Goal: Task Accomplishment & Management: Complete application form

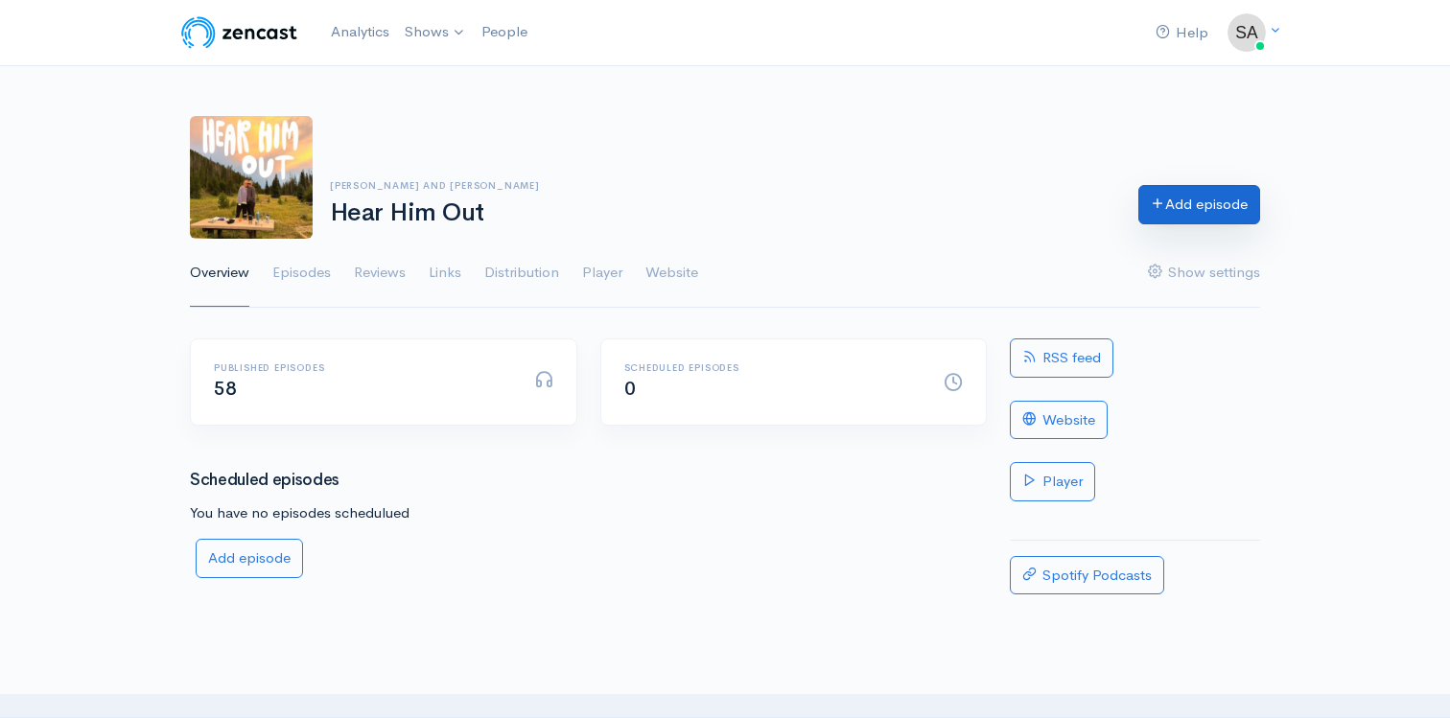
click at [1171, 211] on link "Add episode" at bounding box center [1199, 204] width 122 height 39
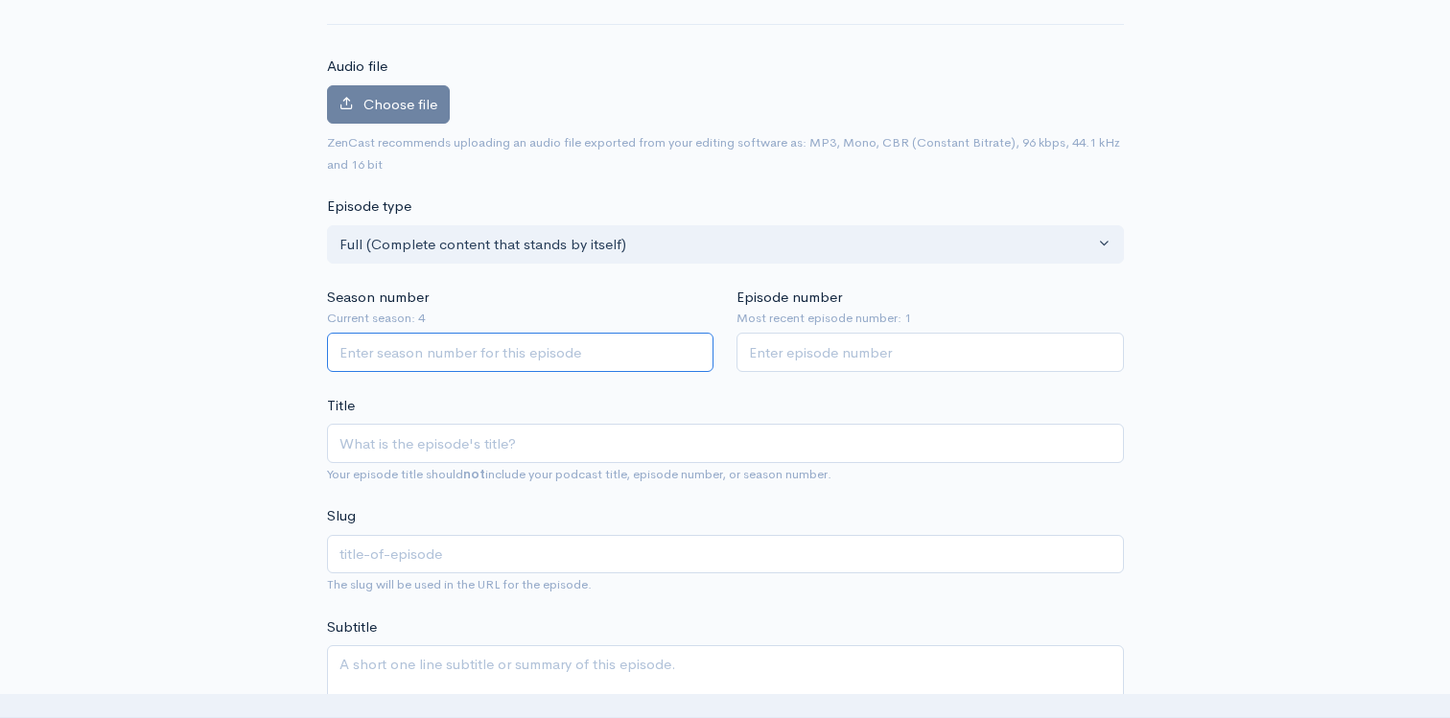
click at [554, 348] on input "Season number" at bounding box center [520, 352] width 387 height 39
type input "4"
click at [809, 353] on input "Episode number" at bounding box center [929, 352] width 387 height 39
type input "2"
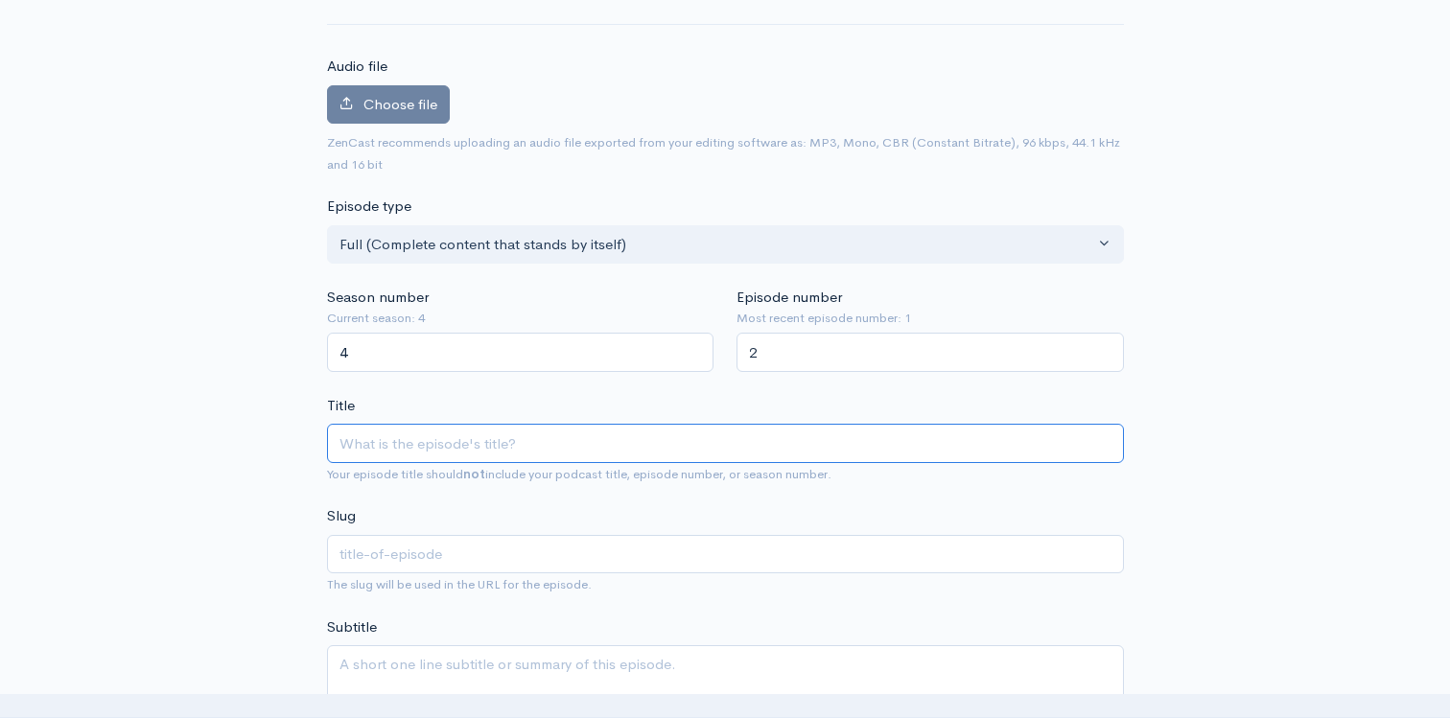
click at [661, 456] on input "Title" at bounding box center [725, 443] width 797 height 39
type input "H"
type input "h"
type input "Ho"
type input "ho"
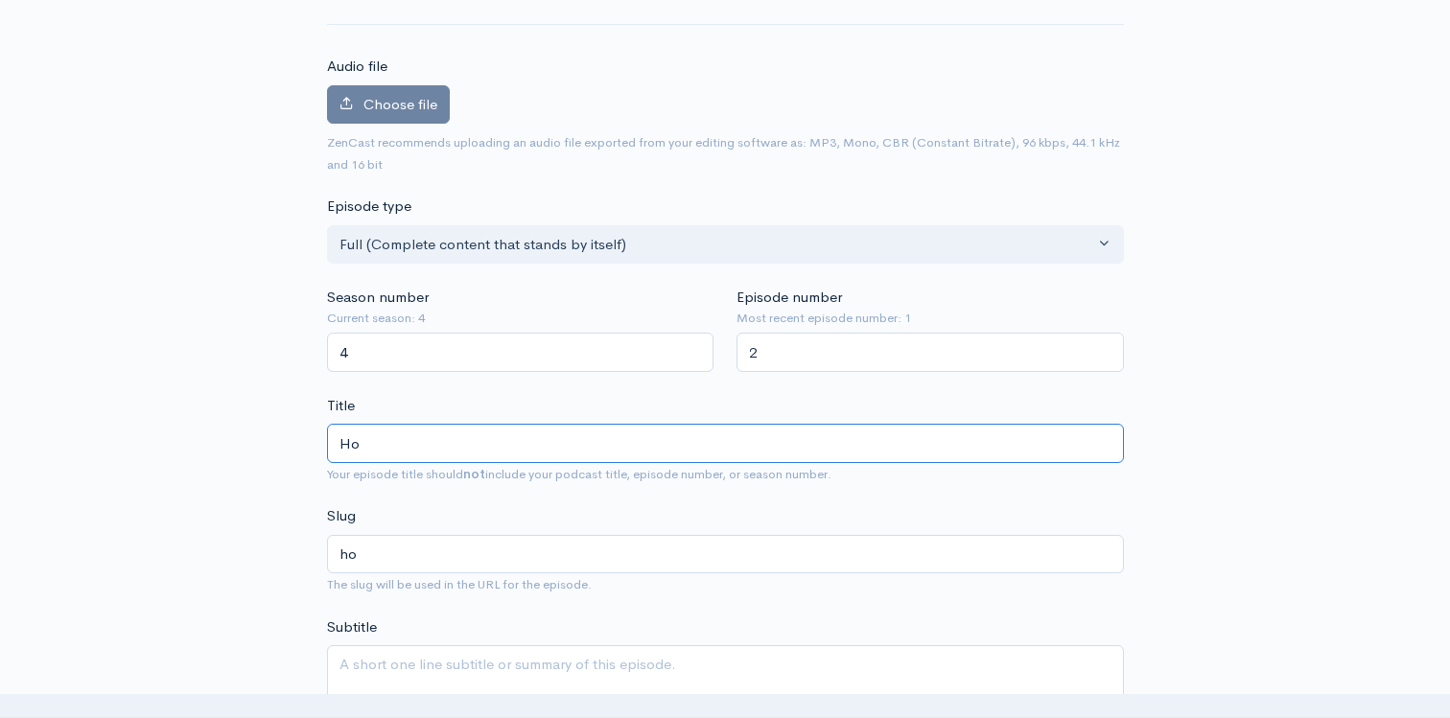
type input "Hop"
type input "hop"
type input "Hope"
type input "hope"
type input "Hope in"
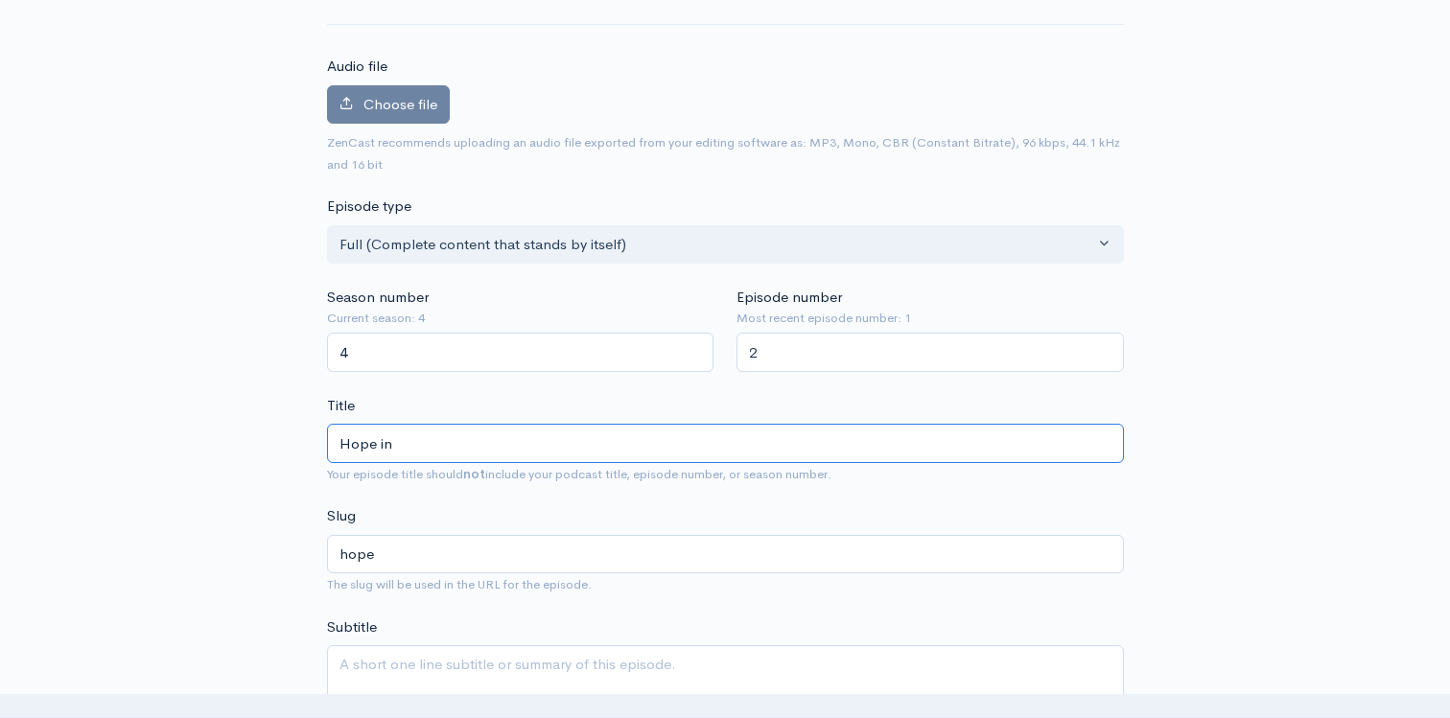
type input "hope-in"
type input "Hope in th"
type input "hope-in-th"
type input "Hope in the"
type input "hope-in-the"
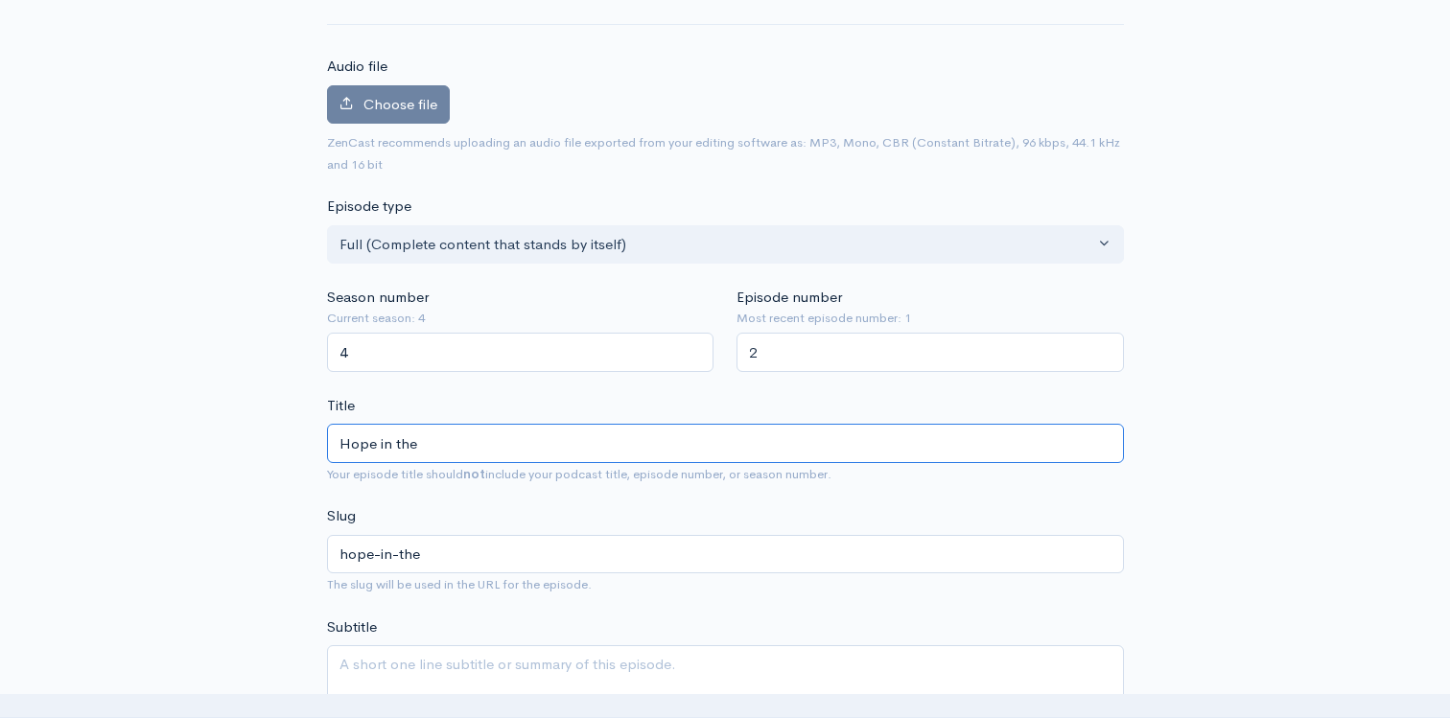
type input "Hope in the G"
type input "hope-in-the-g"
type input "Hope in the God"
type input "hope-in-the-god"
type input "Hope in the God o"
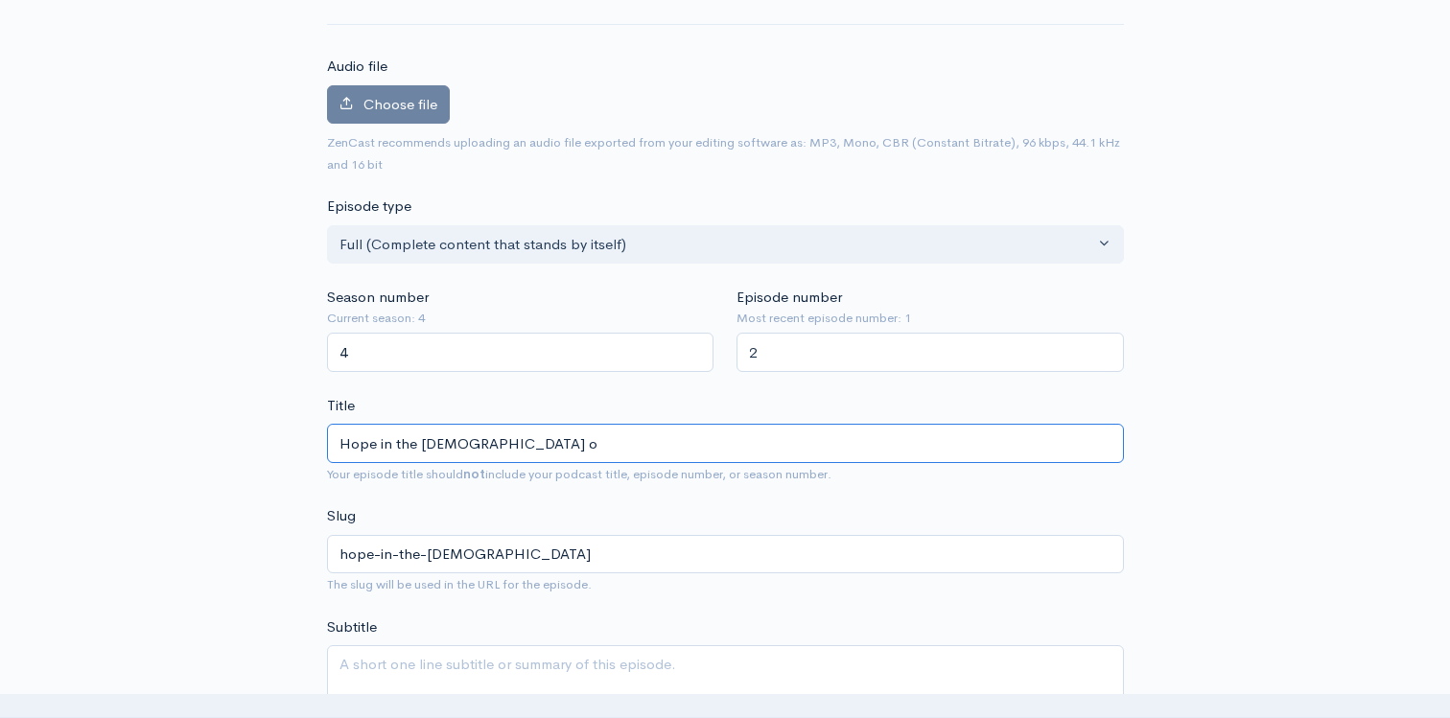
type input "hope-in-the-god-o"
type input "Hope in the God of"
type input "hope-in-the-god-of"
type input "Hope in the God of th"
type input "hope-in-the-god-of-th"
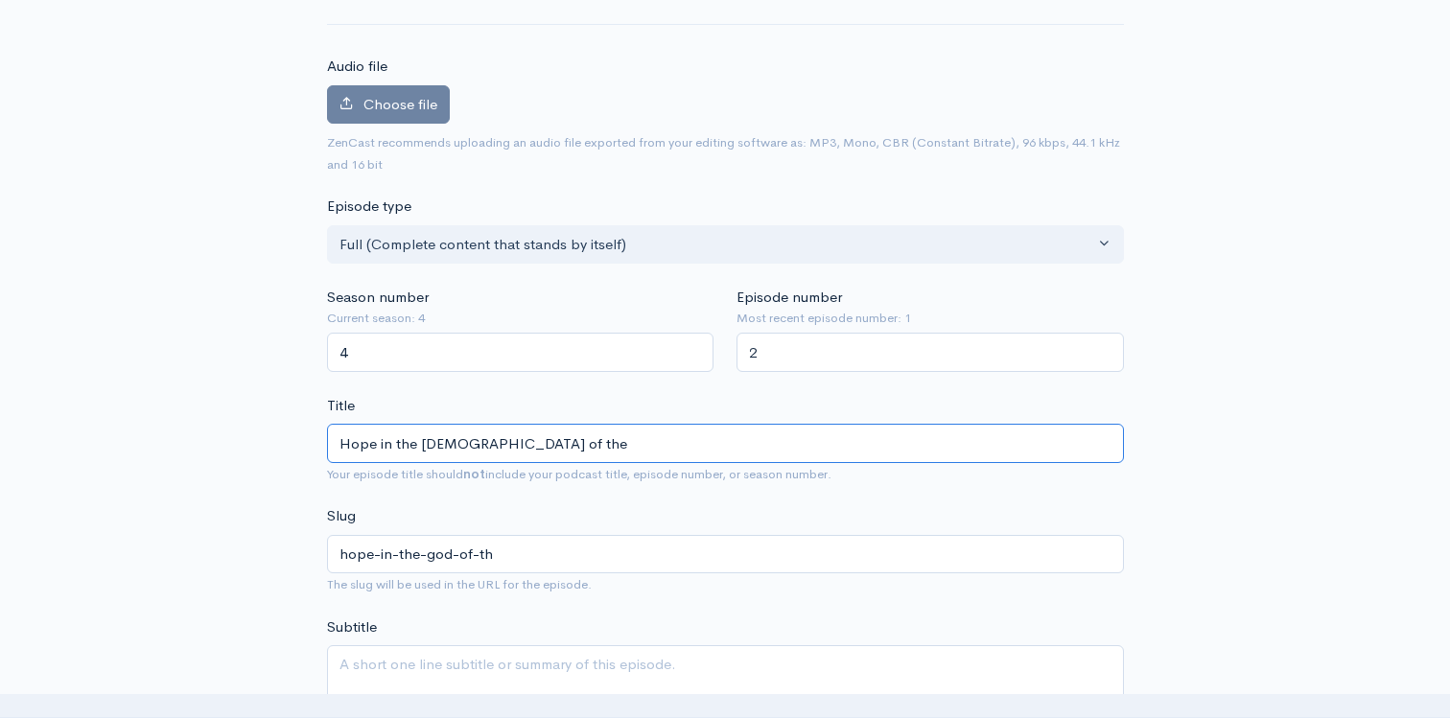
type input "Hope in the God of the"
type input "hope-in-the-god-of-the"
type input "Hope in the God of the P"
type input "hope-in-the-god-of-the-p"
type input "Hope in the God of the Pro"
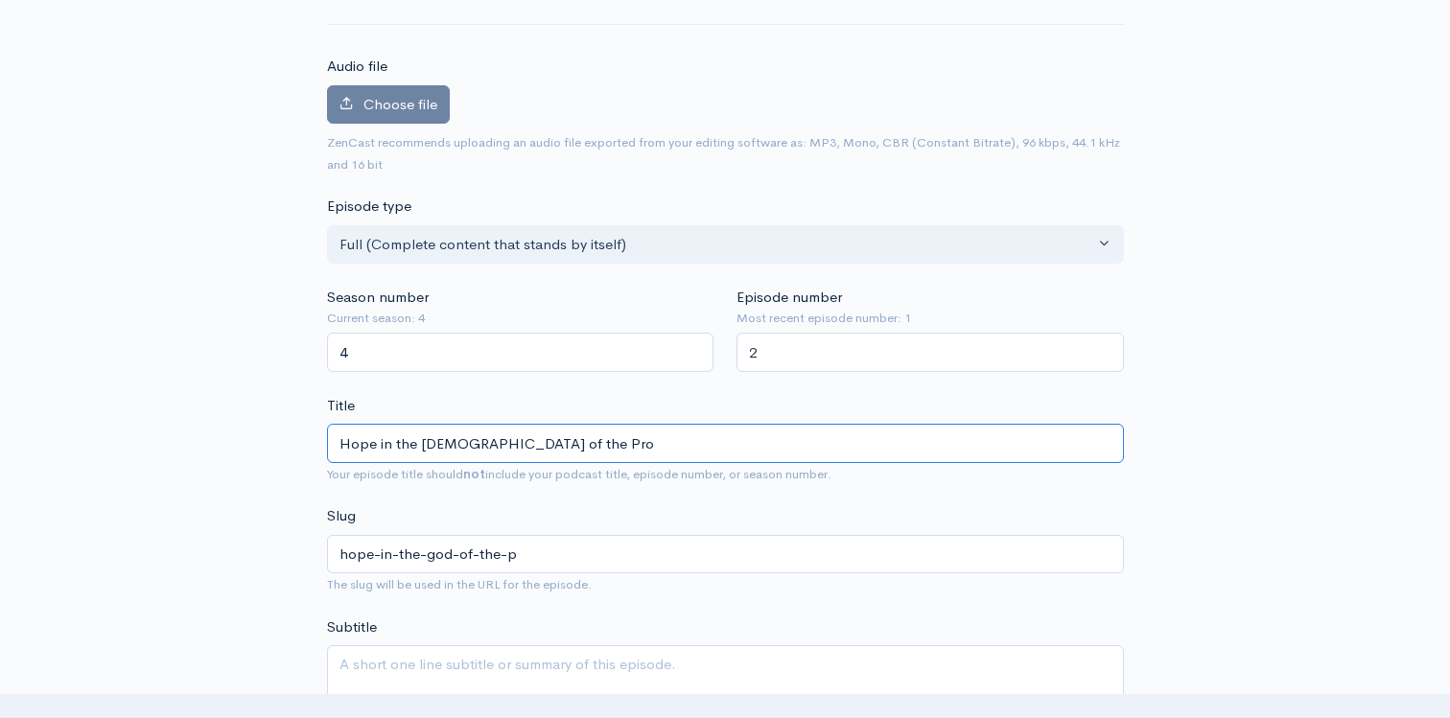
type input "hope-in-the-god-of-the-pro"
type input "Hope in the God of the Prom"
type input "hope-in-the-god-of-the-prom"
type input "Hope in the God of the Promis"
type input "hope-in-the-god-of-the-promis"
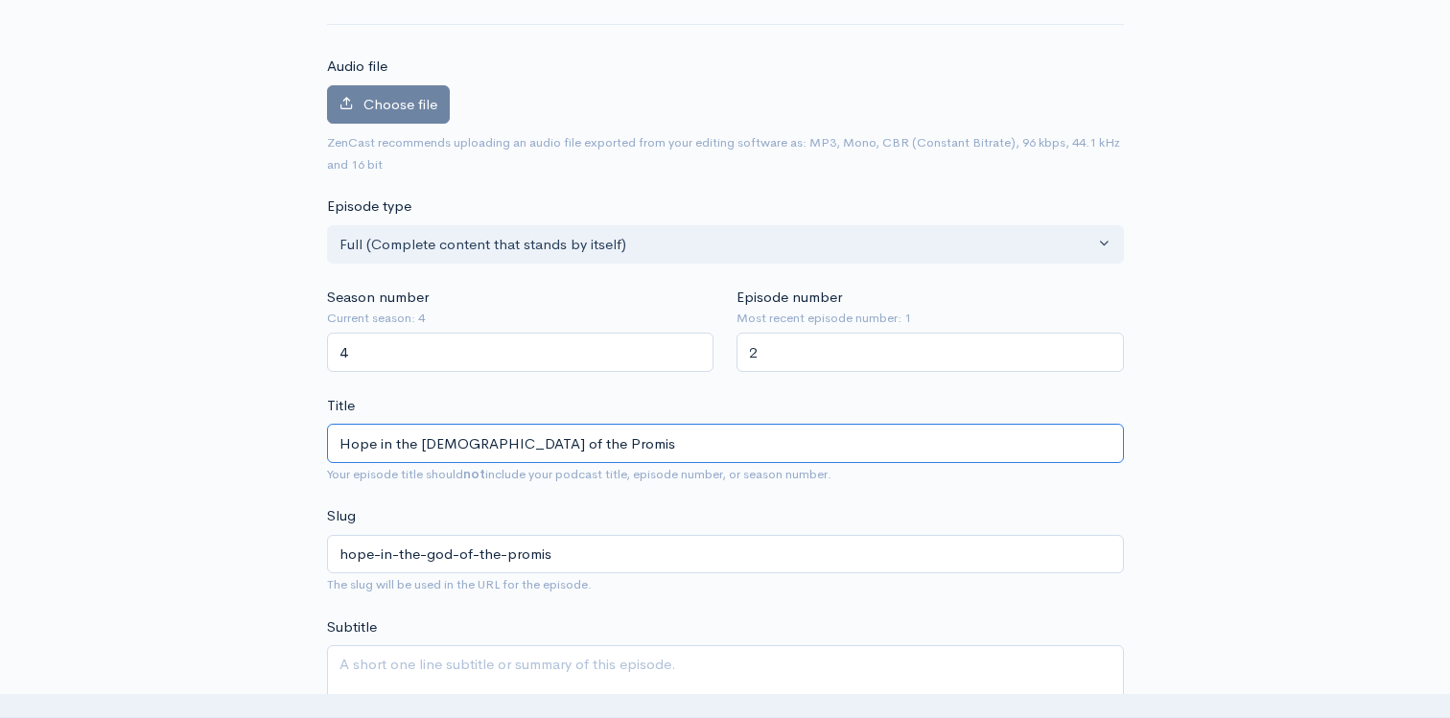
type input "Hope in the God of the Promise"
type input "hope-in-the-god-of-the-promise"
type input "Hope in the God of the Promise"
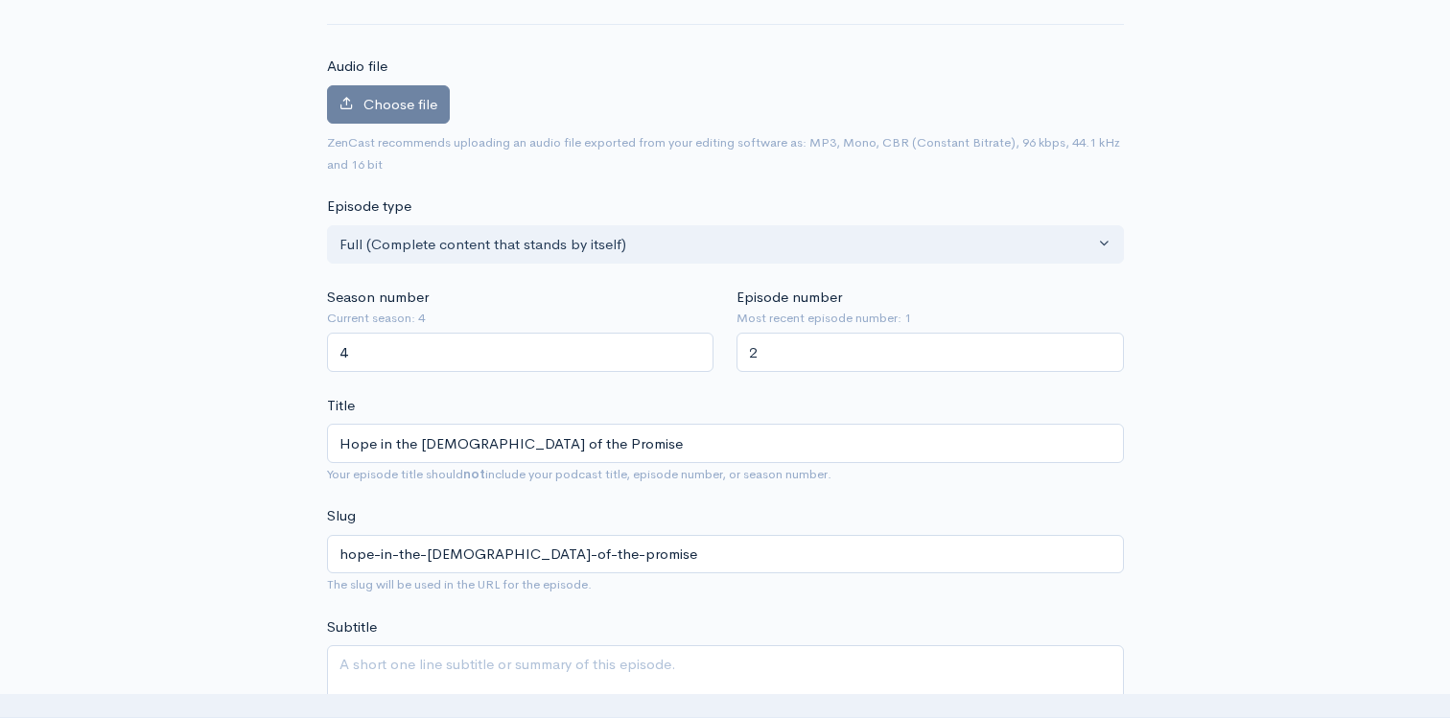
click at [491, 441] on input "Hope in the God of the Promise" at bounding box center [725, 443] width 797 height 39
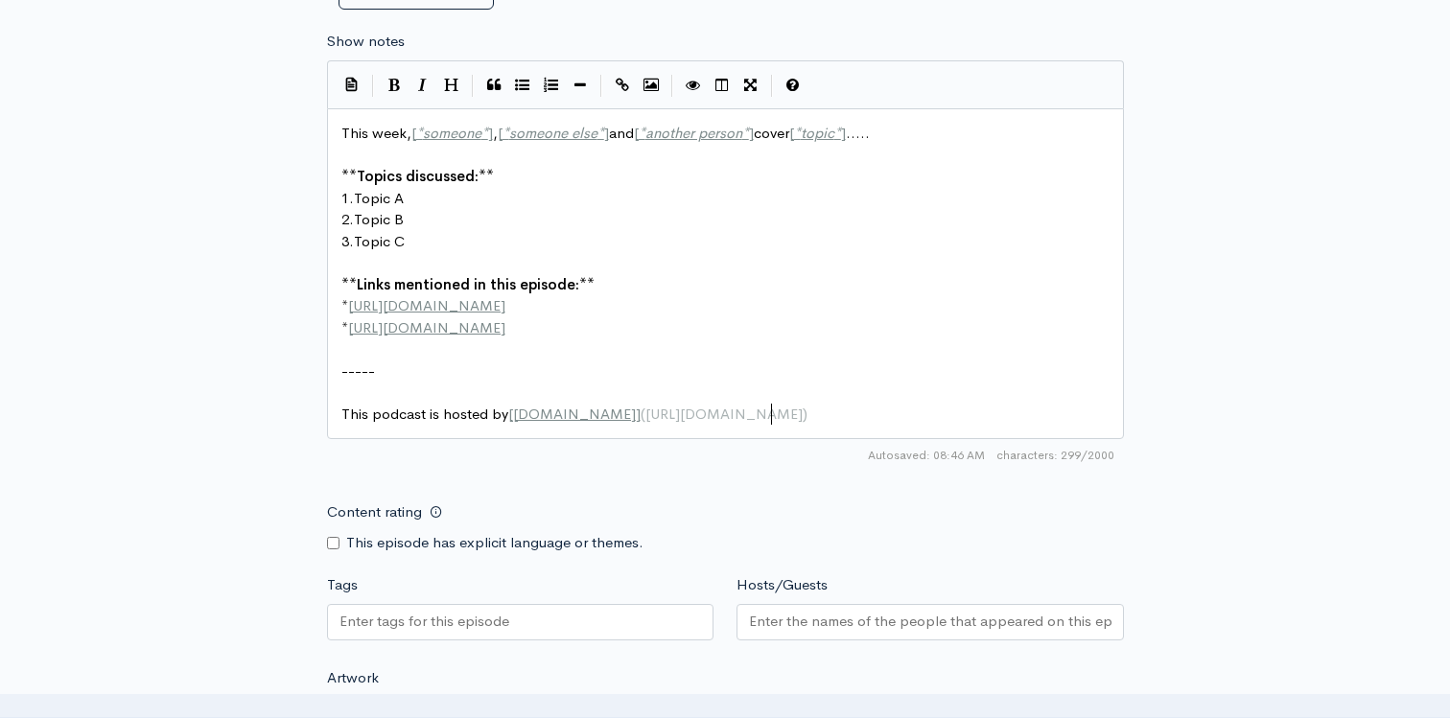
scroll to position [7, 0]
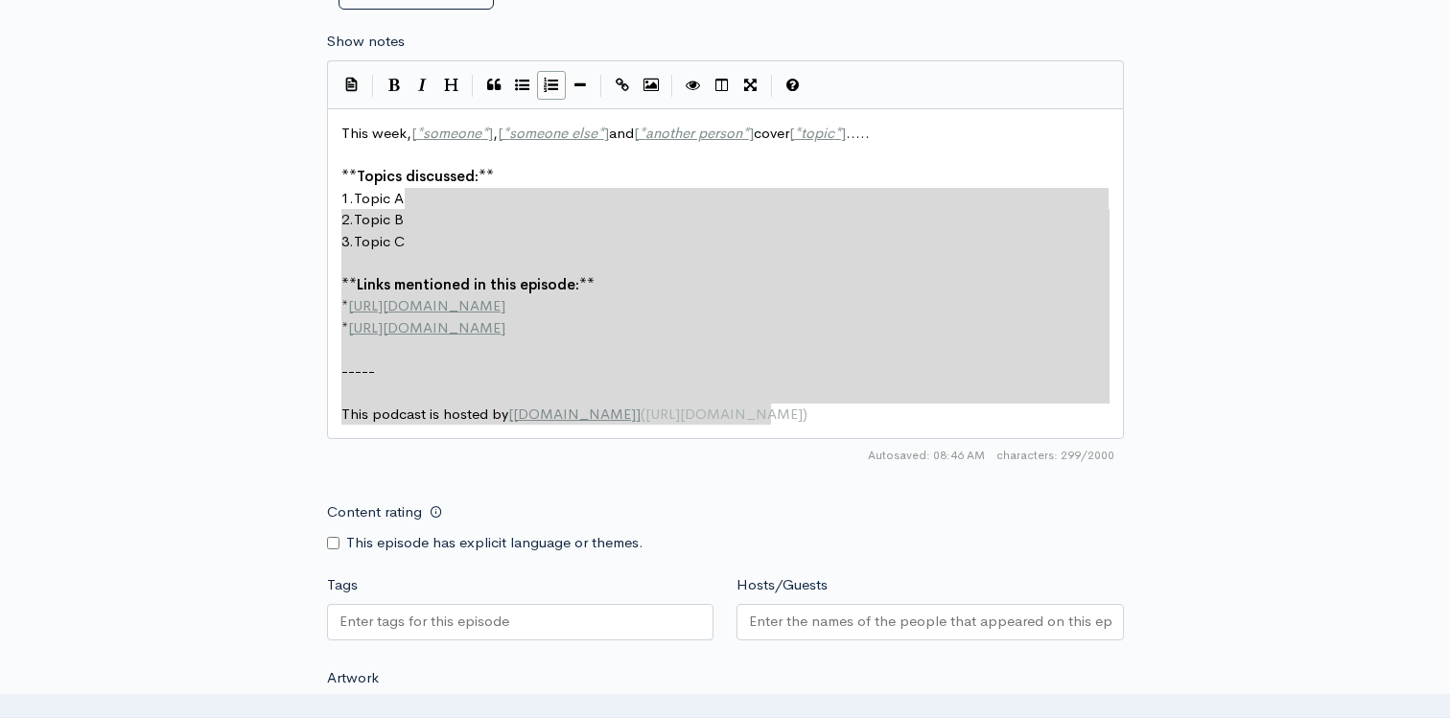
type textarea "This week, [*someone*], [*someone else*] and [*another person*] cover [*topic*]…"
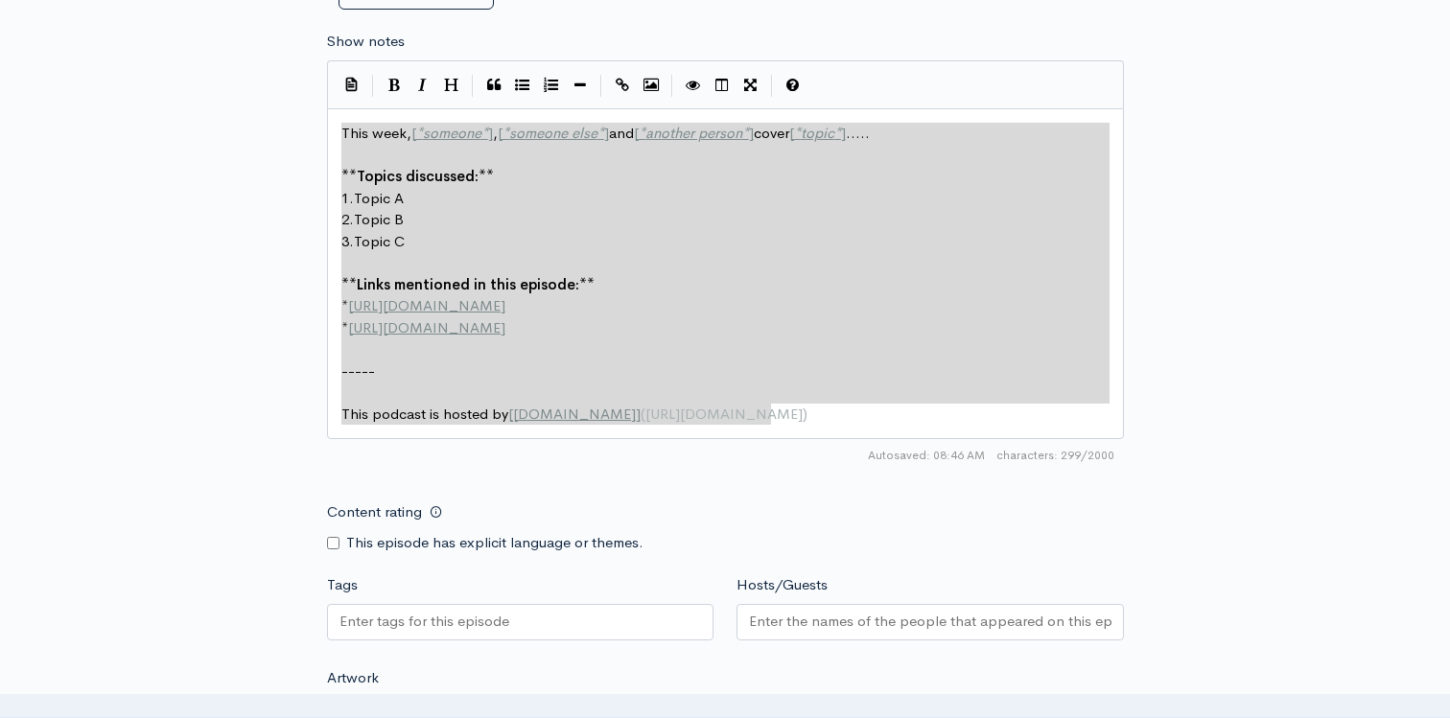
drag, startPoint x: 800, startPoint y: 426, endPoint x: 307, endPoint y: 124, distance: 577.9
click at [307, 124] on div "New episode Create a new episode Back to episodes Audio file Choose file 0 ZenC…" at bounding box center [724, 70] width 1093 height 2024
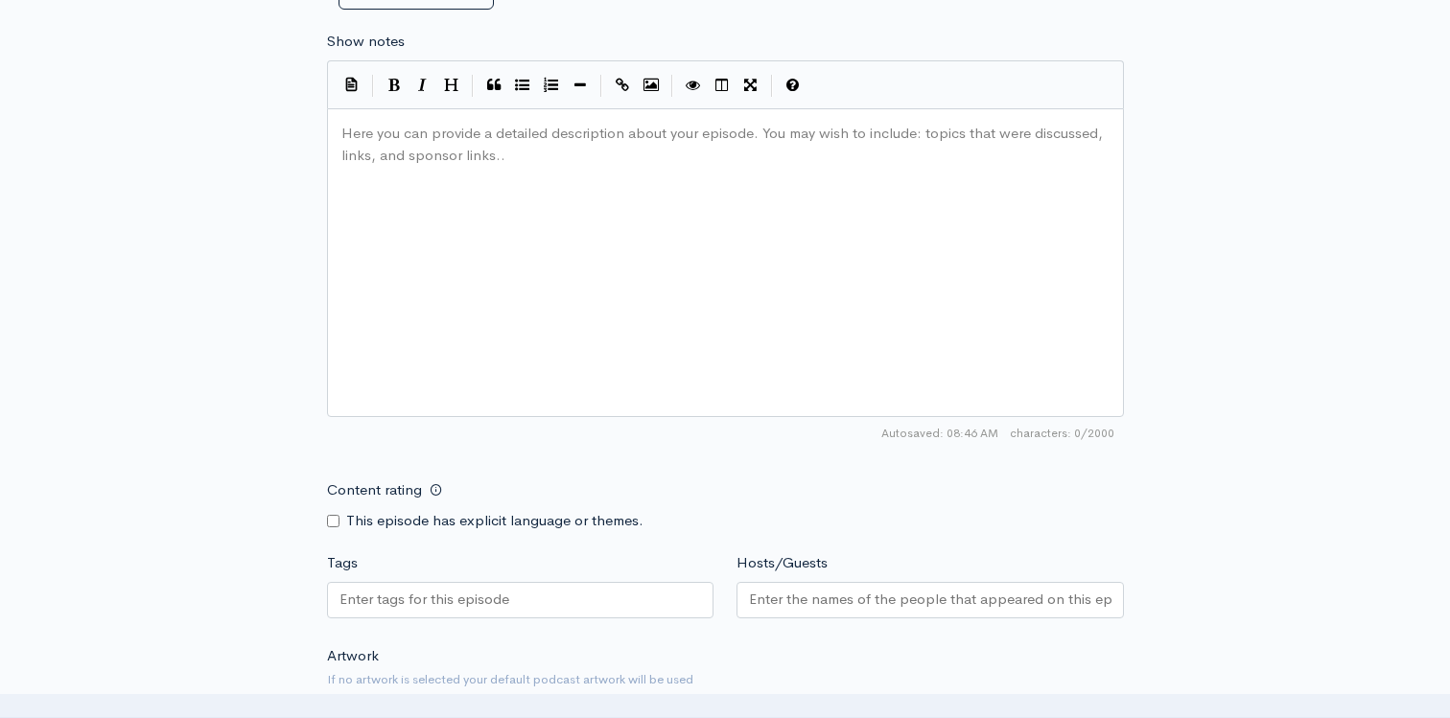
click at [436, 568] on div "Tags" at bounding box center [520, 588] width 410 height 72
click at [434, 600] on input "Tags" at bounding box center [425, 600] width 173 height 22
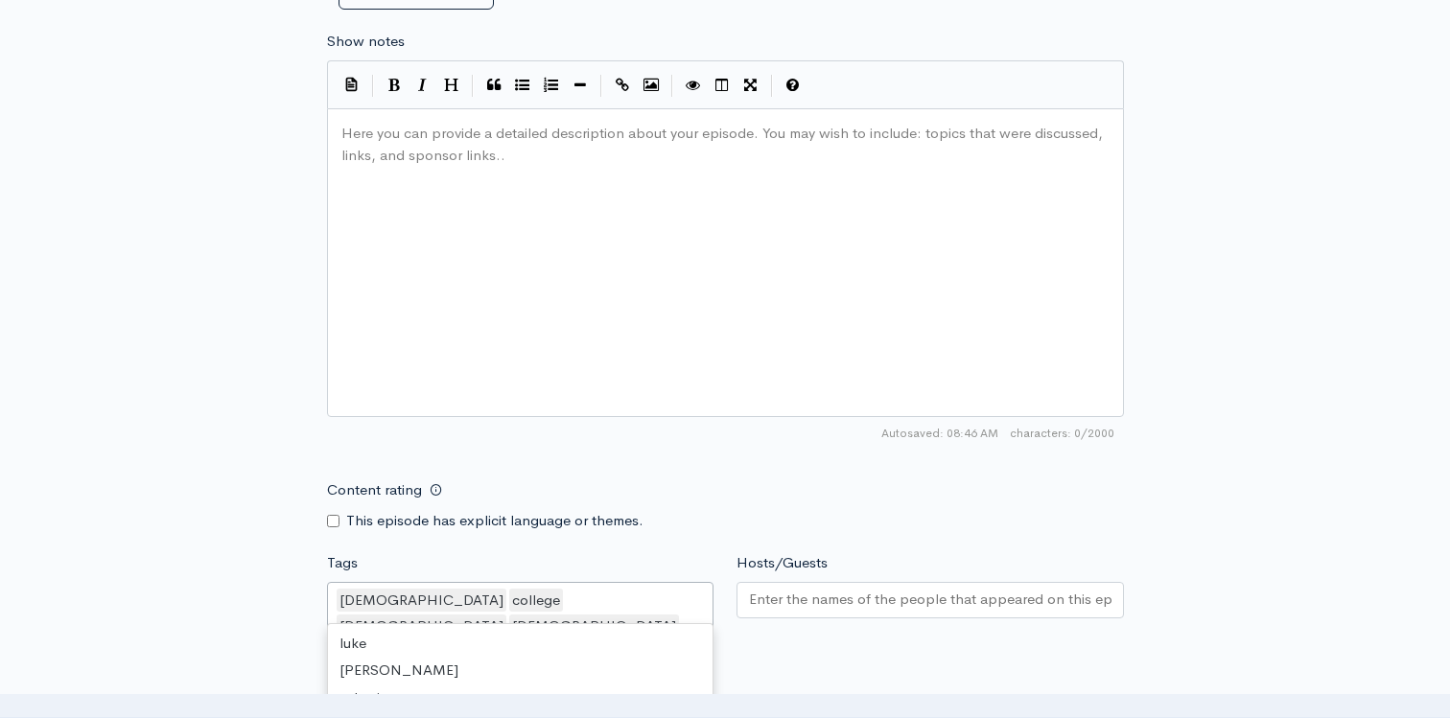
scroll to position [0, 0]
click at [165, 476] on div "New episode Create a new episode Back to episodes Audio file Choose file 0 ZenC…" at bounding box center [725, 87] width 1450 height 2058
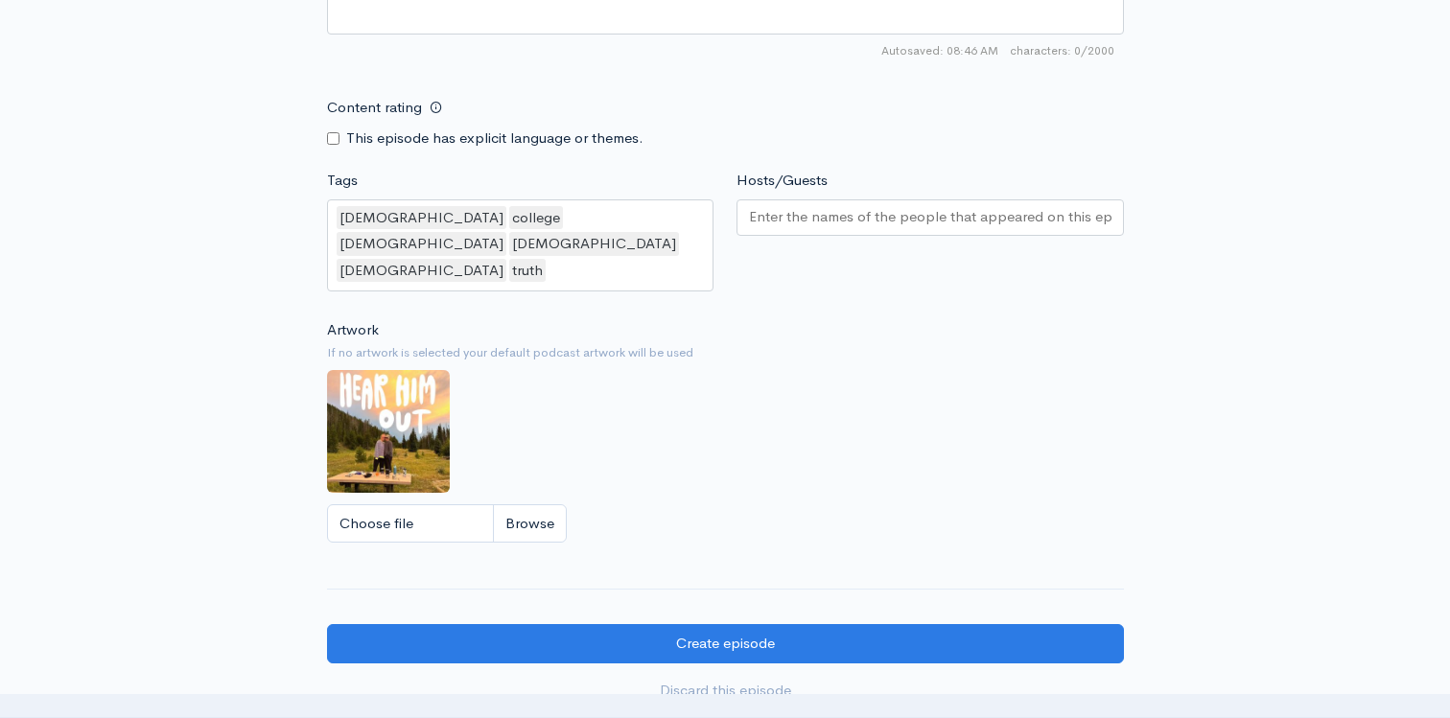
scroll to position [1395, 0]
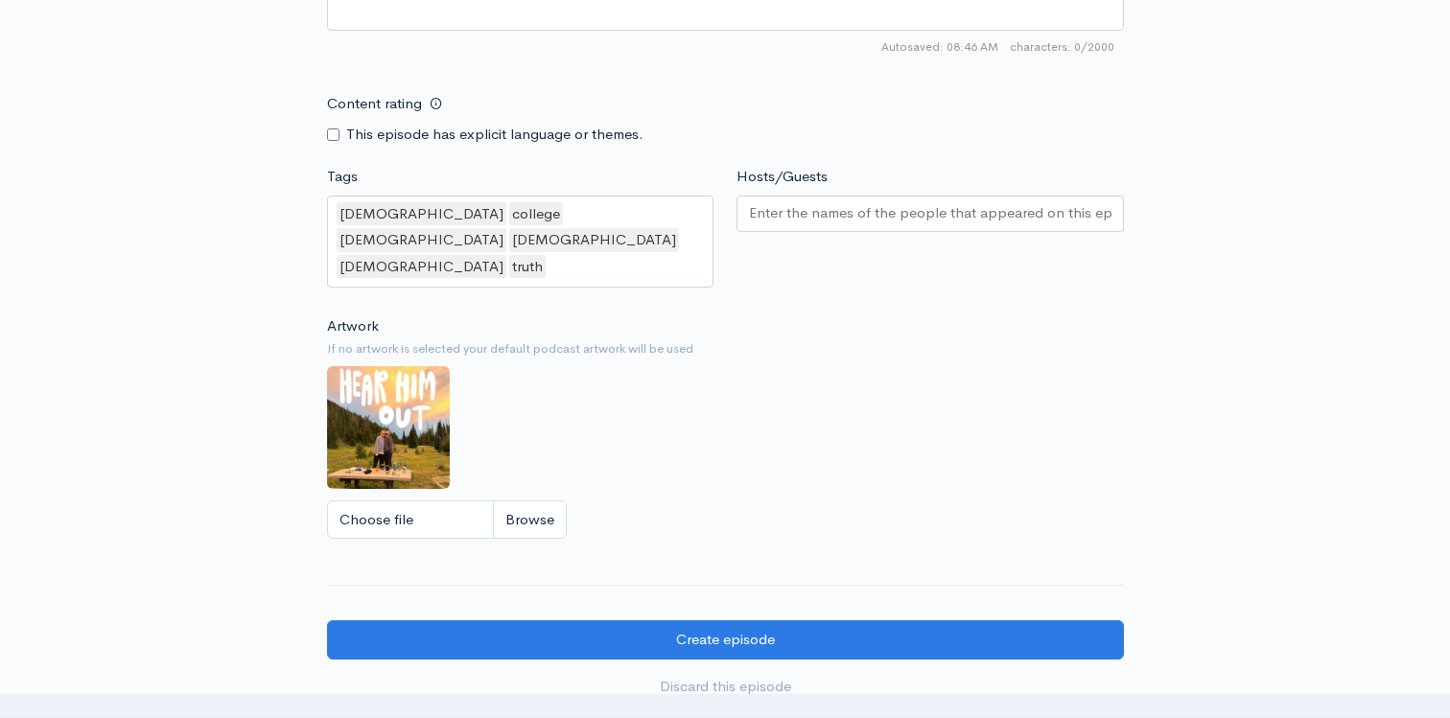
click at [662, 216] on div "christianity college Jesus gospel bible truth" at bounding box center [520, 242] width 387 height 93
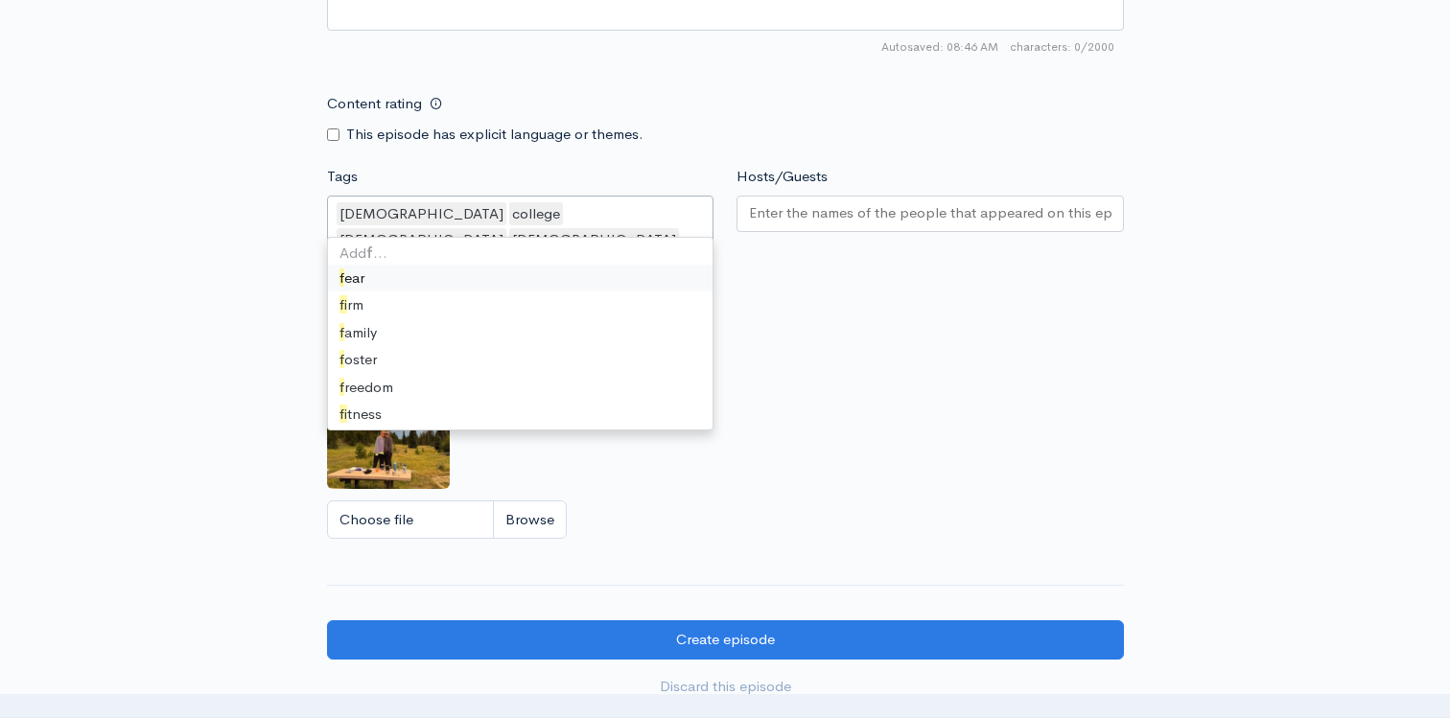
type input "faith"
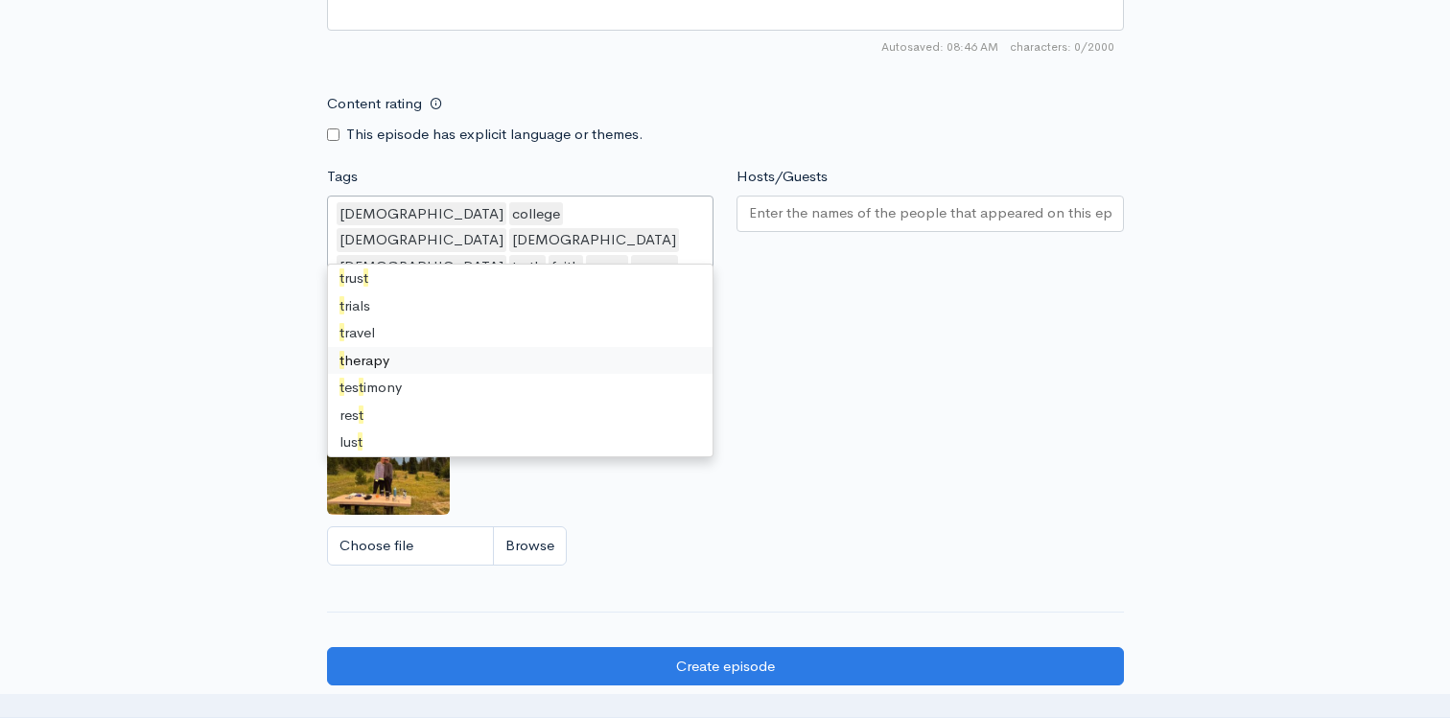
scroll to position [0, 0]
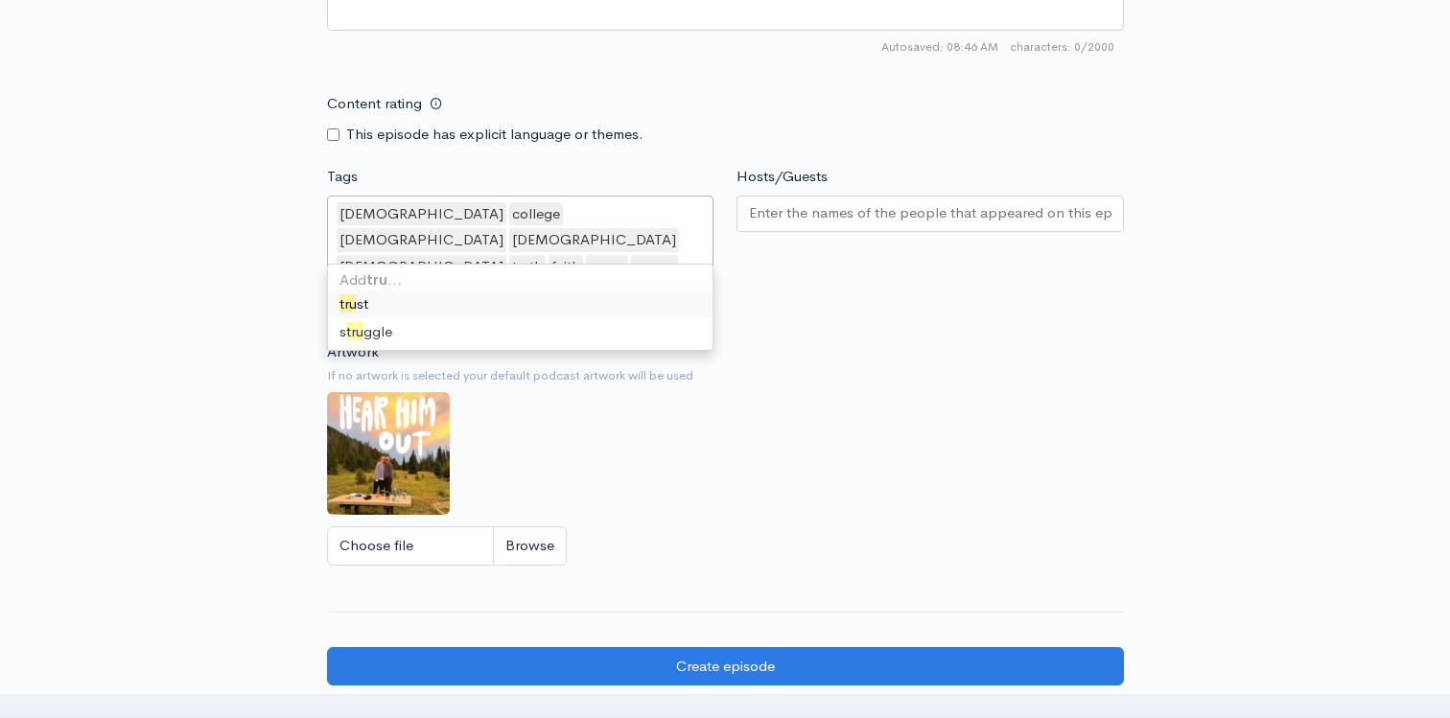
type input "trust"
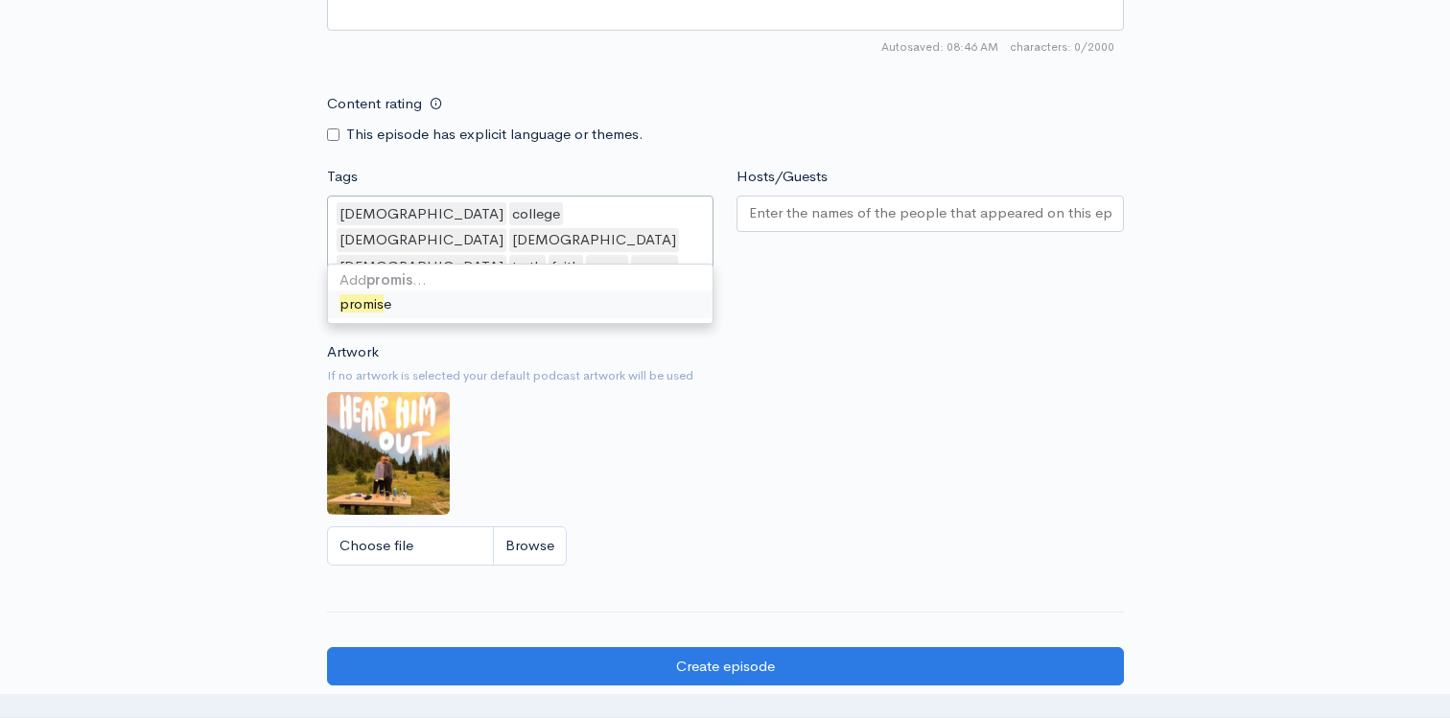
type input "promise"
type input "faithful"
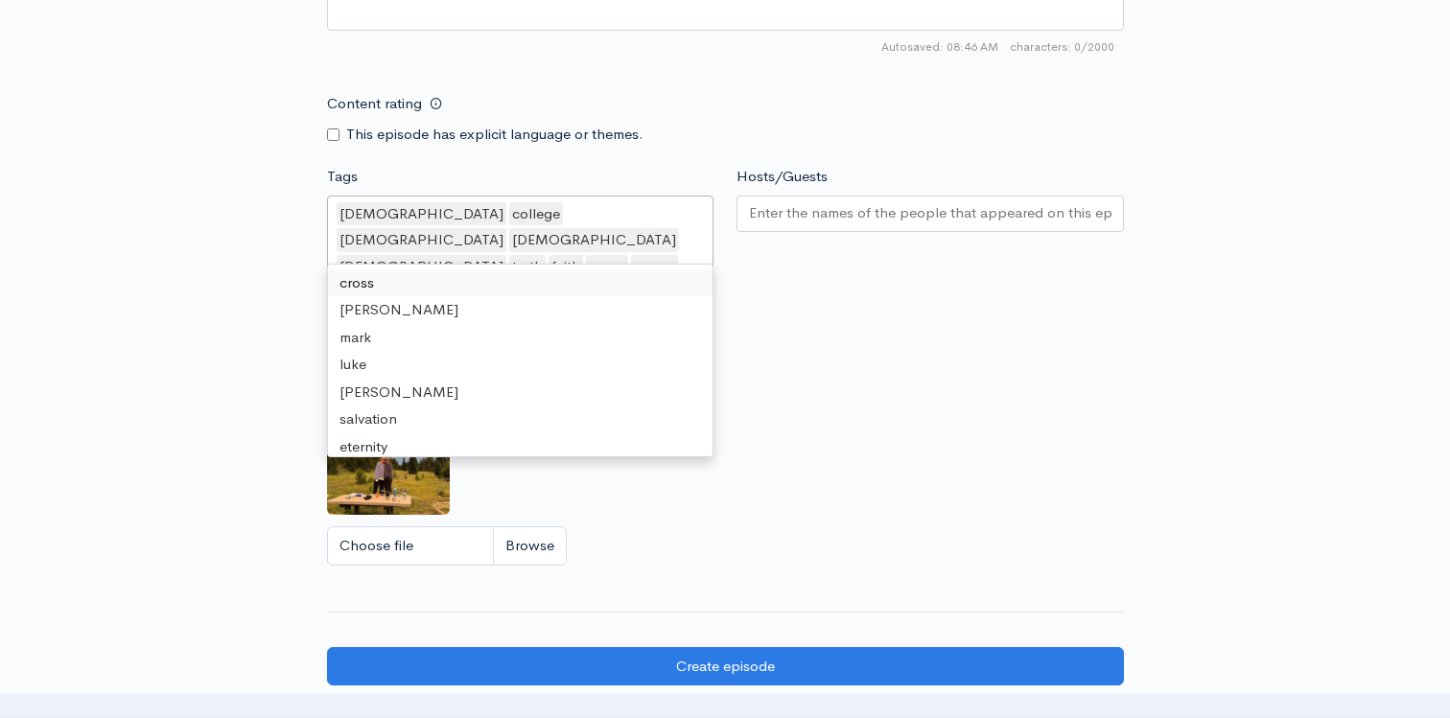
click at [788, 237] on div at bounding box center [929, 217] width 387 height 43
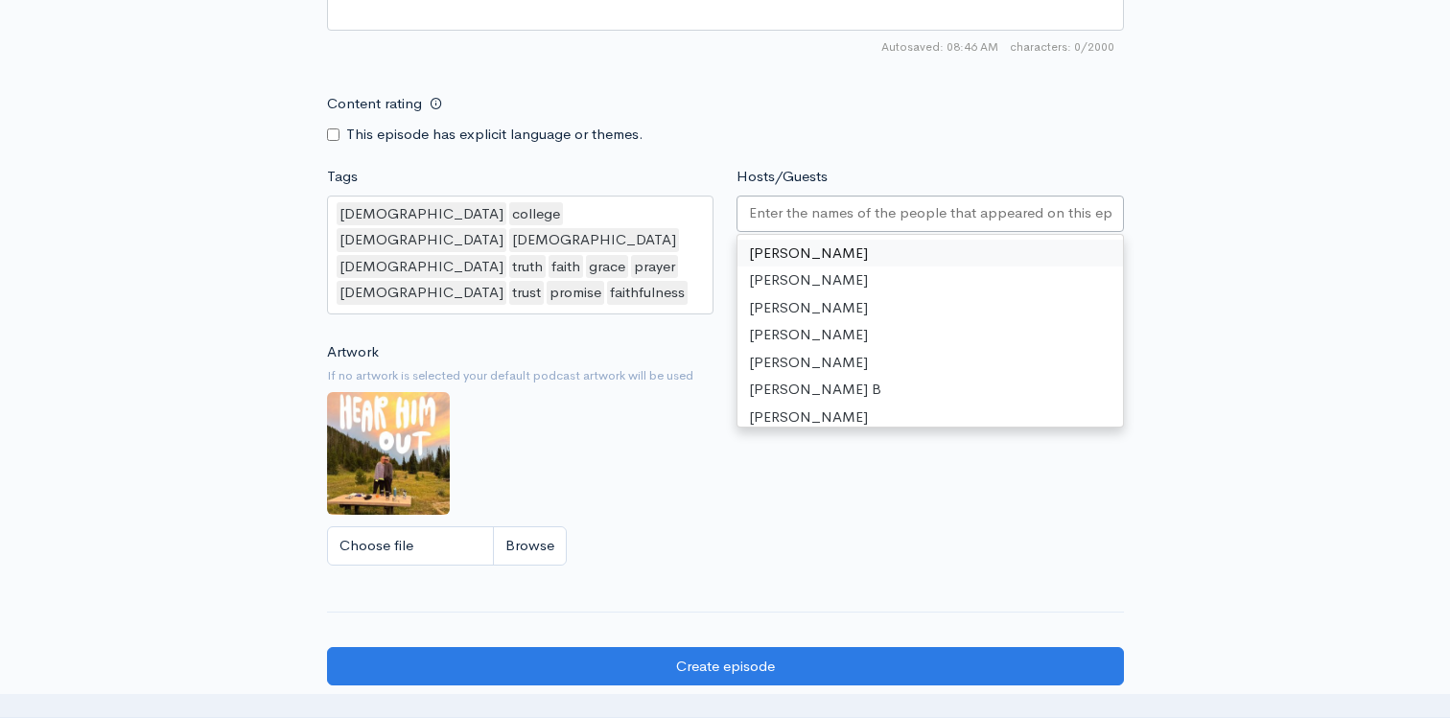
click at [788, 227] on div at bounding box center [929, 214] width 387 height 36
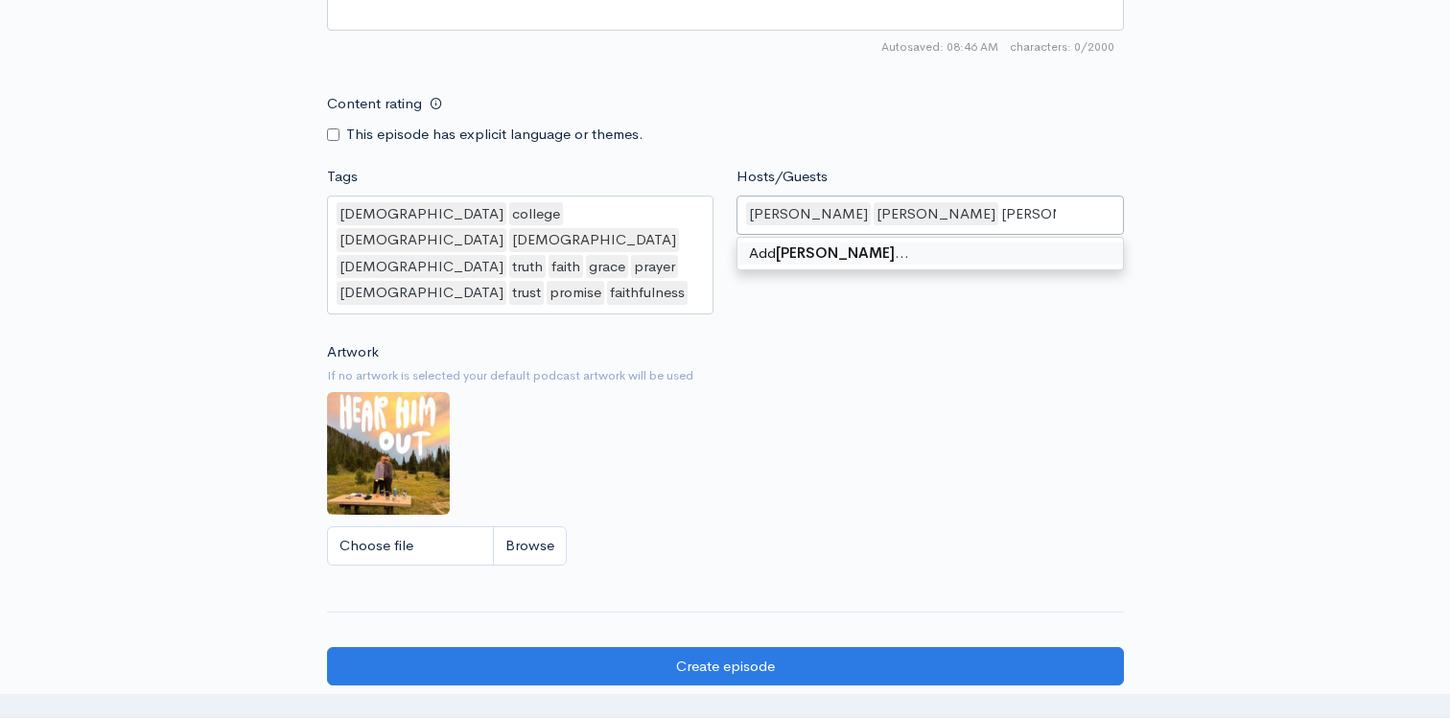
type input "[PERSON_NAME]"
click at [869, 267] on div "Add Anna Hill …" at bounding box center [929, 254] width 385 height 32
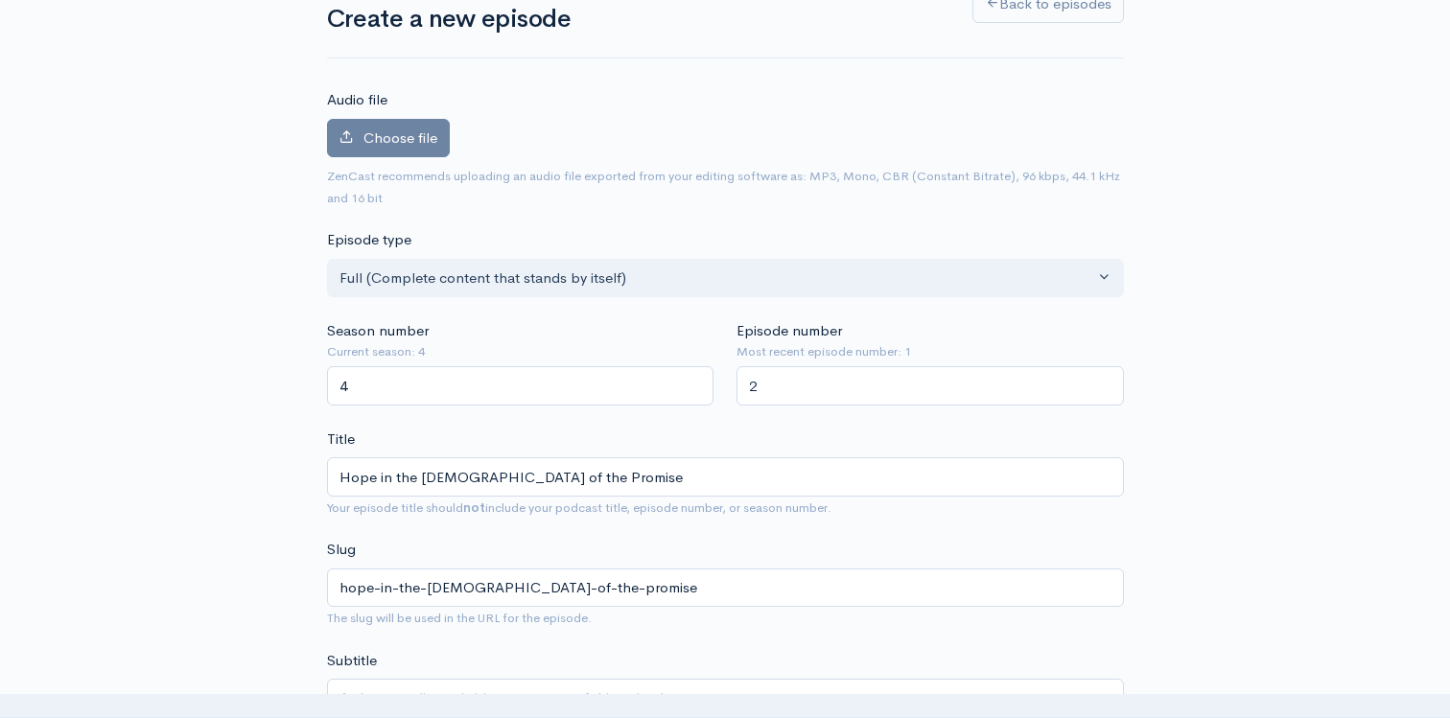
scroll to position [85, 0]
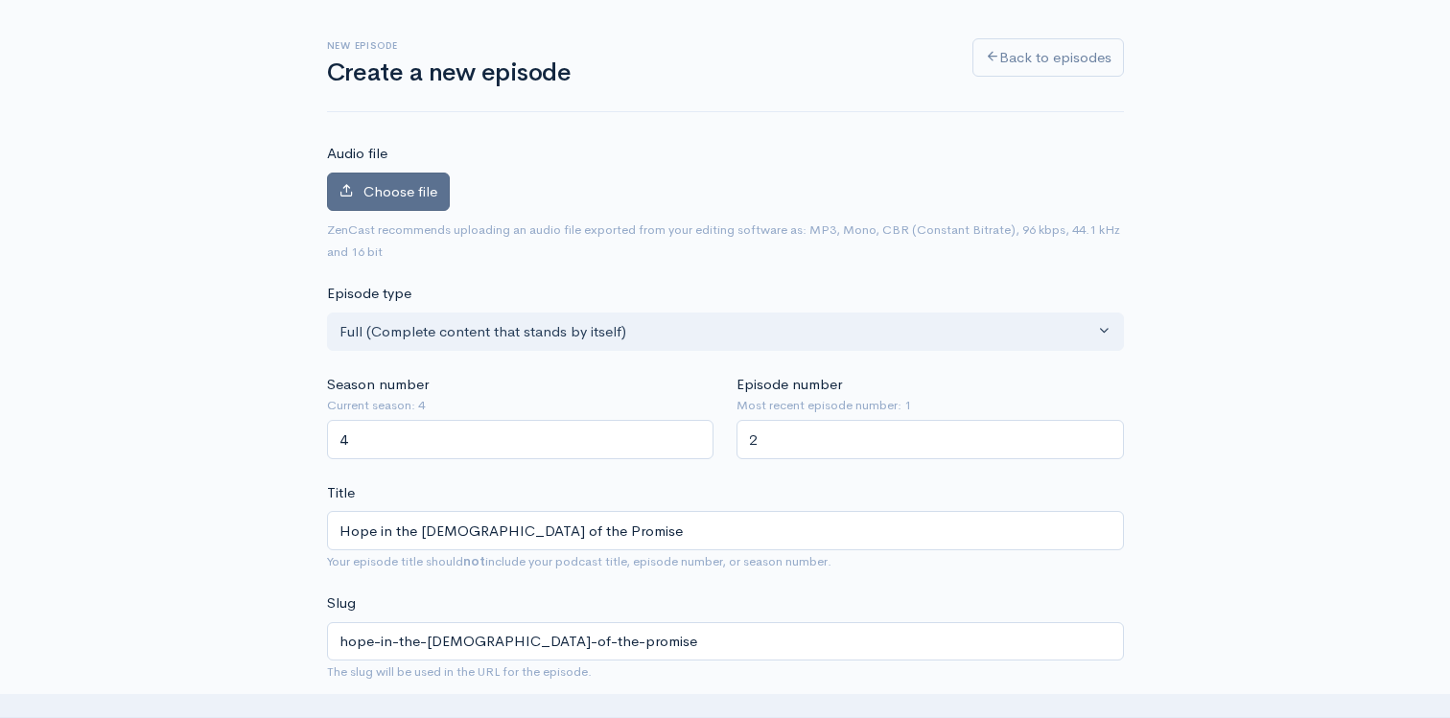
click at [399, 202] on label "Choose file" at bounding box center [388, 192] width 123 height 39
click at [0, 0] on input "Choose file" at bounding box center [0, 0] width 0 height 0
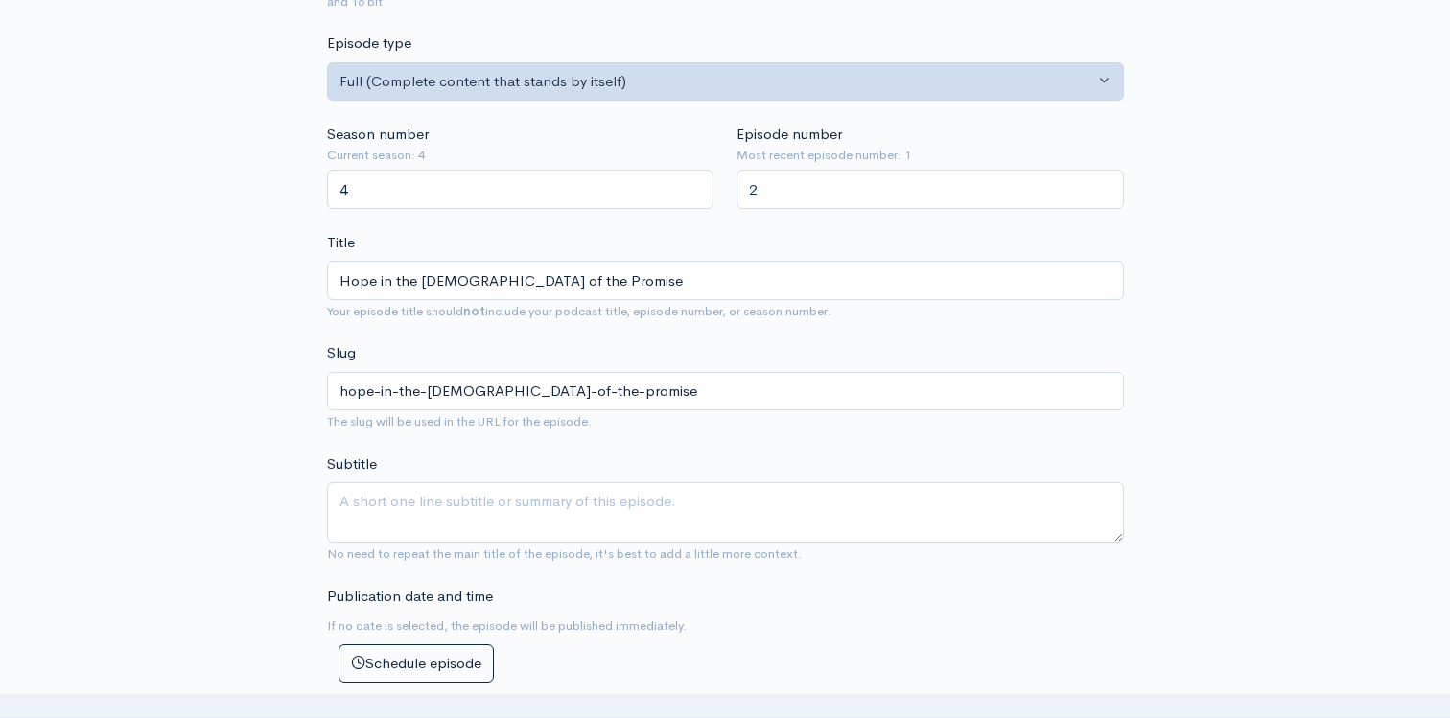
scroll to position [401, 0]
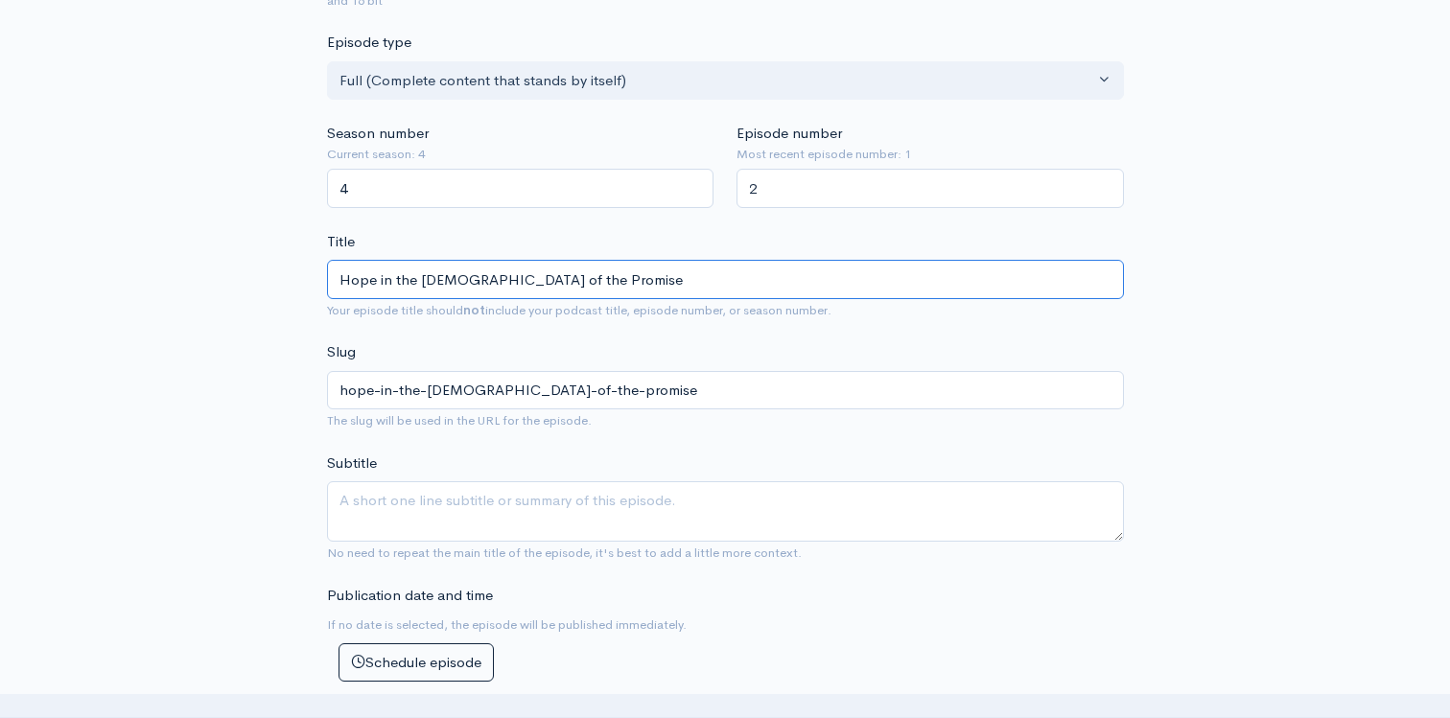
drag, startPoint x: 611, startPoint y: 280, endPoint x: 220, endPoint y: 256, distance: 391.9
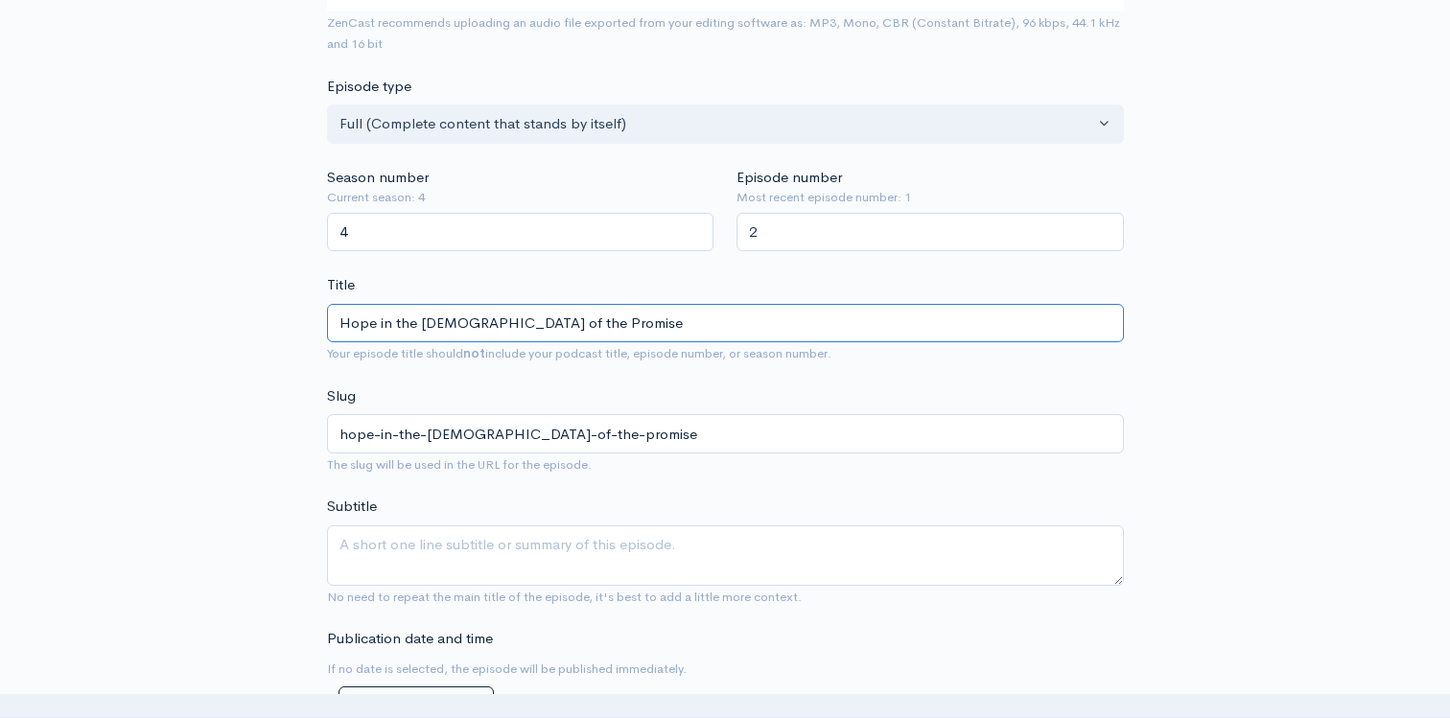
scroll to position [444, 0]
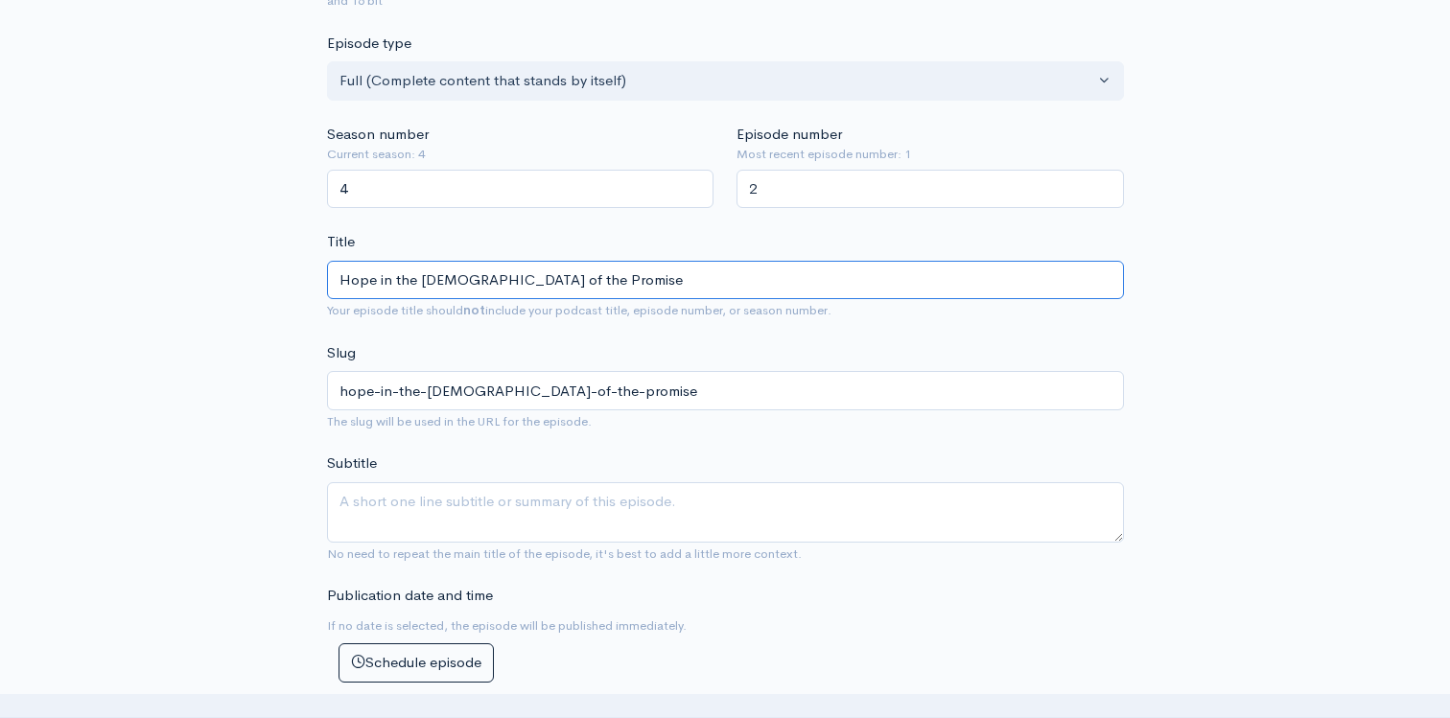
click at [557, 268] on input "Hope in the God of the Promise" at bounding box center [725, 280] width 797 height 39
click at [421, 275] on input "Hope in the God of the Promise" at bounding box center [725, 280] width 797 height 39
type input "Hope in theGod of the Promise"
type input "hope-in-thegod-of-the-promise"
type input "Hope in thGod of the Promise"
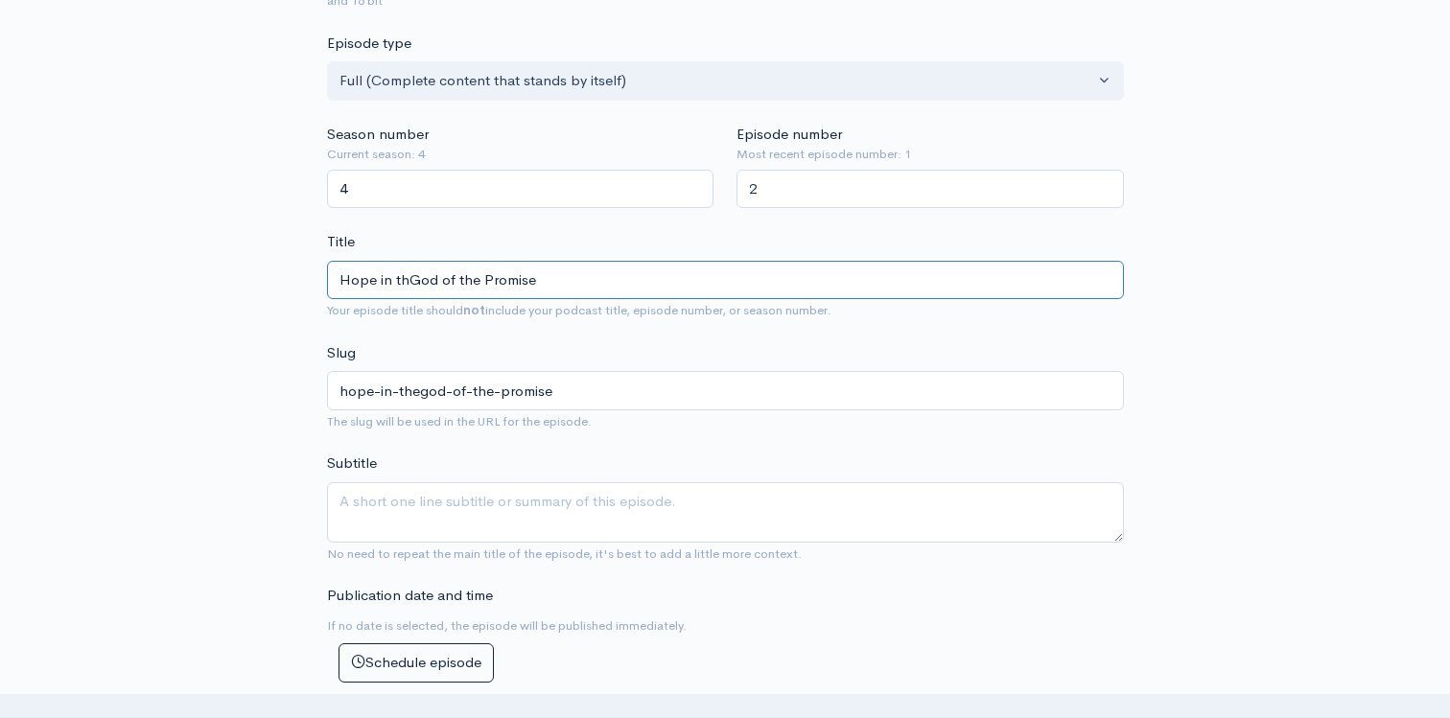
type input "hope-in-thgod-of-the-promise"
type input "Hope in tGod of the Promise"
type input "hope-in-tgod-of-the-promise"
type input "Hope in God of the Promise"
type input "hope-in-god-of-the-promise"
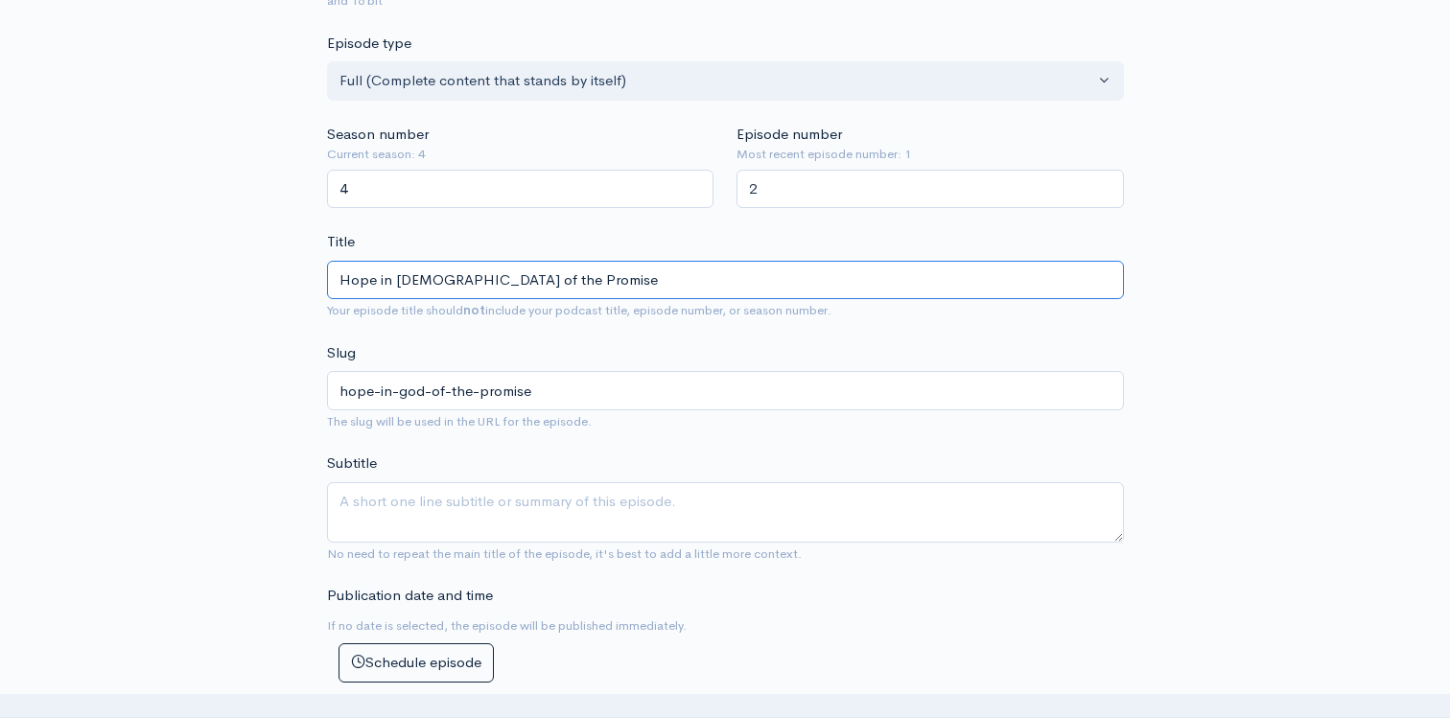
type input "Hope in oGod of the Promise"
type input "hope-in-ogod-of-the-promise"
type input "Hope in ourGod of the Promise"
type input "hope-in-ourgod-of-the-promise"
type input "Hope in our God of the Promise"
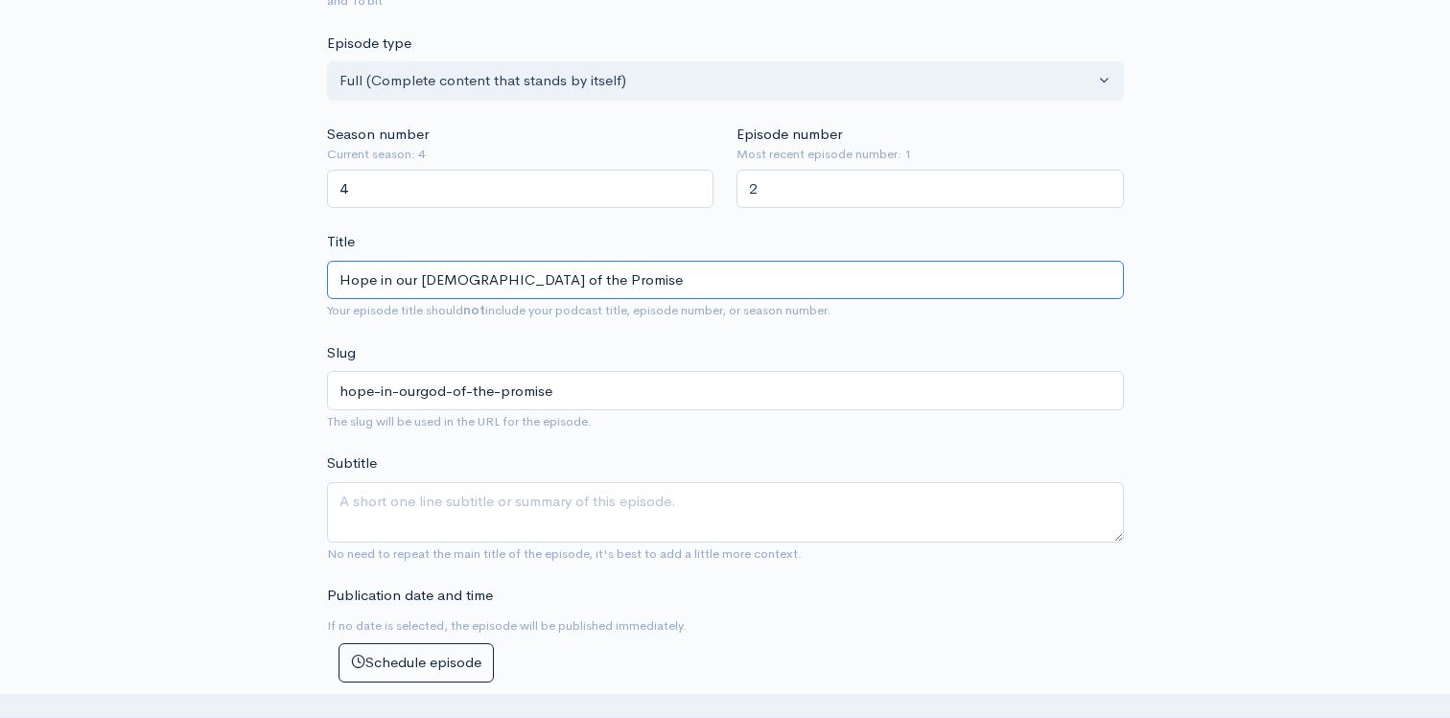
type input "hope-in-our-god-of-the-promise"
click at [492, 289] on input "Hope in our God of the Promise" at bounding box center [725, 280] width 797 height 39
click at [491, 281] on input "Hope in our God of the Promise" at bounding box center [725, 280] width 797 height 39
type input "Hope in our God of thePromise"
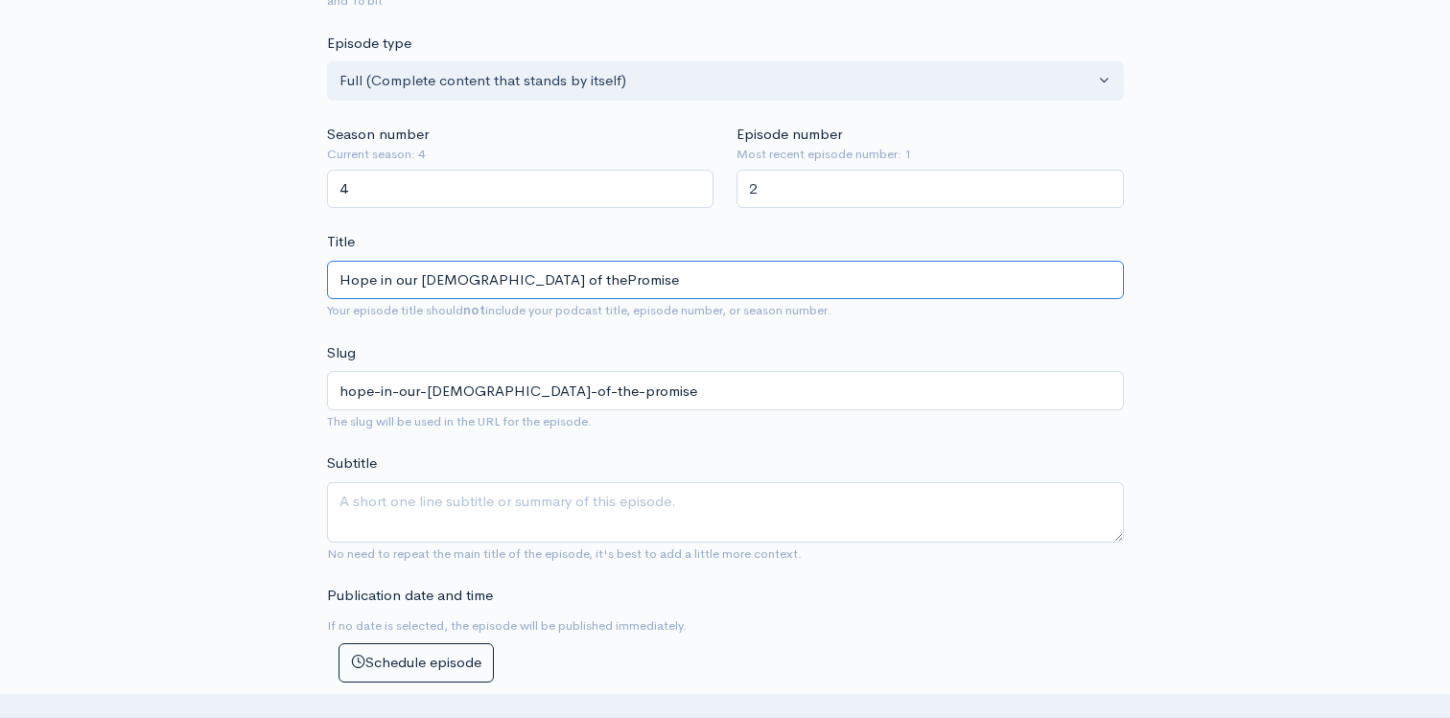
type input "hope-in-our-god-of-thepromise"
type input "Hope in our God of thPromise"
type input "hope-in-our-god-of-thpromise"
type input "Hope in our God of tPromise"
type input "hope-in-our-god-of-tpromise"
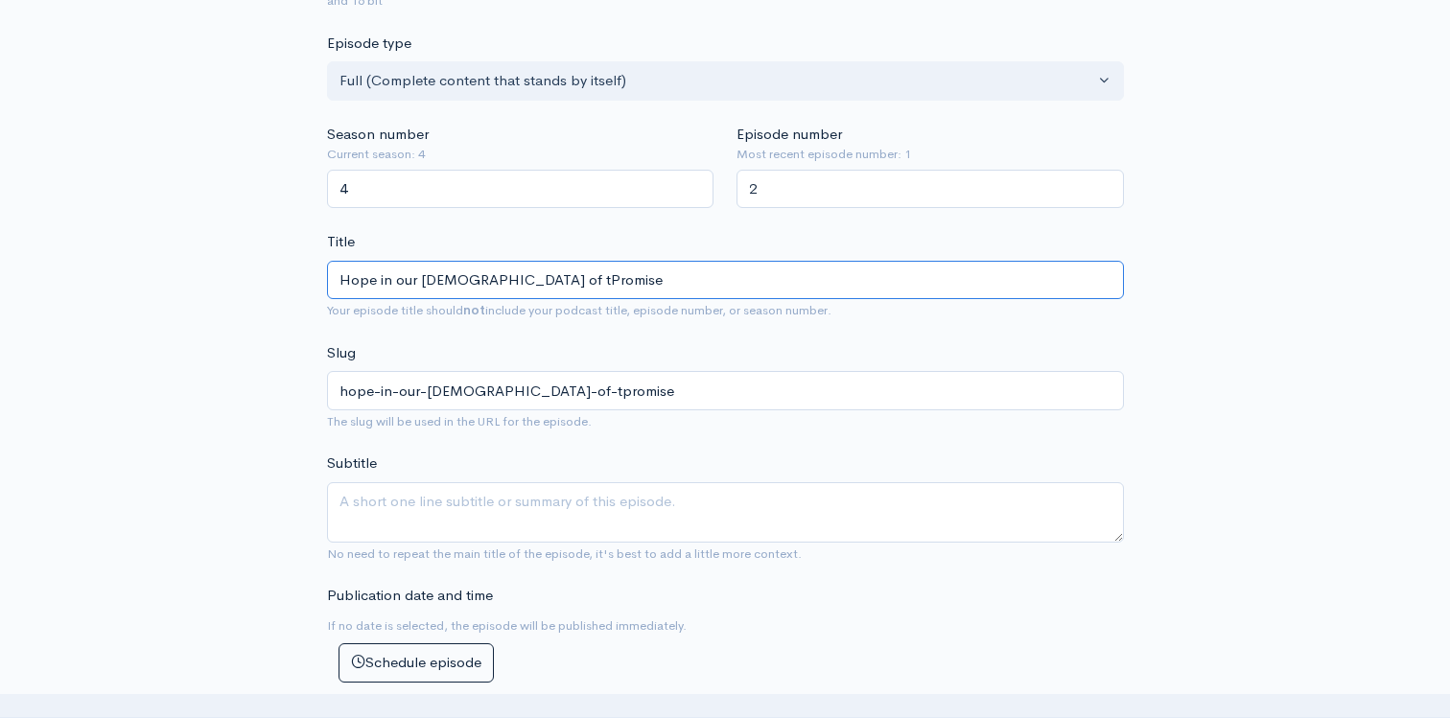
type input "Hope in our God of Promise"
type input "hope-in-our-god-of-promise"
type input "Hope in our God ofPromise"
type input "hope-in-our-god-ofpromise"
type input "Hope in our God oPromise"
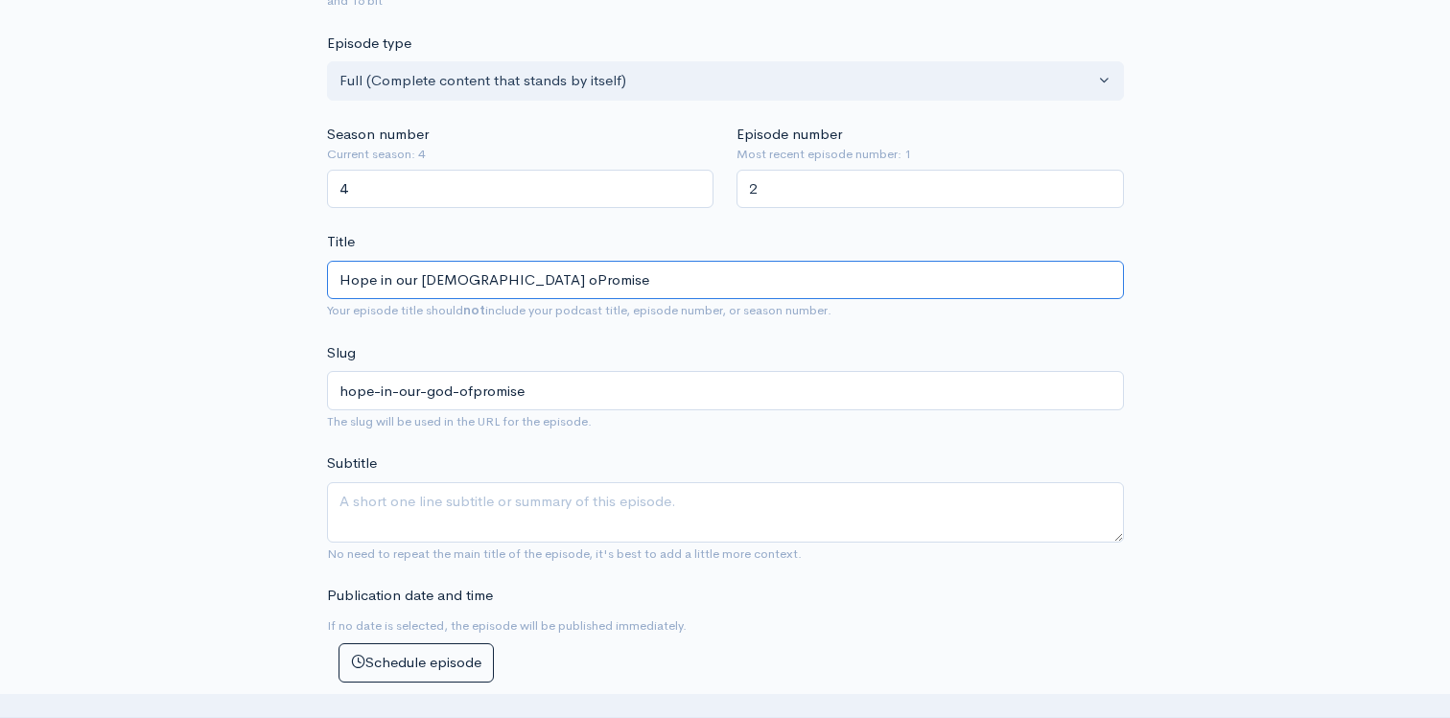
type input "hope-in-our-god-opromise"
type input "Hope in our God Promise"
type input "hope-in-our-god-promise"
type input "Hope in our God wPromise"
type input "hope-in-our-god-wpromise"
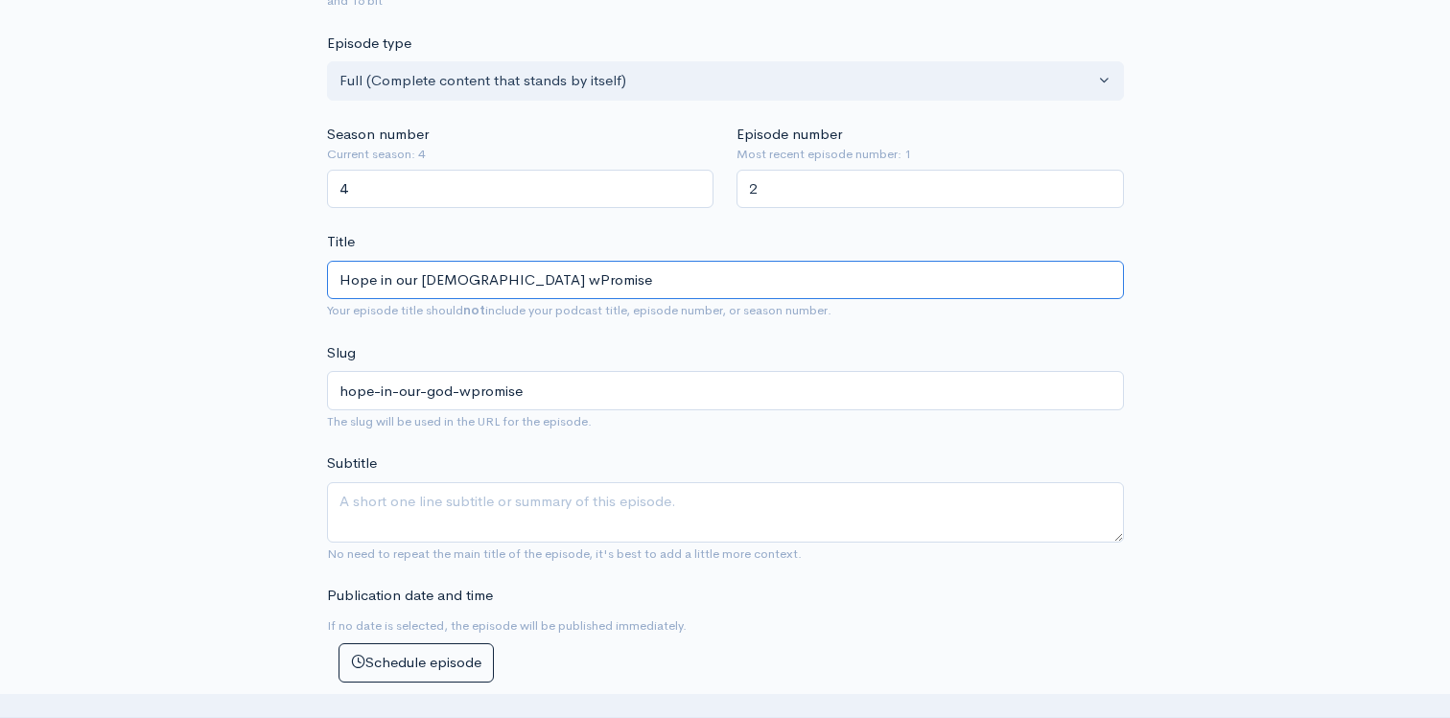
type input "Hope in our God whPromise"
type input "hope-in-our-god-whpromise"
type input "Hope in our God who Promise"
type input "hope-in-our-god-who-promise"
type input "Hope in our God who KPromise"
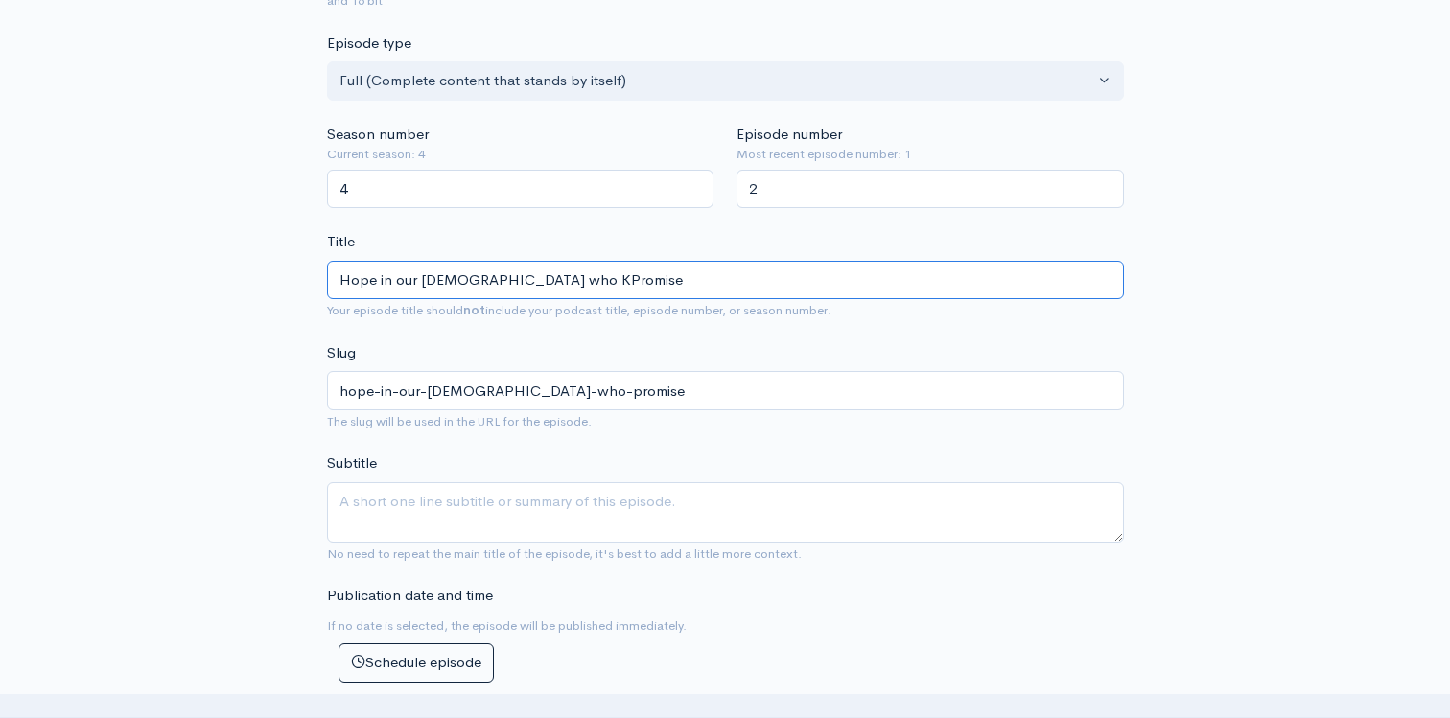
type input "hope-in-our-god-who-kpromise"
type input "Hope in our God who KePromise"
type input "hope-in-our-god-who-kepromise"
type input "Hope in our God who KeePromise"
type input "hope-in-our-god-who-keepromise"
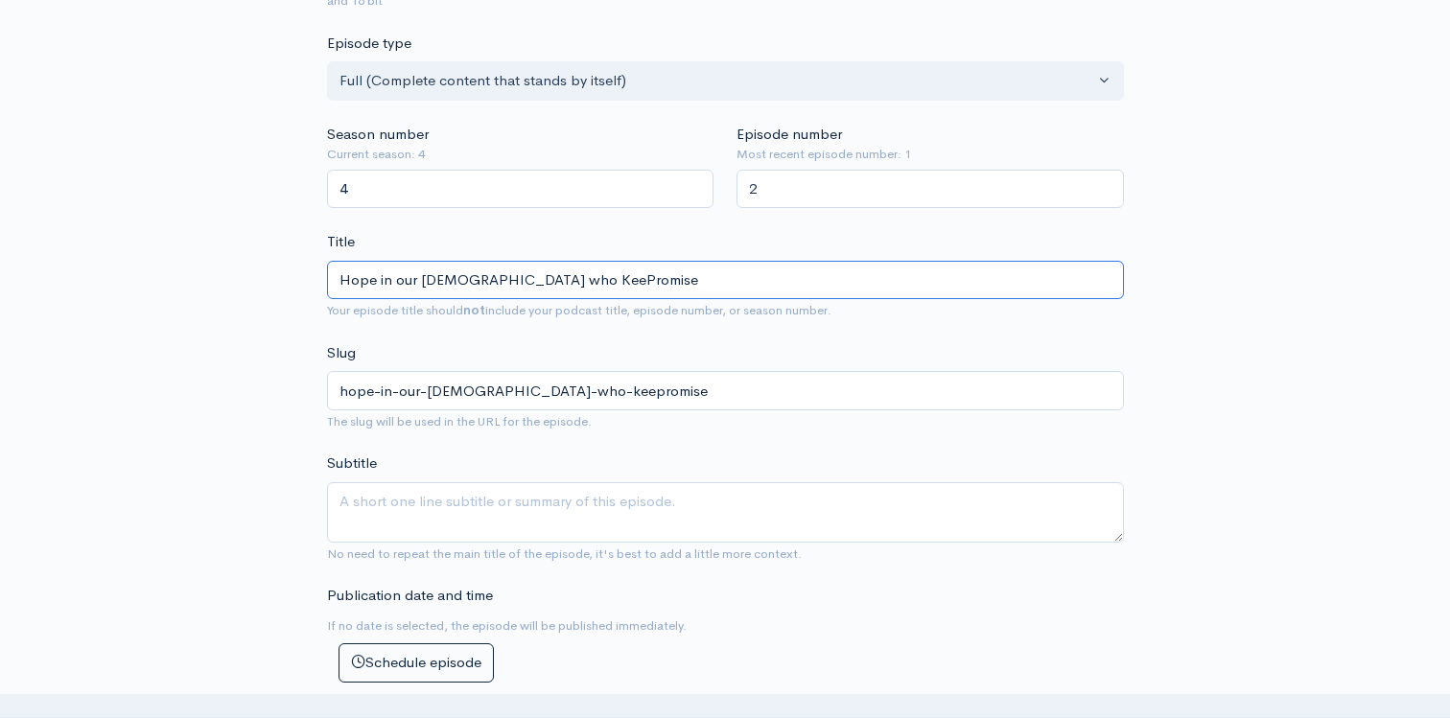
type input "Hope in our God who KeepPromise"
type input "hope-in-our-god-who-keeppromise"
type input "Hope in our God who Keeps Promise"
type input "hope-in-our-god-who-keeps-promise"
type input "Hope in our God who Keeps HPromise"
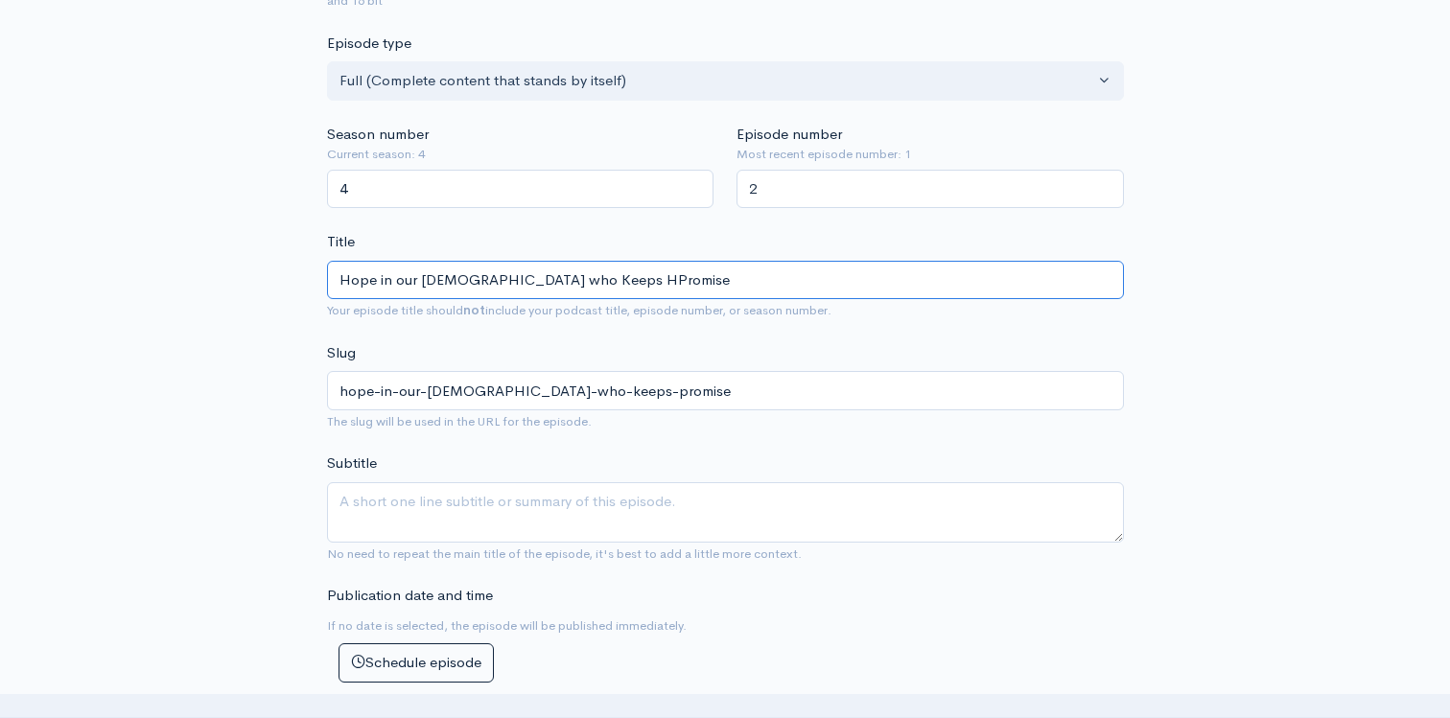
type input "hope-in-our-god-who-keeps-hpromise"
type input "Hope in our God who Keeps HiPromise"
type input "hope-in-our-god-who-keeps-hipromise"
type input "Hope in our God who Keeps His Promise"
type input "hope-in-our-god-who-keeps-his-promise"
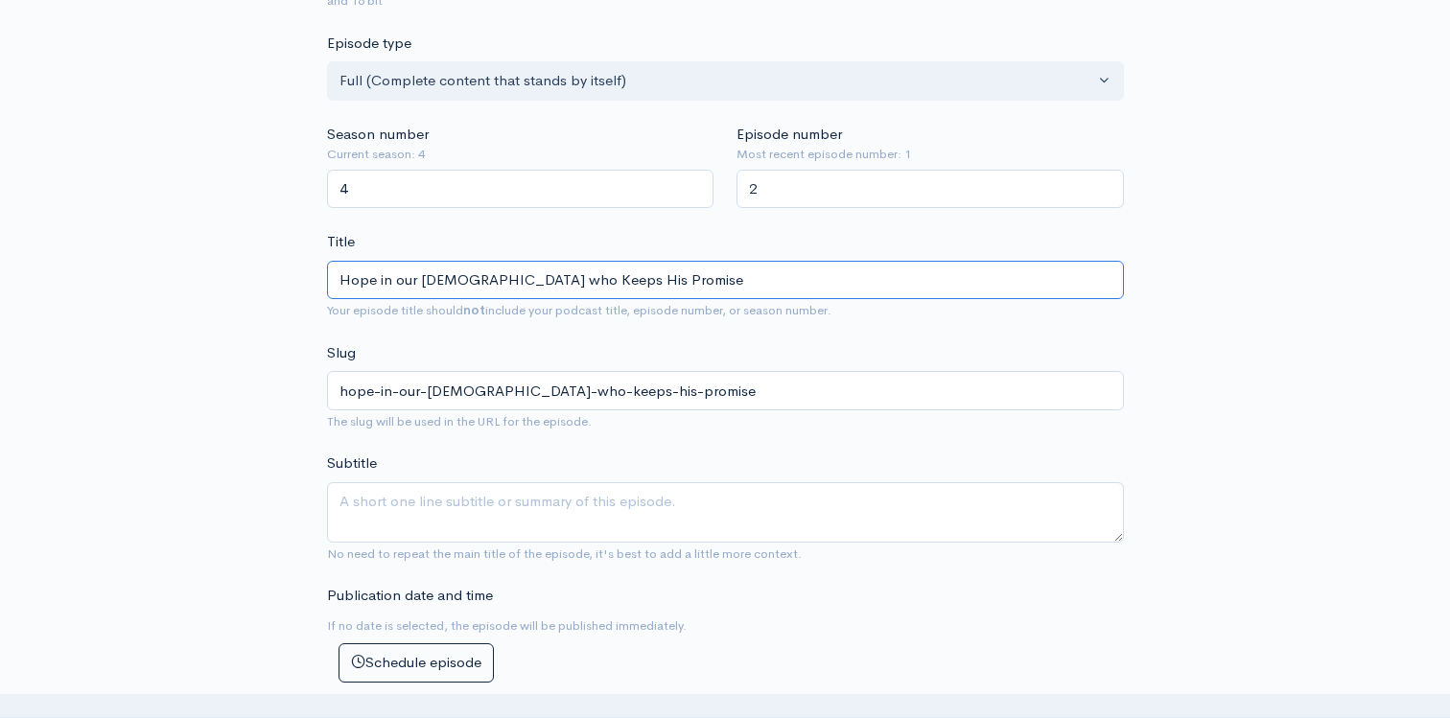
click at [590, 286] on input "Hope in our God who Keeps His Promise" at bounding box center [725, 280] width 797 height 39
click at [600, 286] on input "Hope in our God who Keeps His Promise" at bounding box center [725, 280] width 797 height 39
type input "Hope in our God who Keeps His Promises"
type input "hope-in-our-god-who-keeps-his-promises"
click at [415, 283] on input "Hope in our God who Keeps His Promises" at bounding box center [725, 280] width 797 height 39
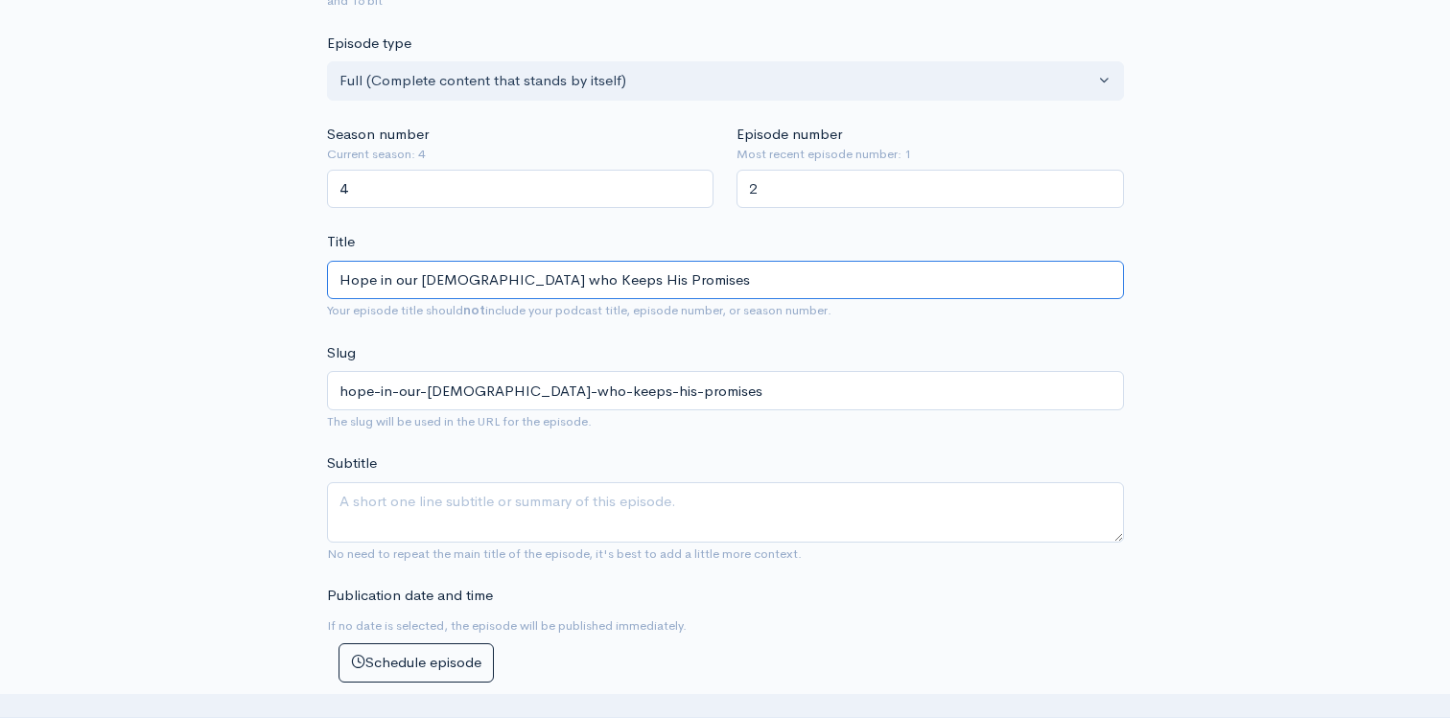
drag, startPoint x: 625, startPoint y: 289, endPoint x: 330, endPoint y: 286, distance: 295.3
click at [330, 286] on input "Hope in our God who Keeps His Promises" at bounding box center [725, 280] width 797 height 39
type input "Hope in our God who Keeps His Promises"
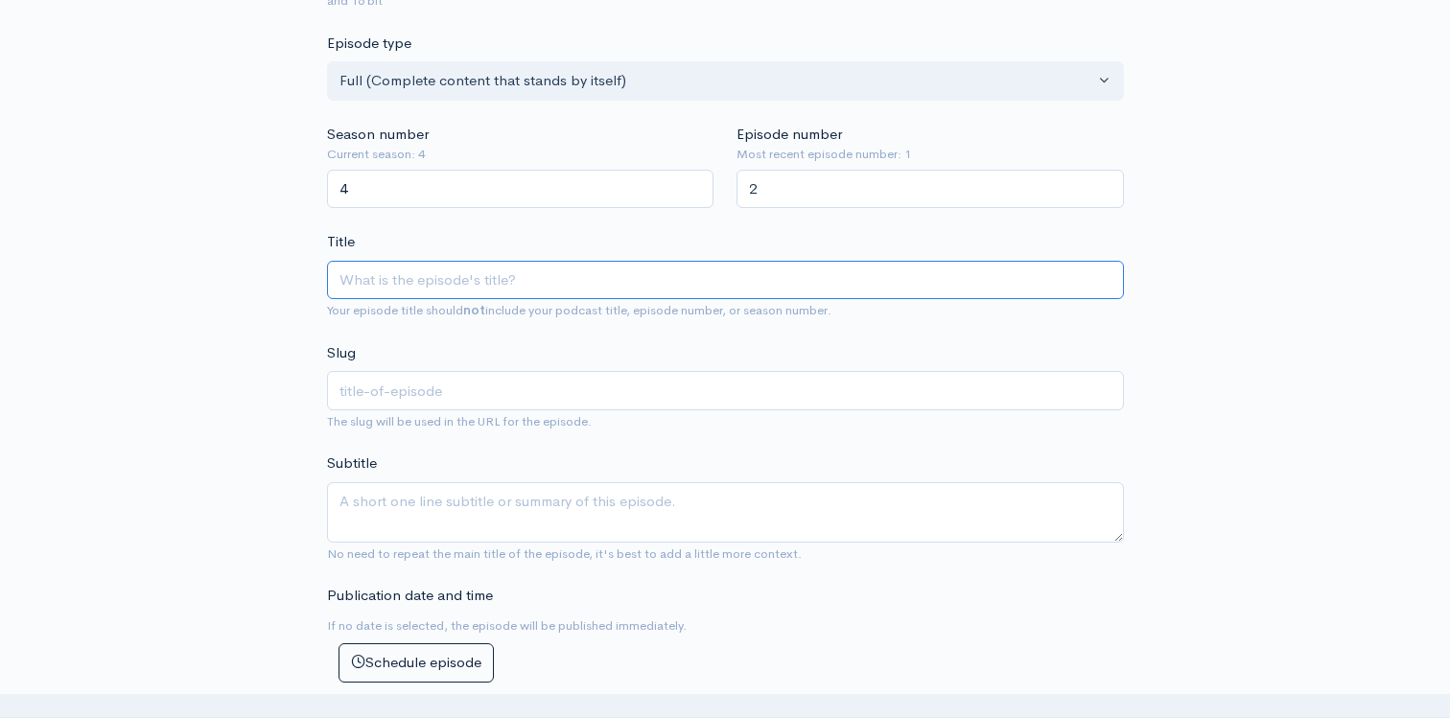
type input "T"
type input "t"
type input "The"
type input "the"
type input "The G"
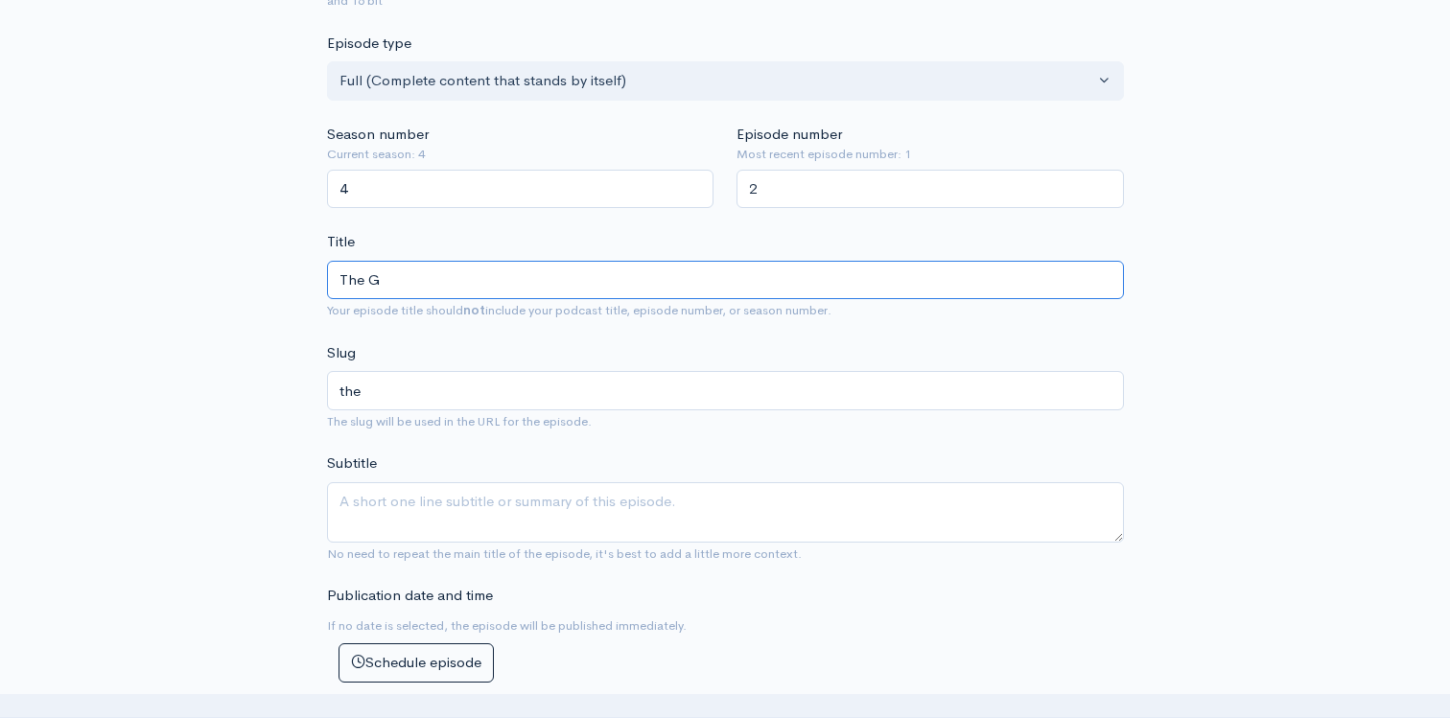
type input "the-g"
type input "The God"
type input "the-god"
type input "The God wh"
type input "the-god-wh"
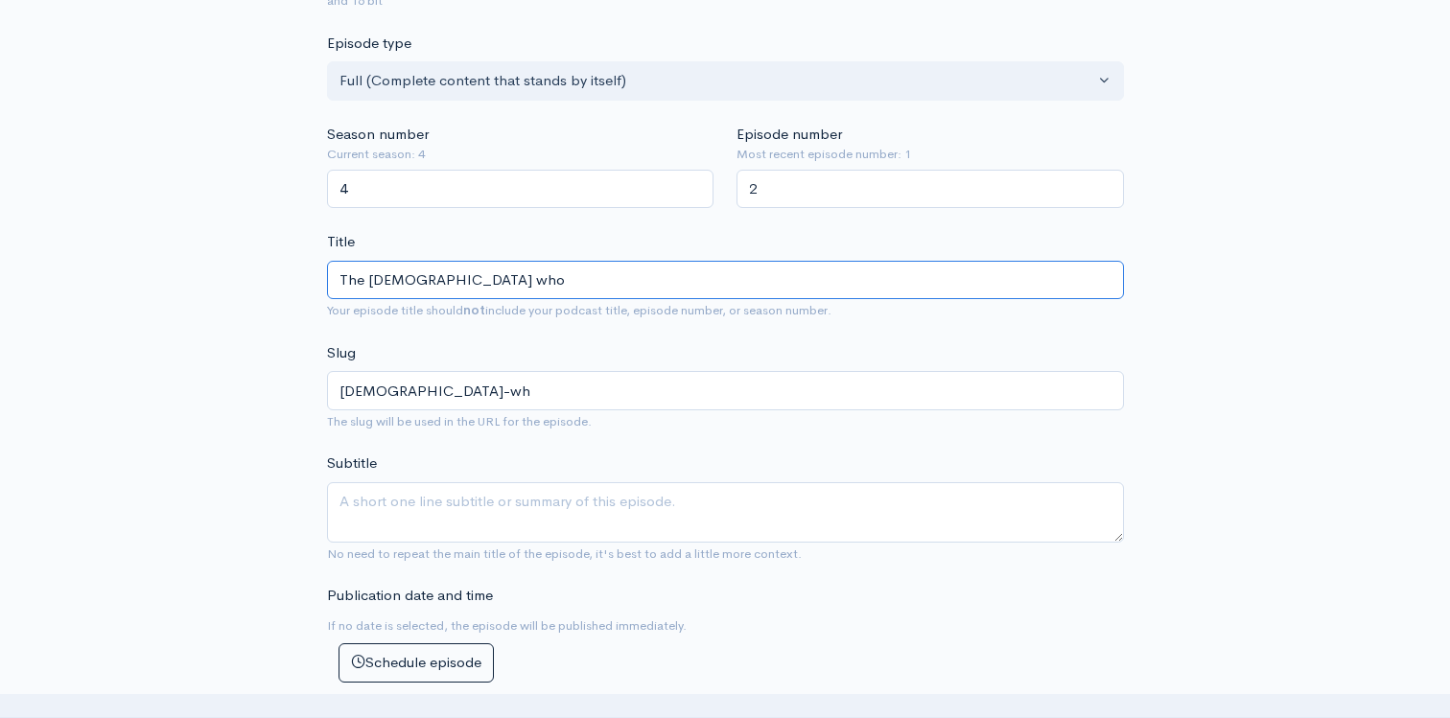
type input "The God who"
type input "the-god-who"
type input "The God wh"
type input "the-god-wh"
type input "The God w"
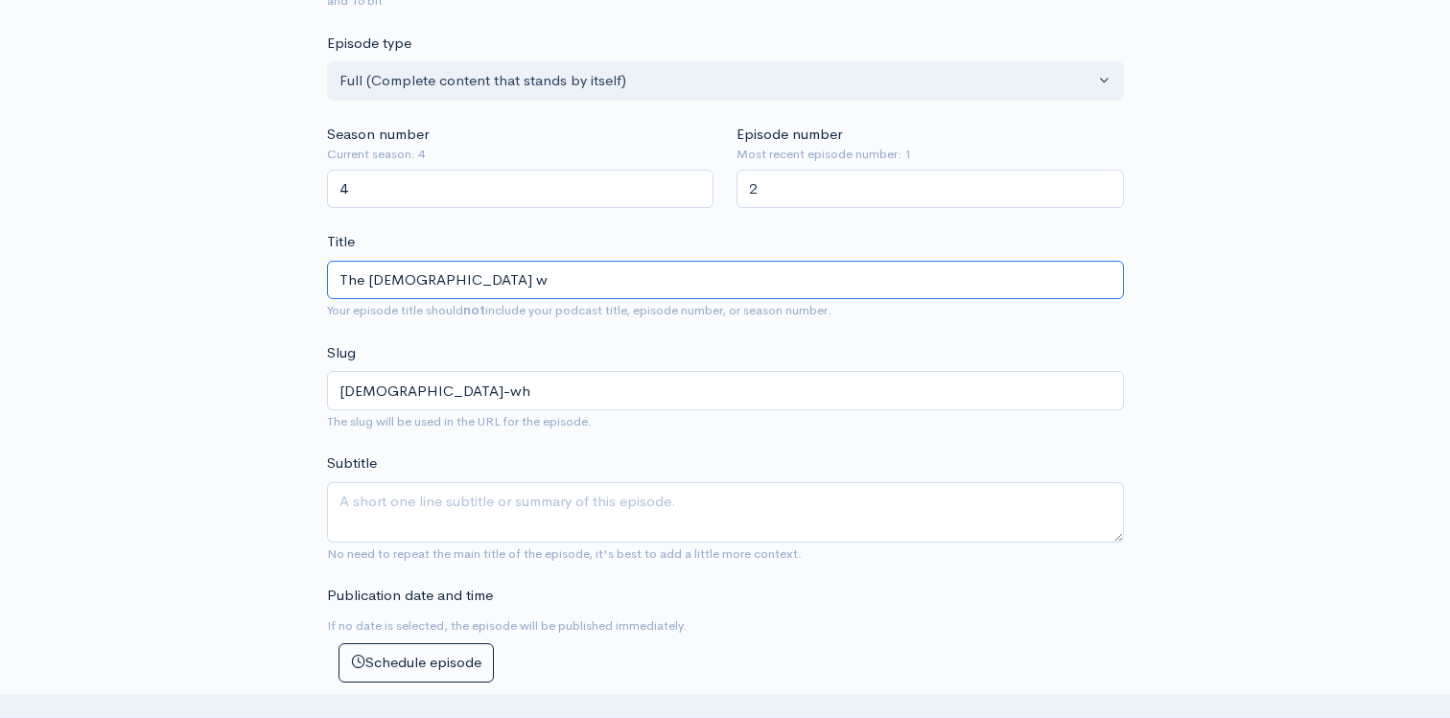
type input "the-god-w"
type input "The God"
type input "the-god"
type input "The God W"
type input "the-god-w"
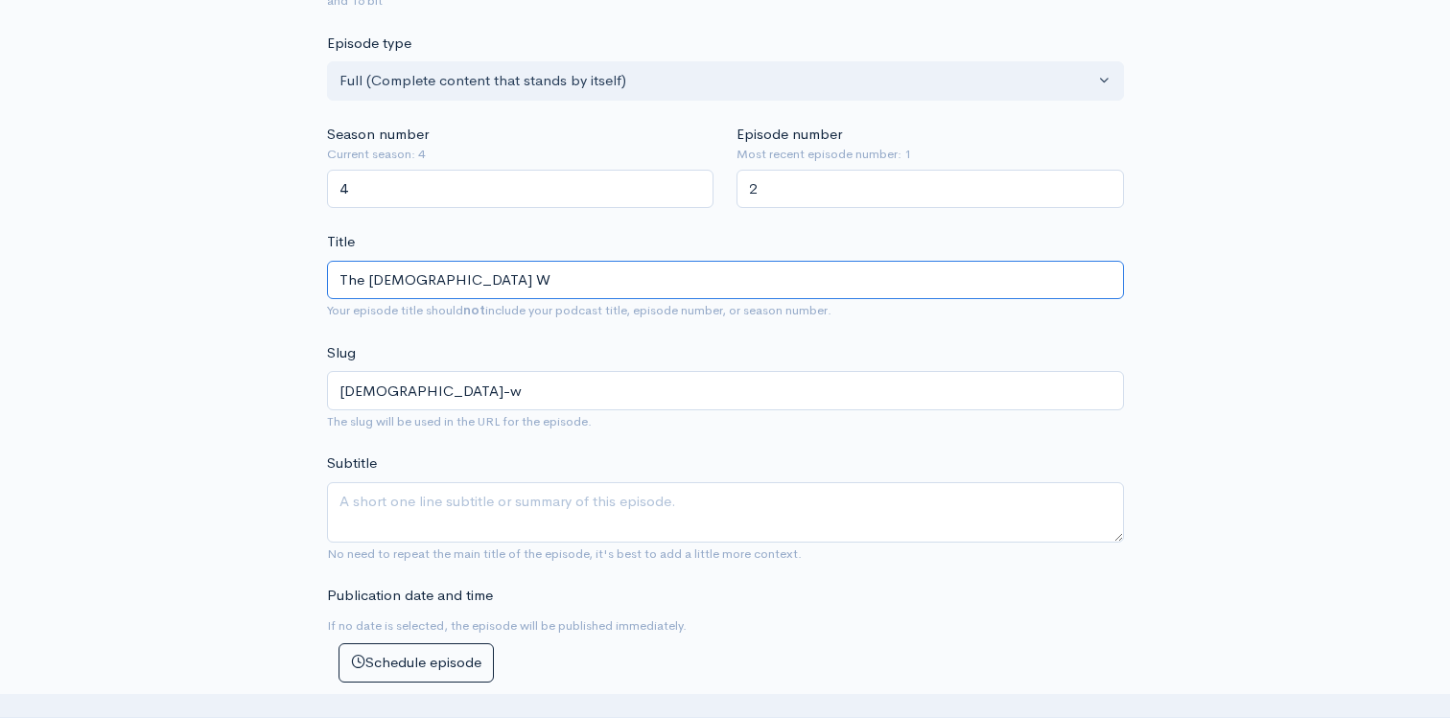
type input "The God Wh"
type input "the-god-wh"
type input "The God Who"
type input "the-god-who"
type input "The God Who K"
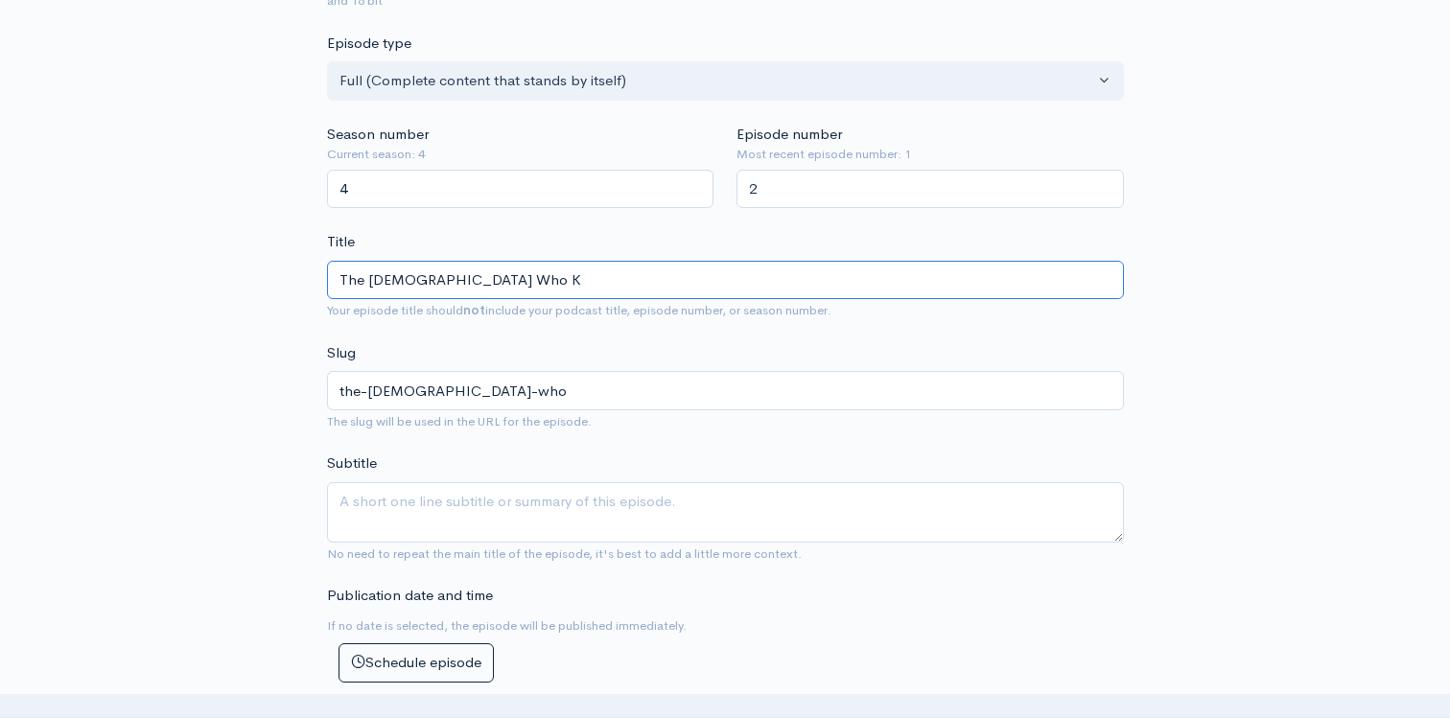
type input "the-god-who-k"
type input "The God Who Ke"
type input "the-god-who-ke"
type input "The God Who Kee"
type input "the-god-who-kee"
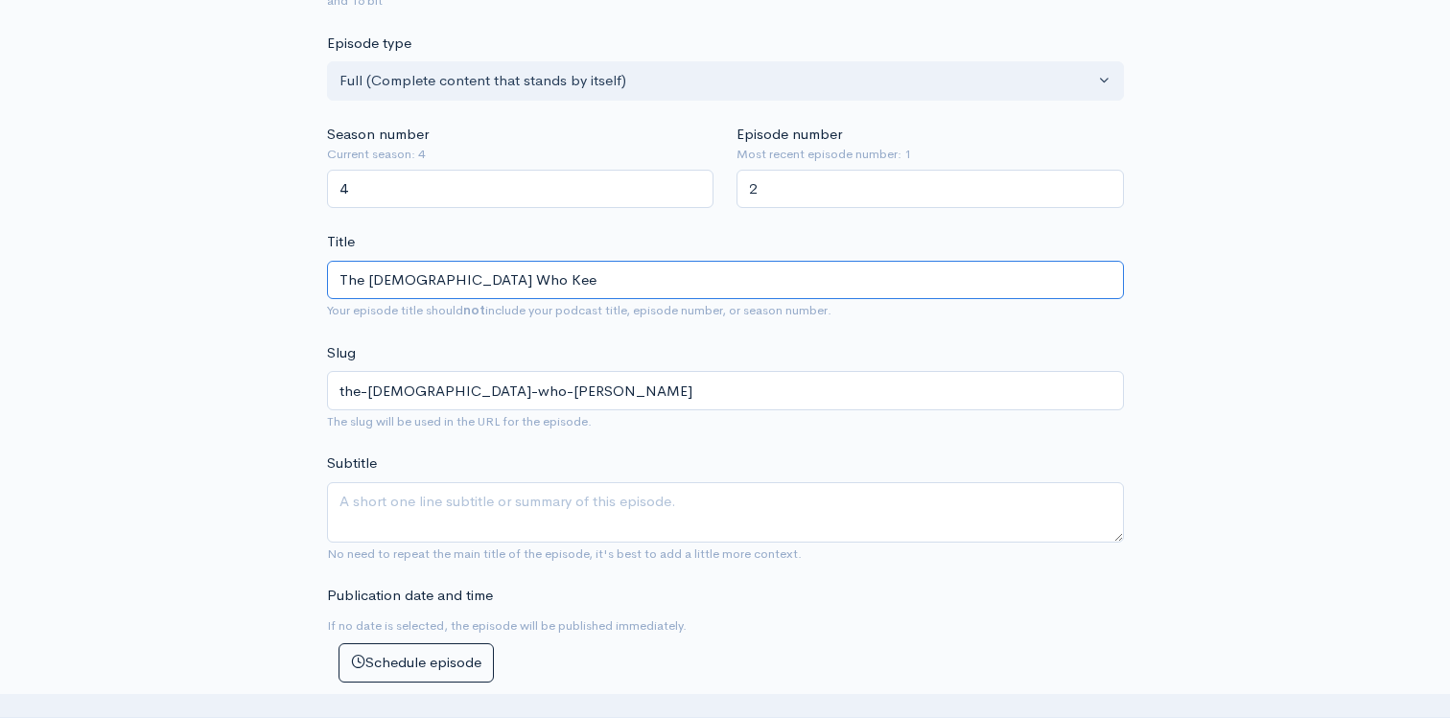
type input "The God Who Keep"
type input "the-god-who-keep"
type input "The God Who Keeps"
type input "the-god-who-keeps"
type input "The God Who Keeps H"
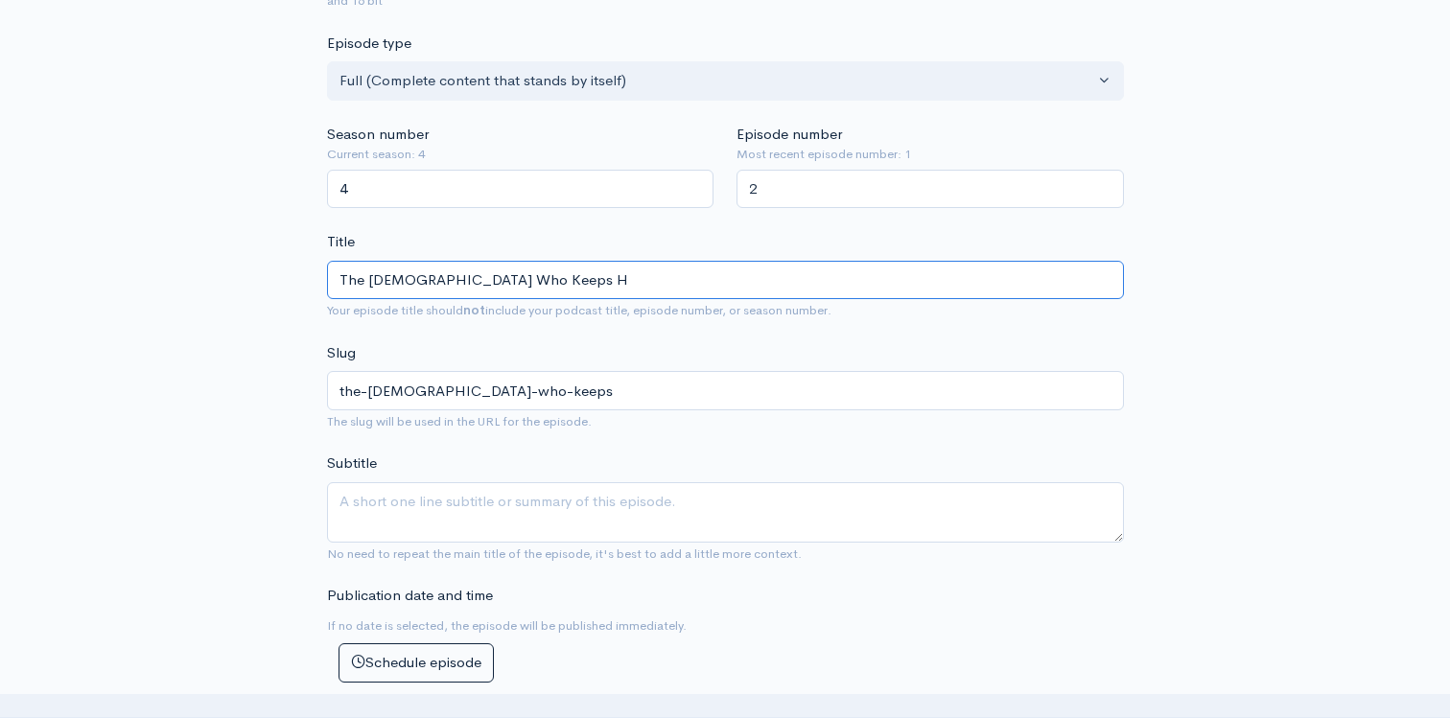
type input "the-god-who-keeps-h"
type input "The God Who Keeps His"
type input "the-god-who-keeps-his"
type input "The God Who Keeps His p"
type input "the-god-who-keeps-his-p"
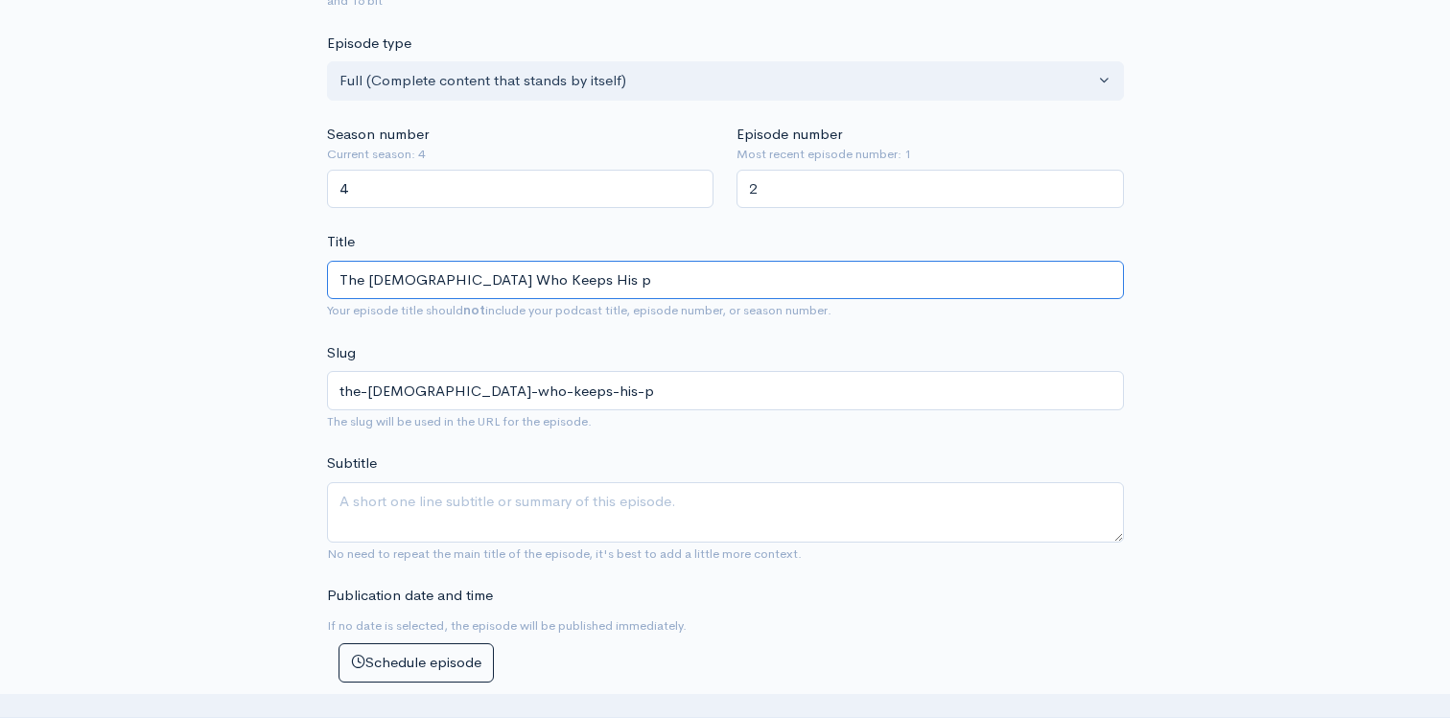
type input "The God Who Keeps His pr"
type input "the-god-who-keeps-his-pr"
type input "The God Who Keeps His p"
type input "the-god-who-keeps-his-p"
type input "The God Who Keeps His"
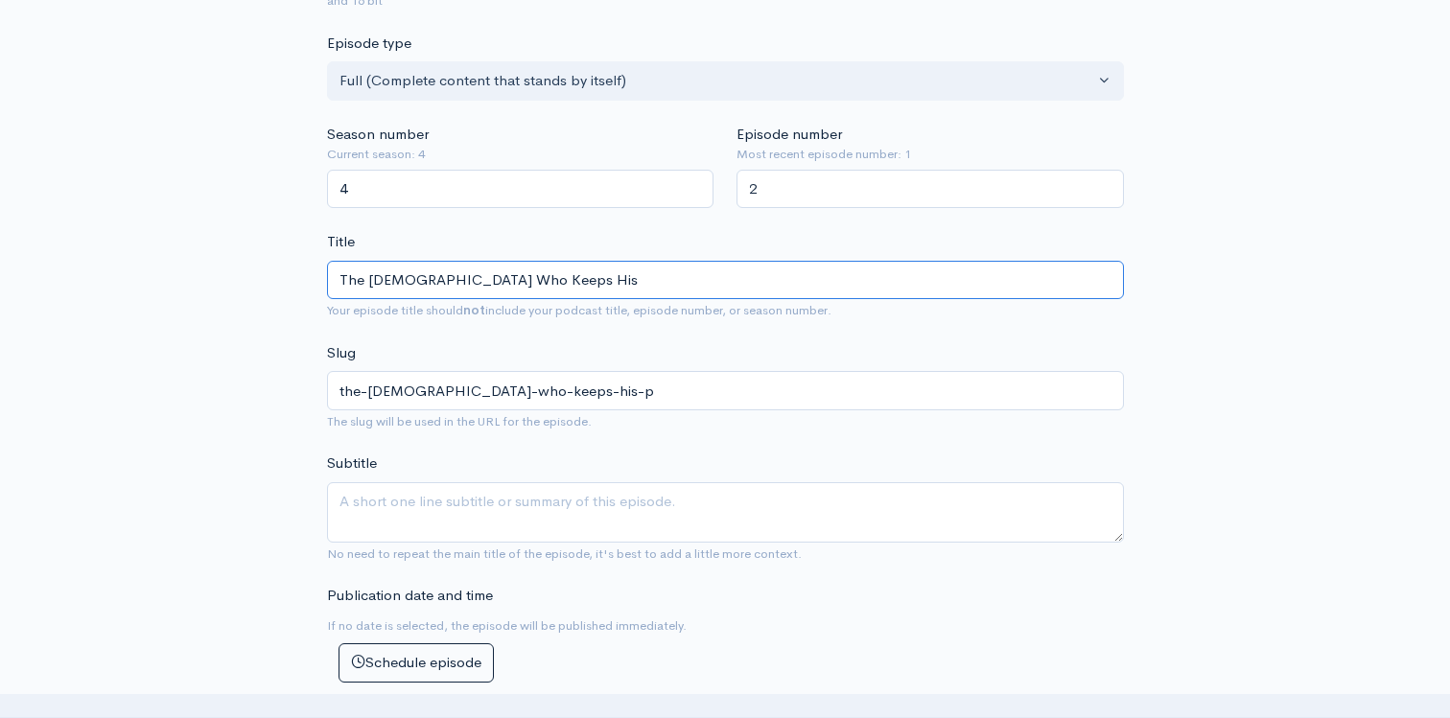
type input "the-god-who-keeps-his"
type input "The God Who Keeps His P"
type input "the-god-who-keeps-his-p"
type input "The God Who Keeps His Pr"
type input "the-god-who-keeps-his-pr"
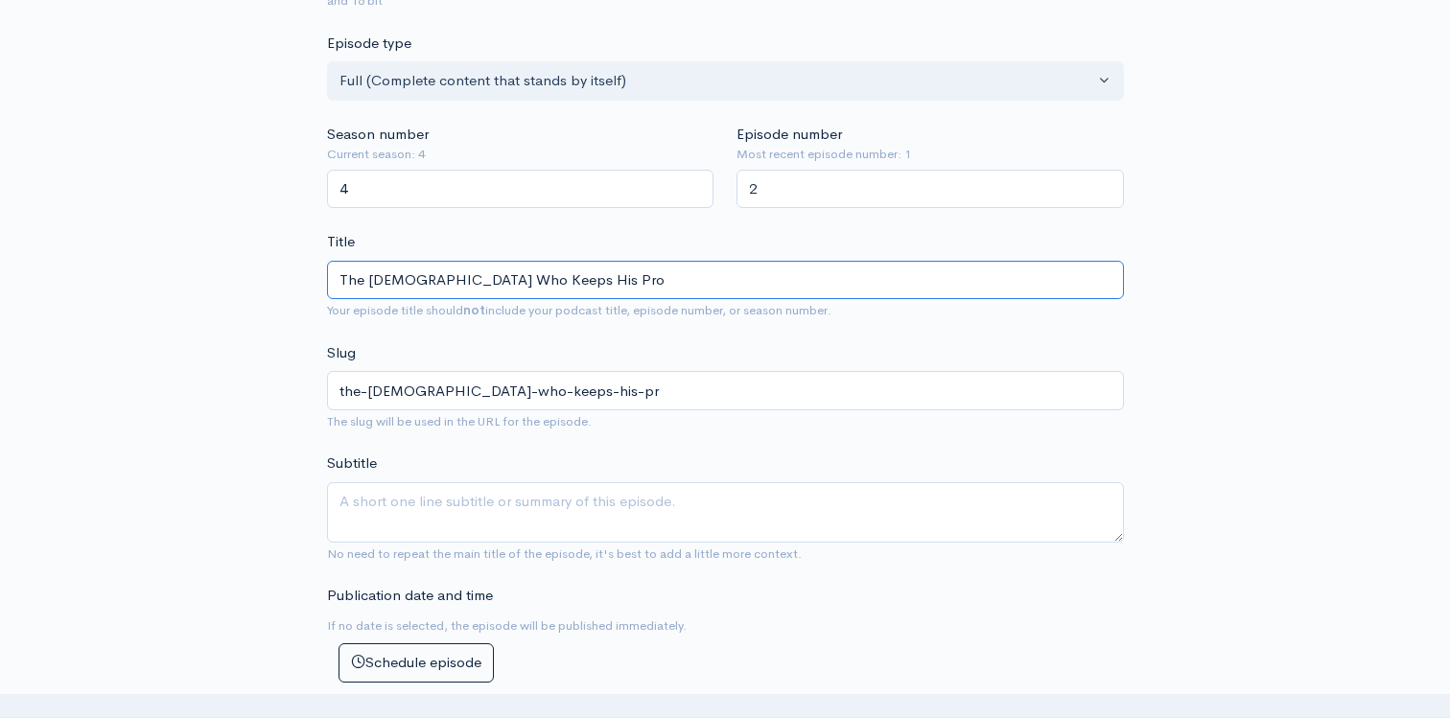
type input "The God Who Keeps His Prom"
type input "the-god-who-keeps-his-prom"
type input "The God Who Keeps His Promi"
type input "the-god-who-keeps-his-promi"
type input "The God Who Keeps His Promis"
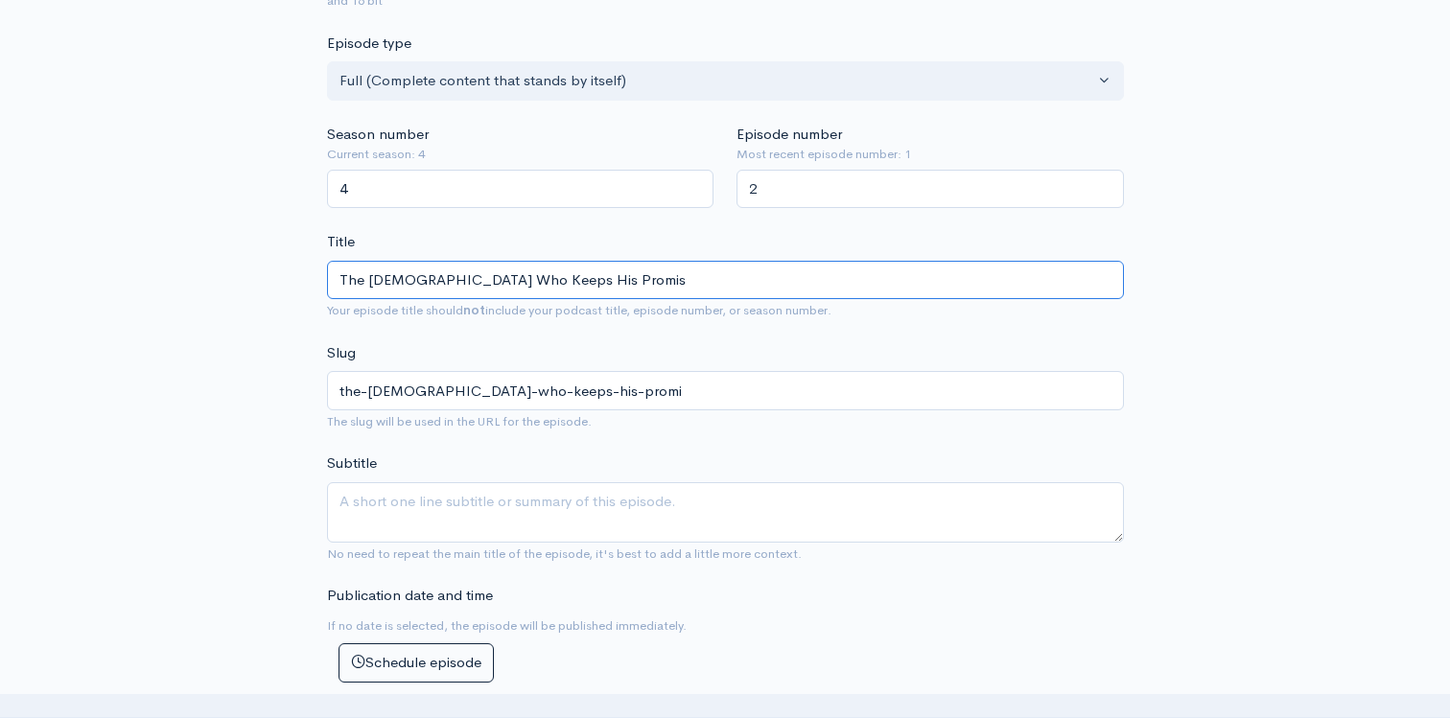
type input "the-god-who-keeps-his-promis"
type input "The God Who Keeps His Promise"
type input "the-god-who-keeps-his-promise"
type input "The God Who Keeps His Promises"
type input "the-god-who-keeps-his-promises"
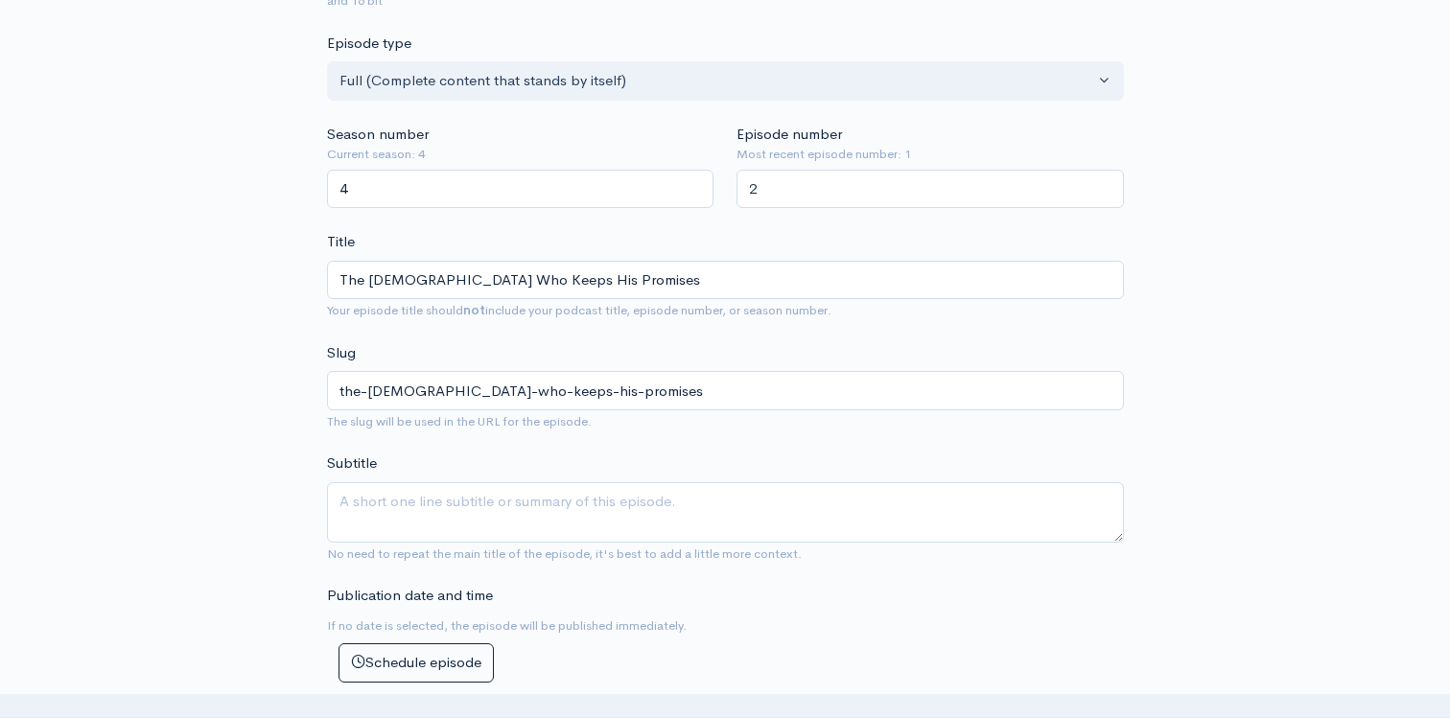
click at [153, 437] on div "New episode Create a new episode Back to episodes Audio file Choose file anna h…" at bounding box center [725, 718] width 1450 height 2192
click at [367, 276] on input "The God Who Keeps His Promises" at bounding box center [725, 280] width 797 height 39
type input "TheGod Who Keeps His Promises"
type input "thegod-who-keeps-his-promises"
type input "ThGod Who Keeps His Promises"
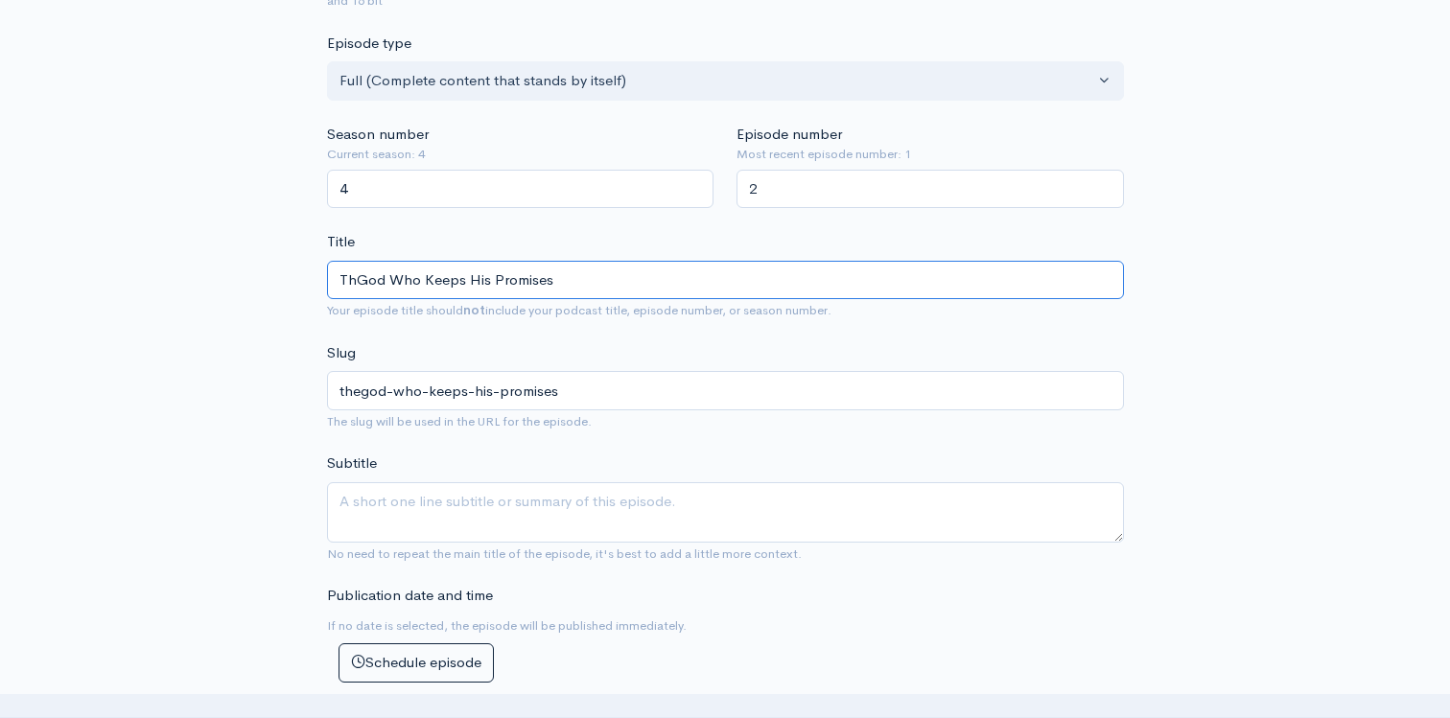
type input "thgod-who-keeps-his-promises"
type input "TGod Who Keeps His Promises"
type input "tgod-who-keeps-his-promises"
type input "God Who Keeps His Promises"
type input "god-who-keeps-his-promises"
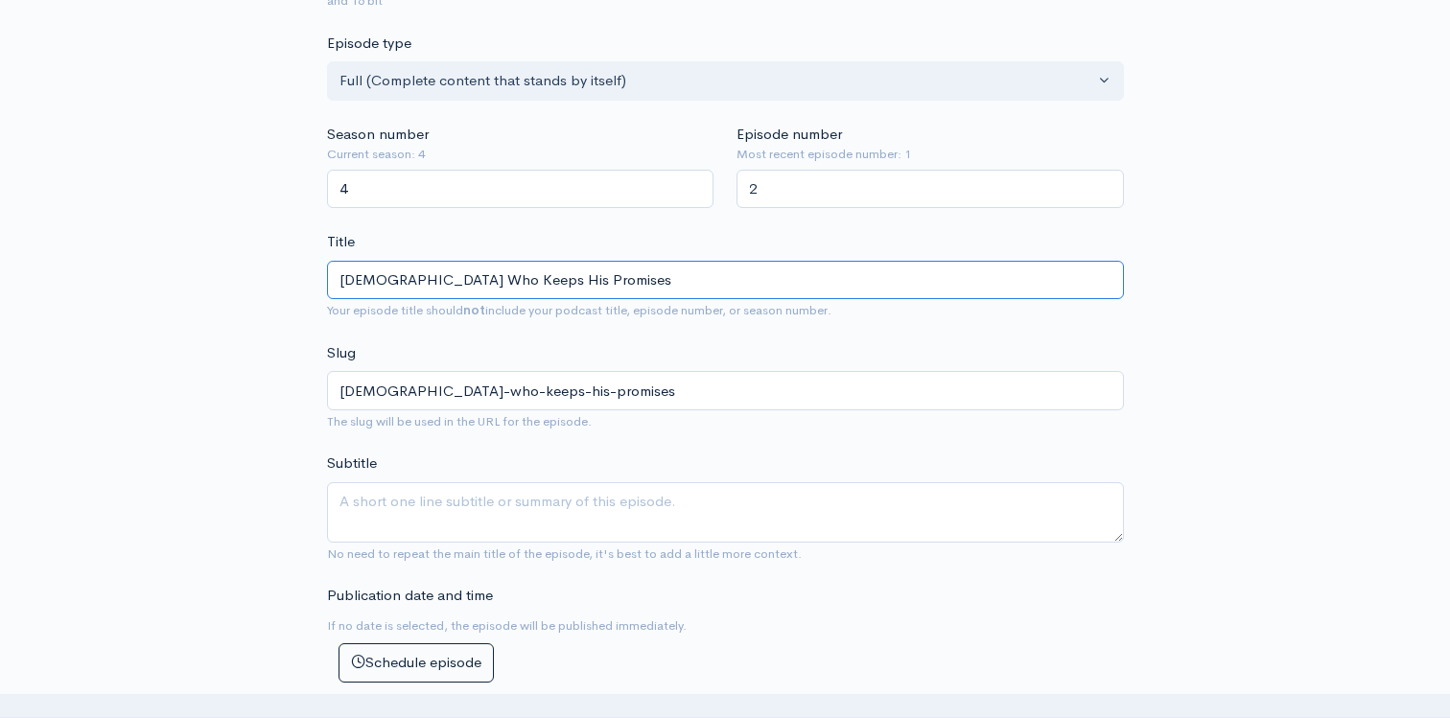
type input "OGod Who Keeps His Promises"
type input "ogod-who-keeps-his-promises"
type input "OuGod Who Keeps His Promises"
type input "ougod-who-keeps-his-promises"
type input "OurGod Who Keeps His Promises"
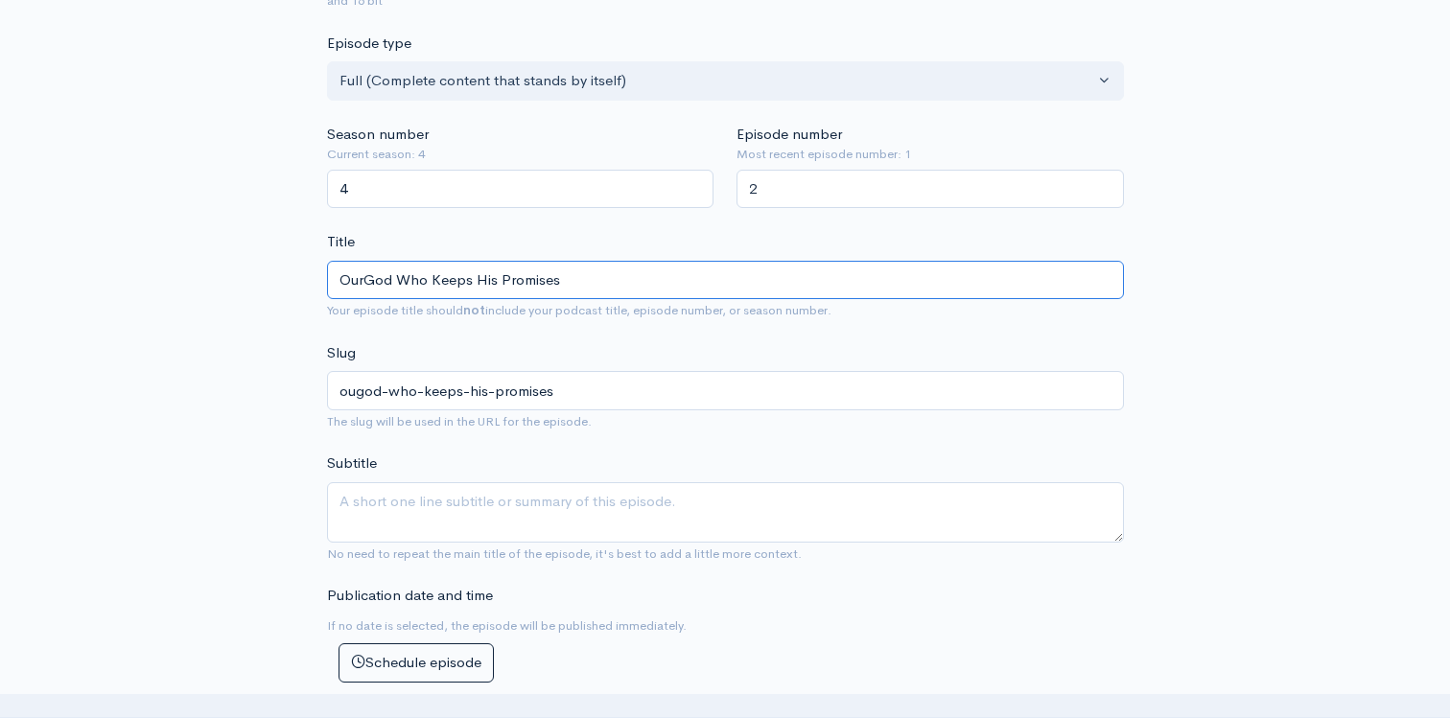
type input "ourgod-who-keeps-his-promises"
type input "Our God Who Keeps His Promises"
type input "our-god-who-keeps-his-promises"
type input "Our God Who Keeps His Promises"
click at [219, 422] on div "New episode Create a new episode Back to episodes Audio file Choose file anna h…" at bounding box center [724, 718] width 1093 height 2192
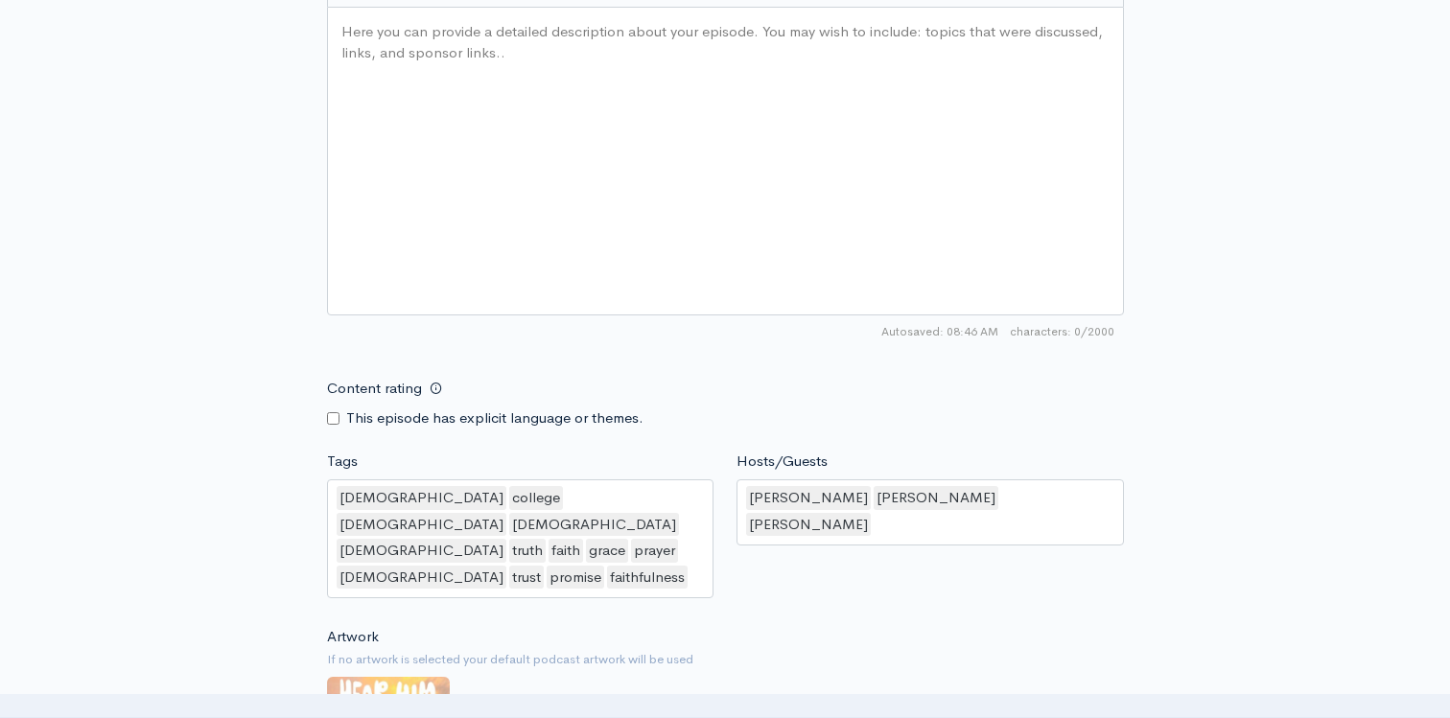
scroll to position [1107, 0]
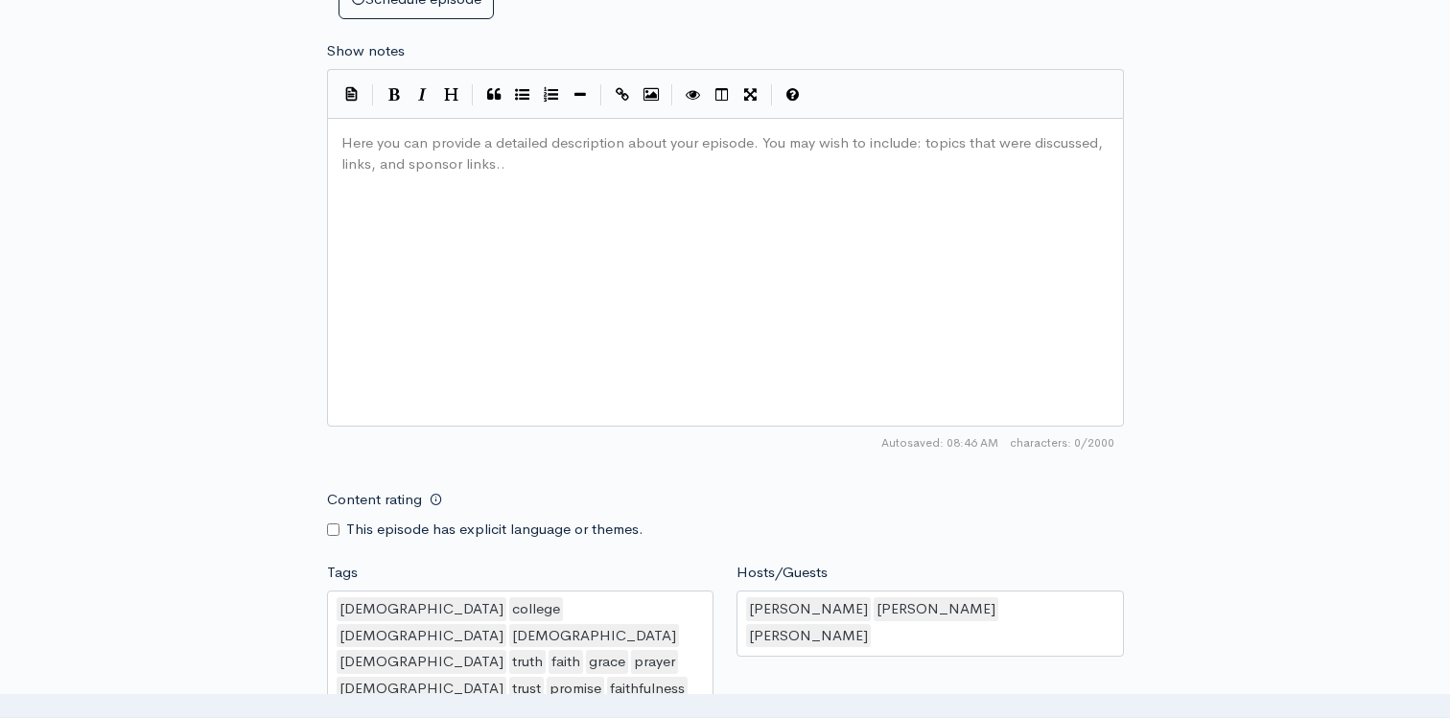
click at [470, 288] on div "Here you can provide a detailed description about your episode. You may wish to…" at bounding box center [749, 296] width 824 height 336
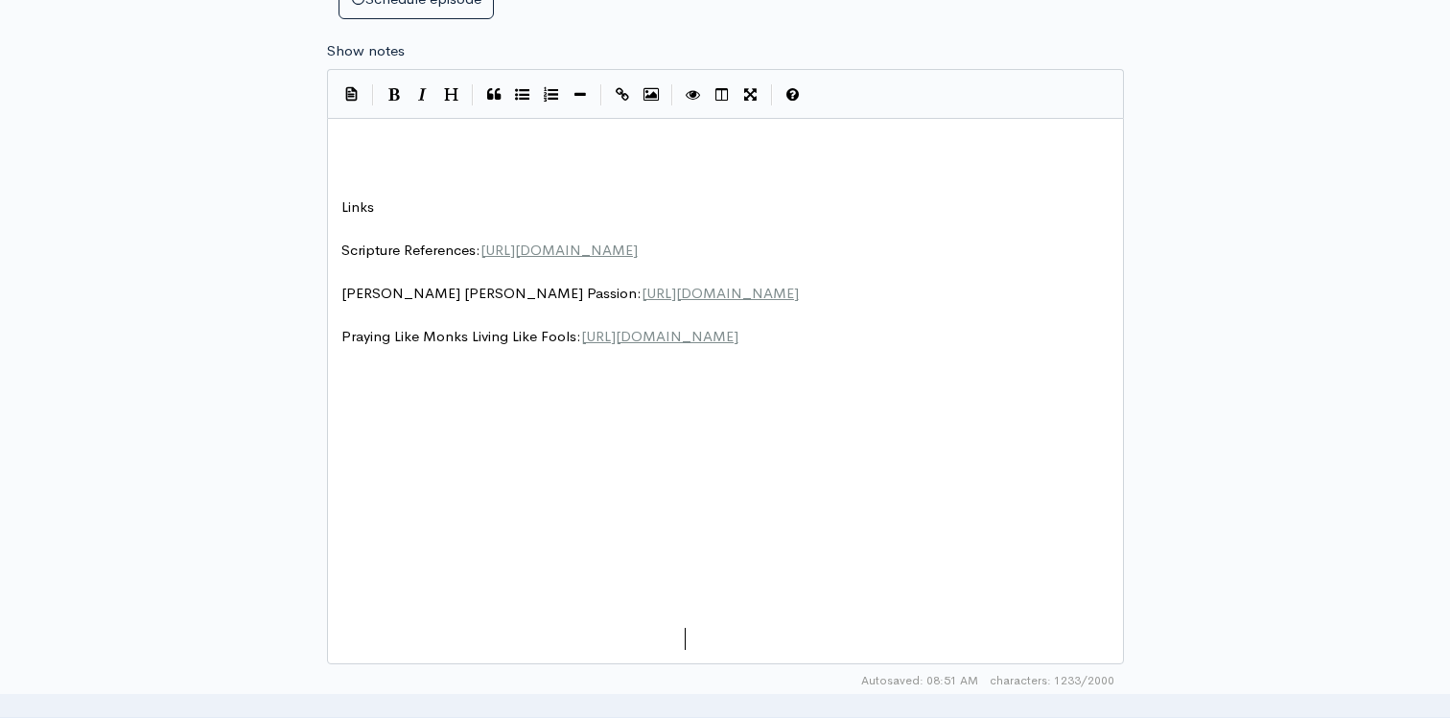
click at [581, 345] on span "[URL][DOMAIN_NAME]" at bounding box center [659, 336] width 157 height 18
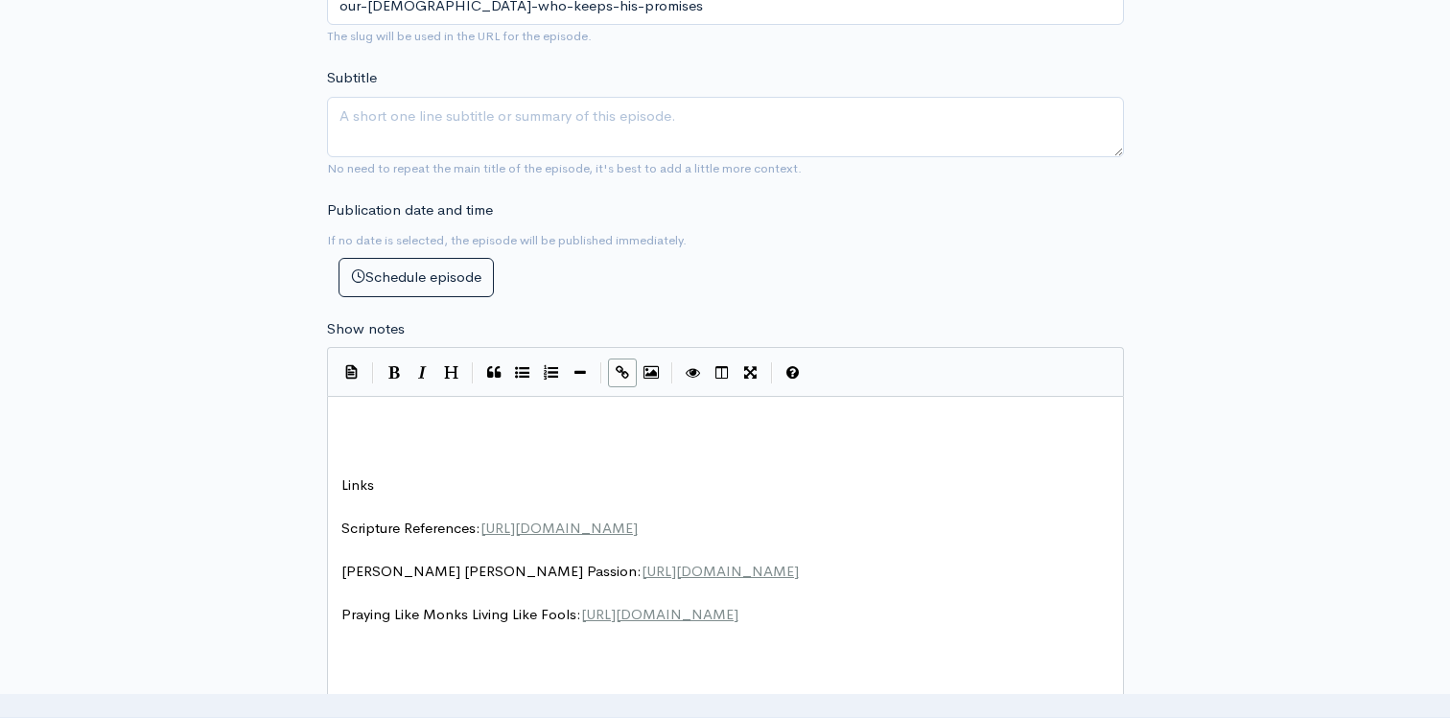
scroll to position [818, 0]
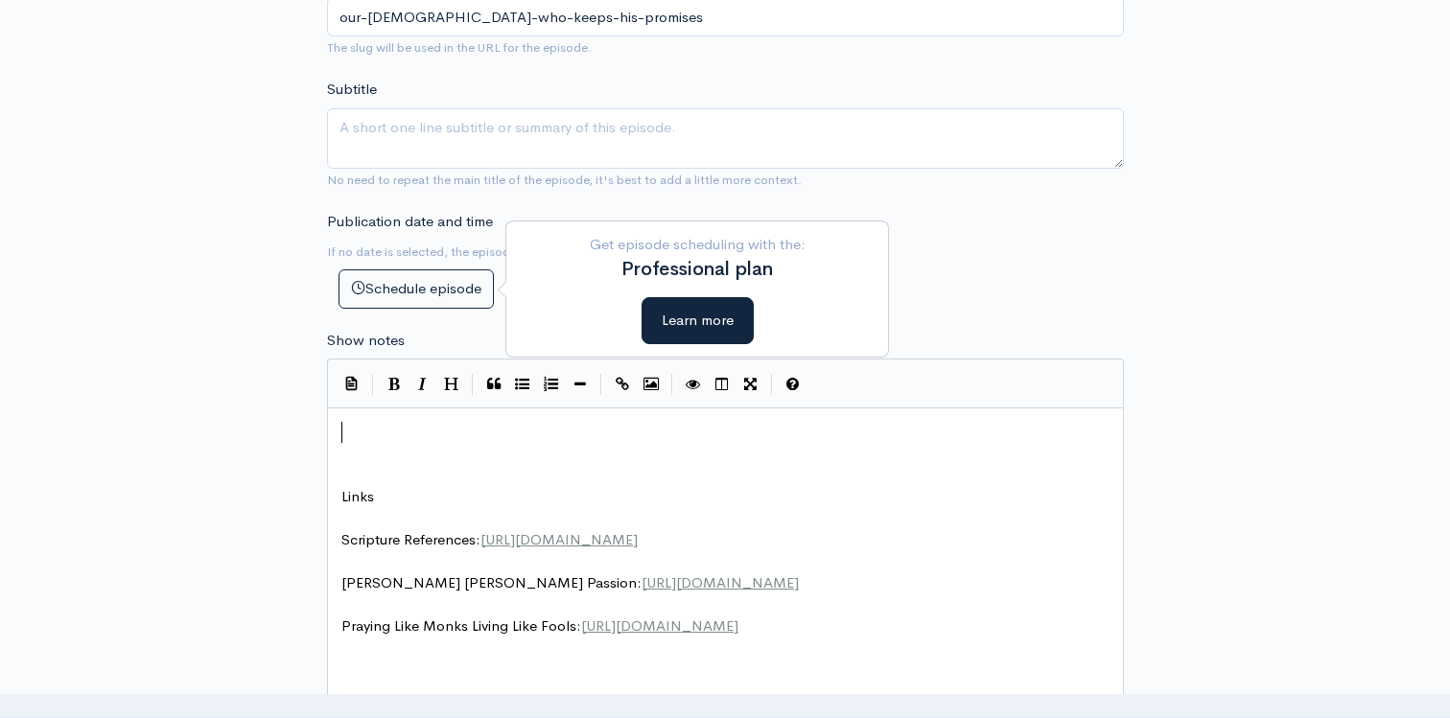
click at [381, 434] on pre "​" at bounding box center [725, 433] width 776 height 22
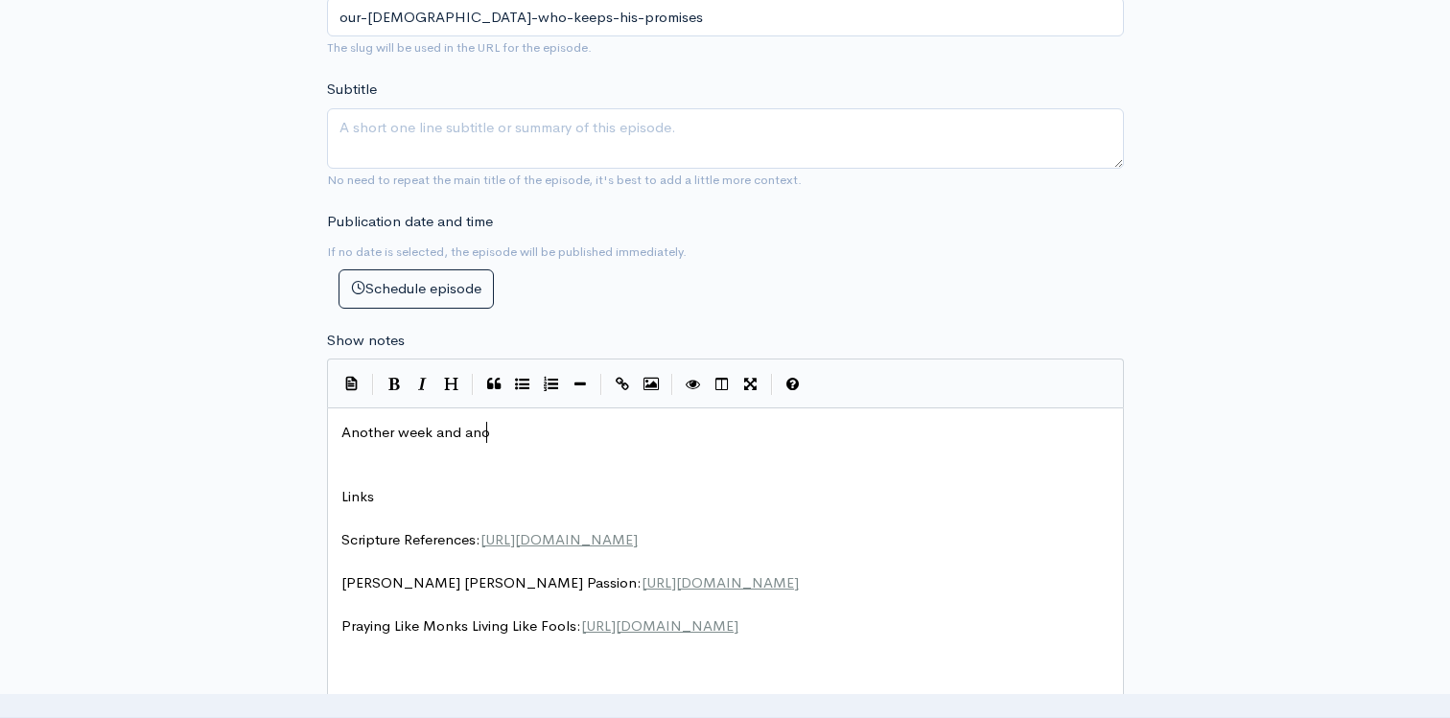
type textarea "Another week and anoh"
type textarea "ther amazong"
type textarea "ing guest!! This wee,"
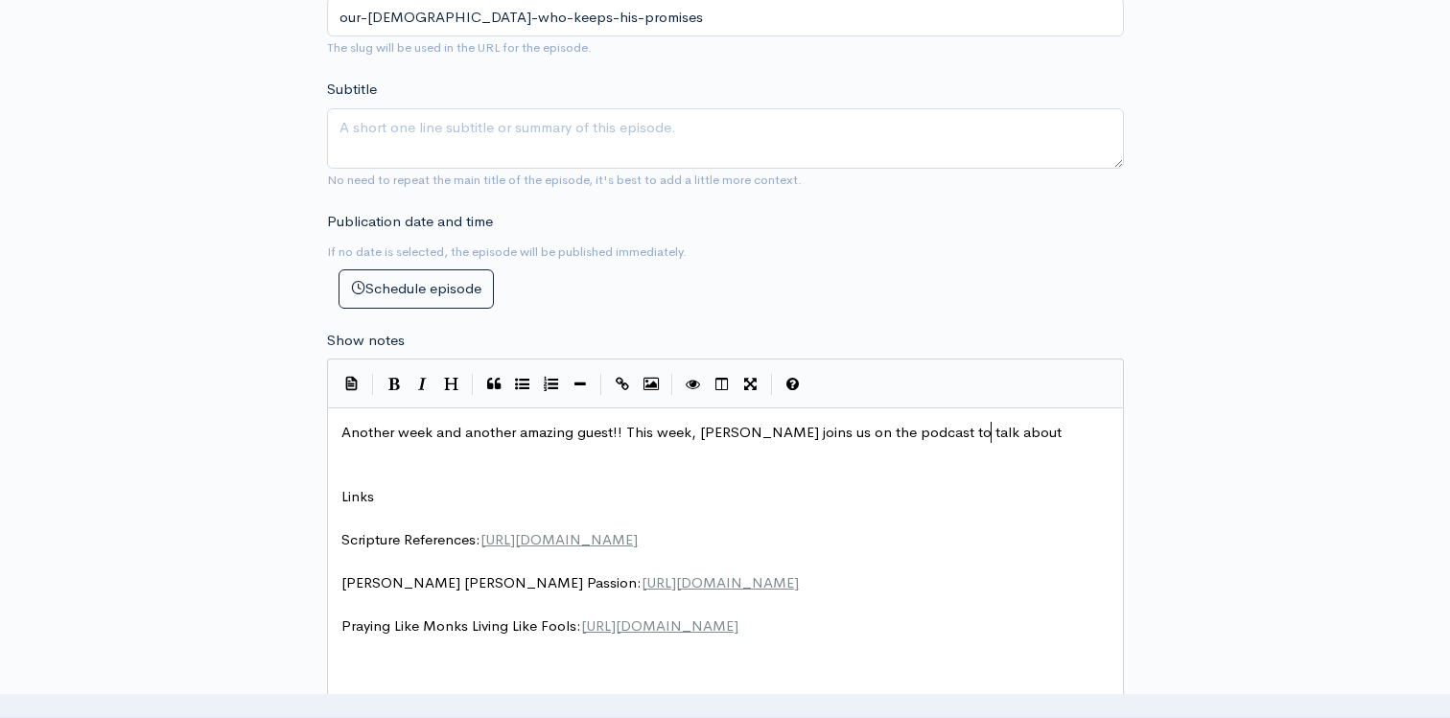
scroll to position [7, 315]
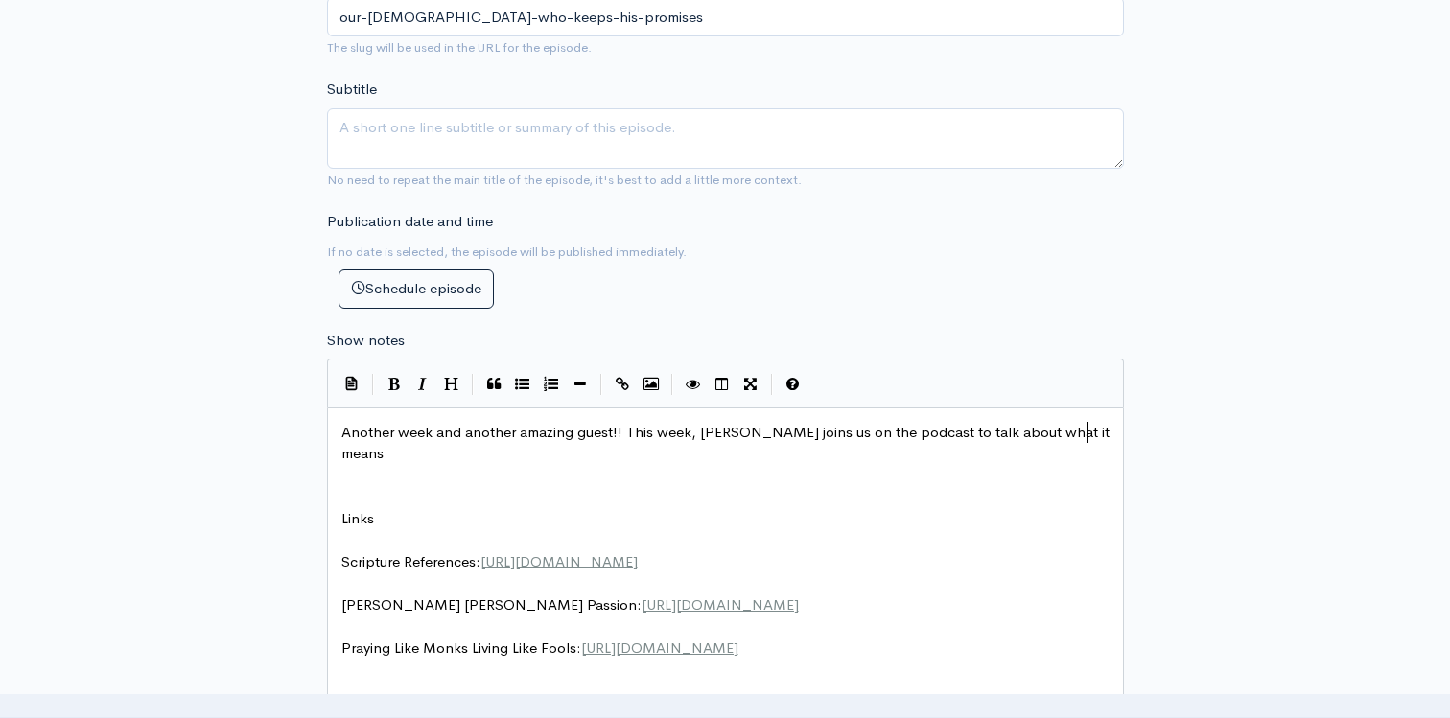
type textarea "k, Anna Hill joins us on the podcast to talk about what it means yo"
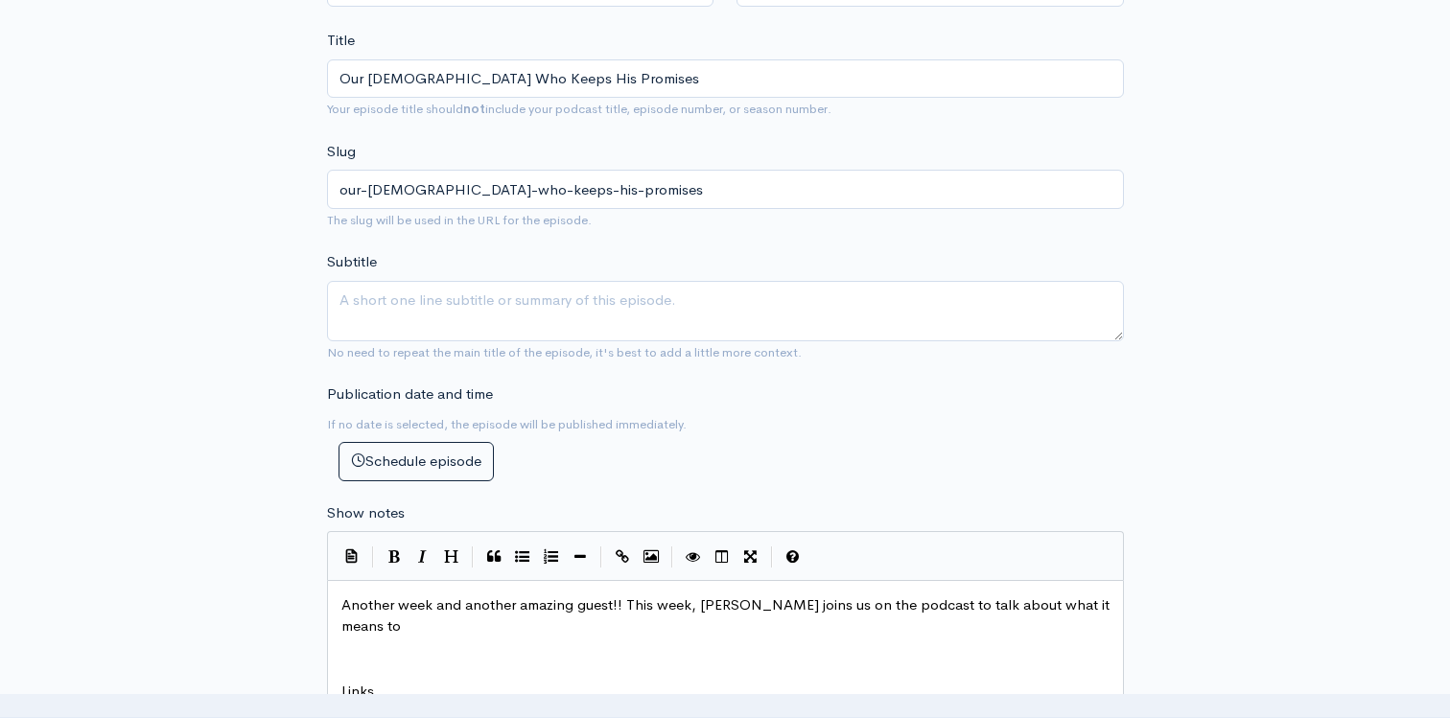
scroll to position [628, 0]
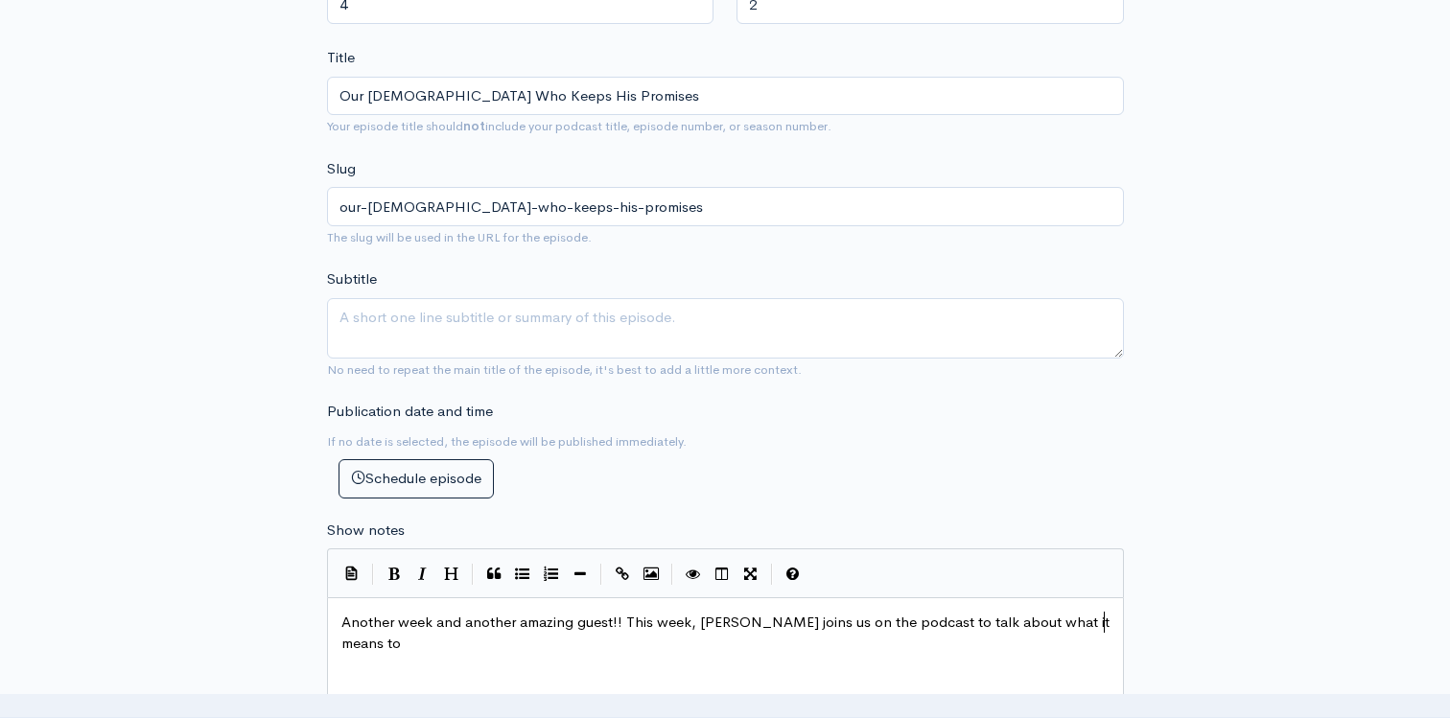
type textarea "to"
drag, startPoint x: 615, startPoint y: 95, endPoint x: 272, endPoint y: 92, distance: 342.3
click at [272, 92] on div "New episode Create a new episode Back to episodes Audio file Choose file anna h…" at bounding box center [724, 653] width 1093 height 2430
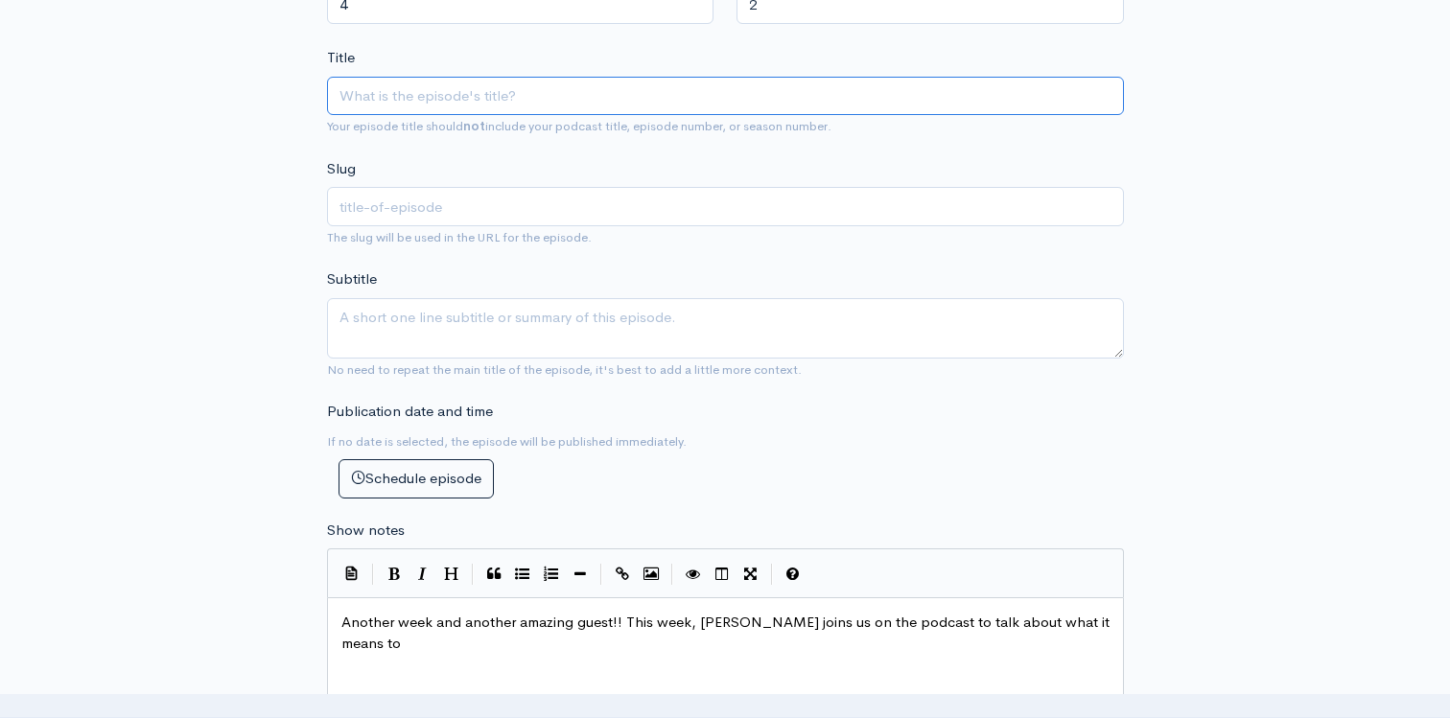
type input "H"
type input "h"
type input "Ha"
type input "ha"
type input "Hav"
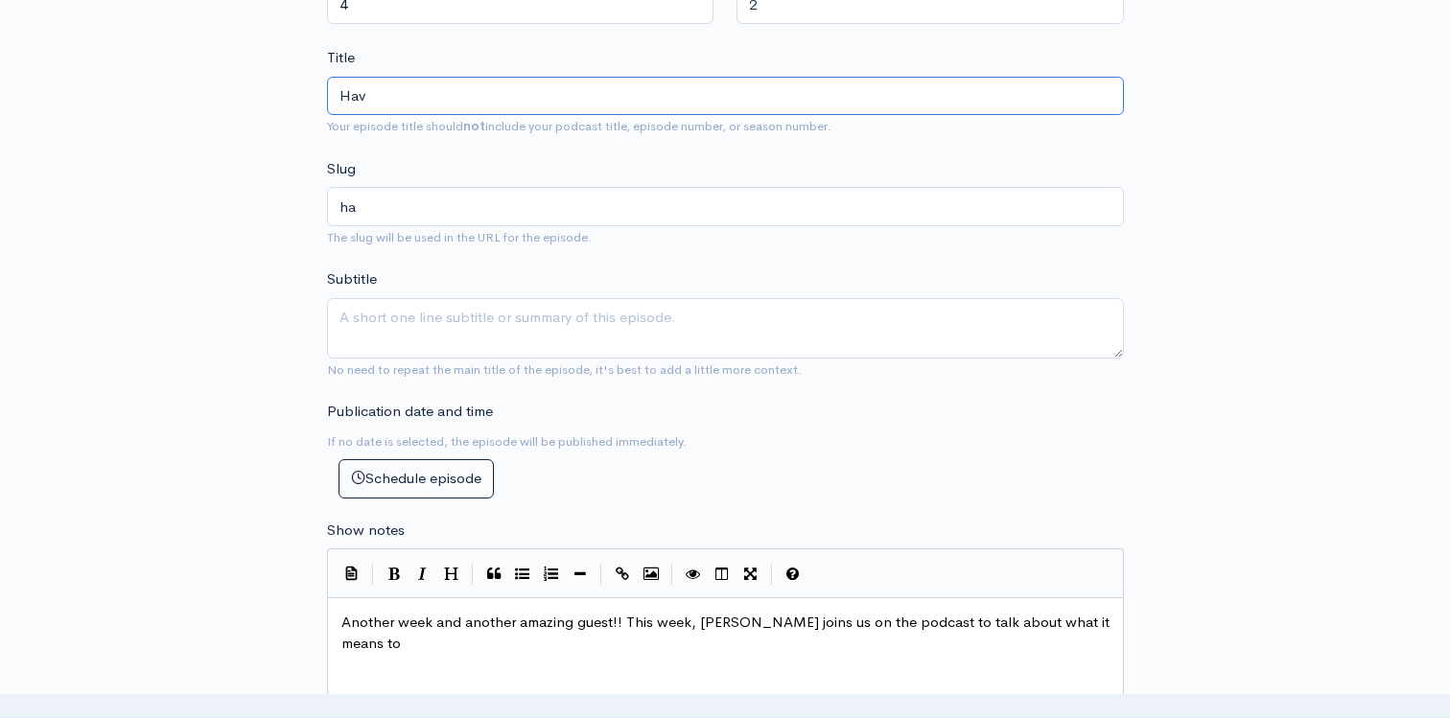
type input "hav"
type input "Havin"
type input "havin"
type input "Having"
type input "having"
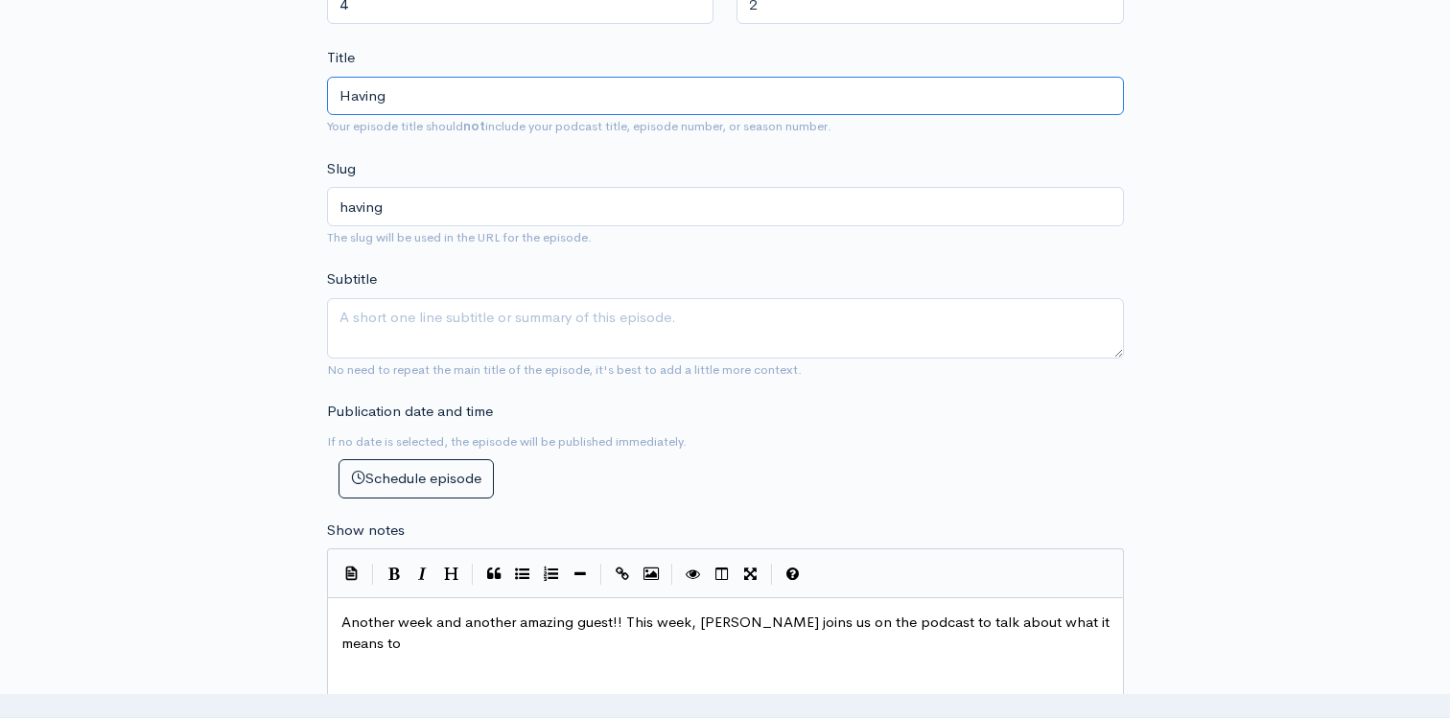
type input "Having H"
type input "having-h"
click at [189, 120] on div "New episode Create a new episode Back to episodes Audio file Choose file anna h…" at bounding box center [724, 653] width 1093 height 2430
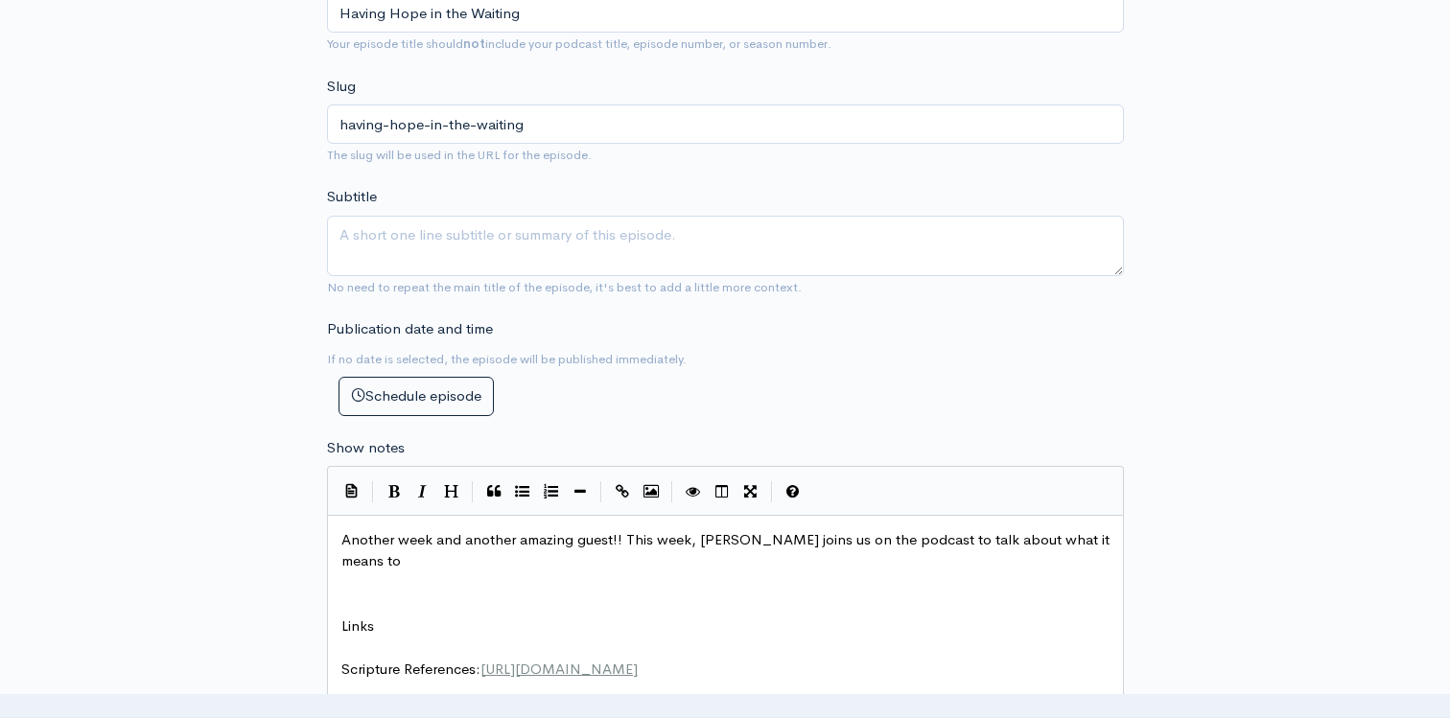
scroll to position [685, 0]
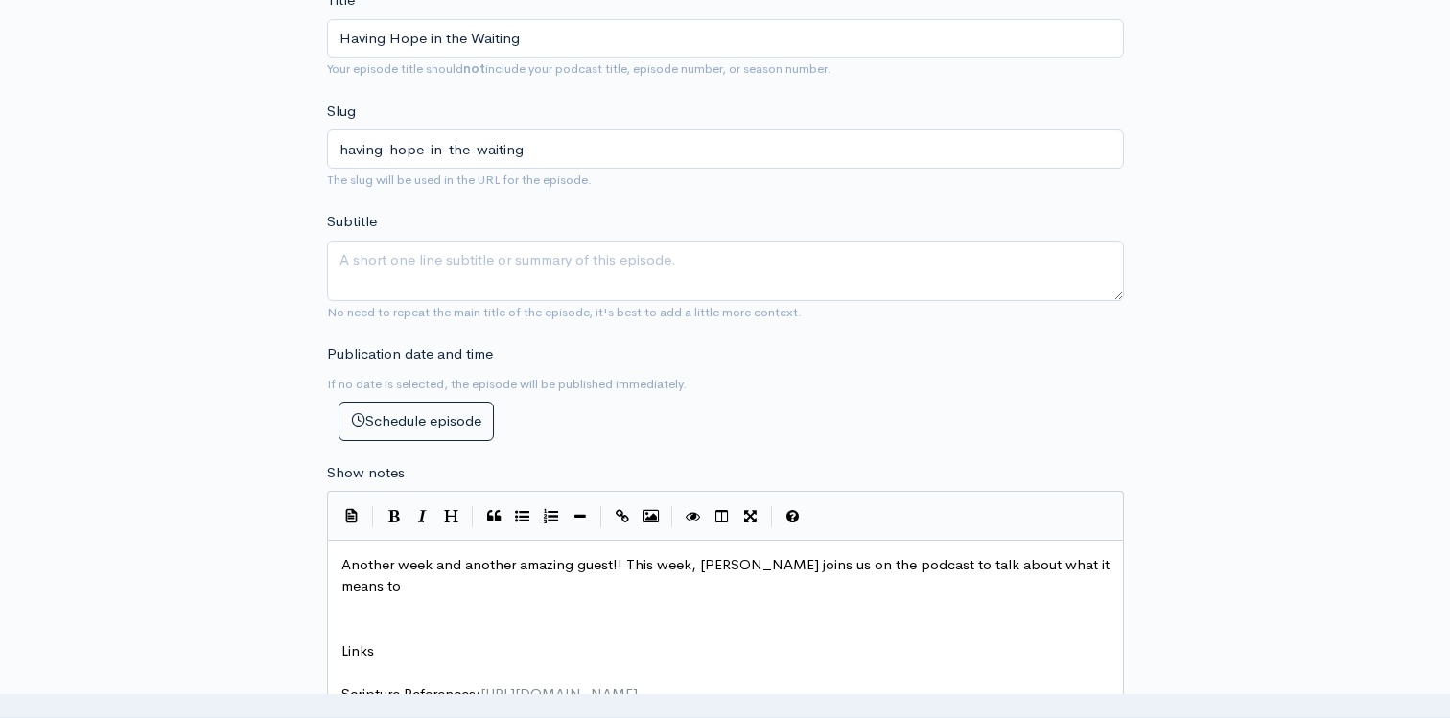
click at [1102, 568] on span "Another week and another amazing guest!! This week, Anna Hill joins us on the p…" at bounding box center [727, 575] width 772 height 40
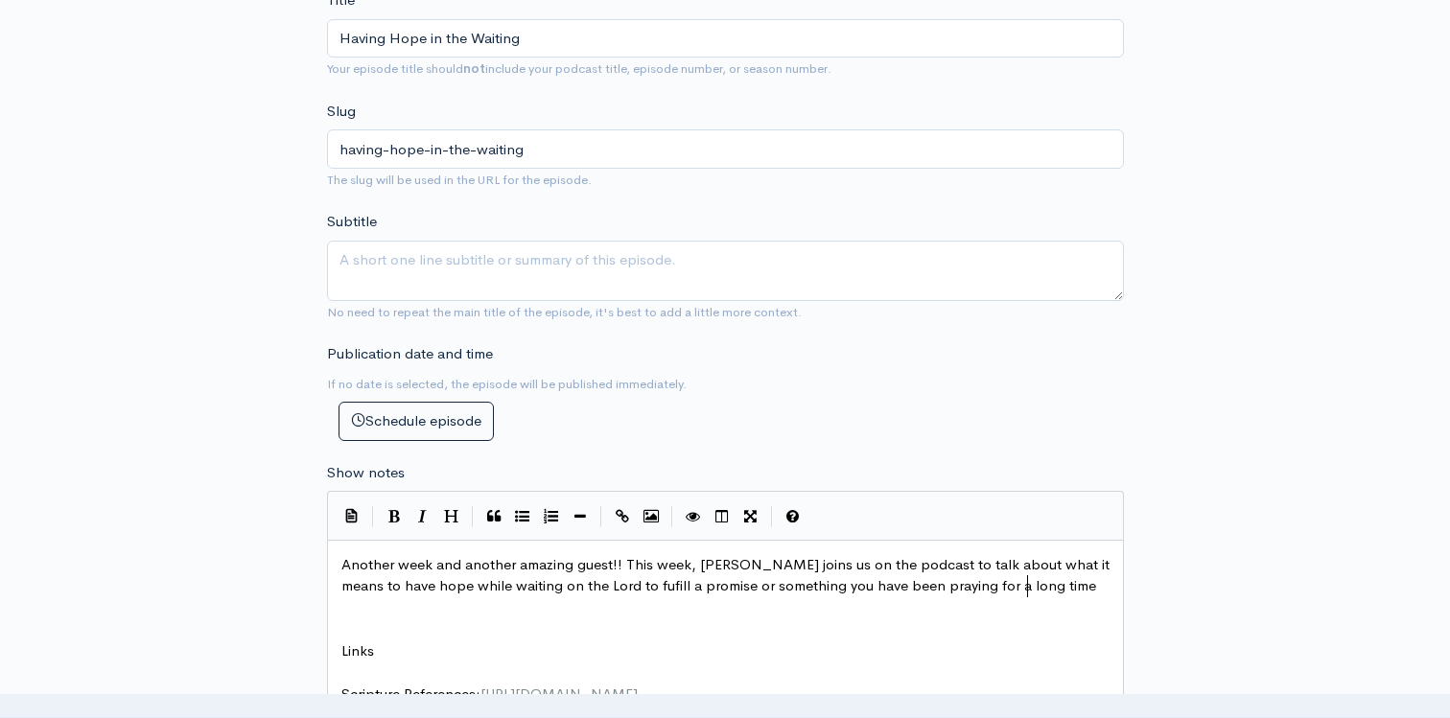
scroll to position [7, 336]
click at [949, 588] on span "Another week and another amazing guest!! This week, Anna Hill joins us on the p…" at bounding box center [727, 575] width 772 height 40
click at [1039, 589] on pre "Another week and another amazing guest!! This week, Anna Hill joins us on the p…" at bounding box center [725, 575] width 776 height 43
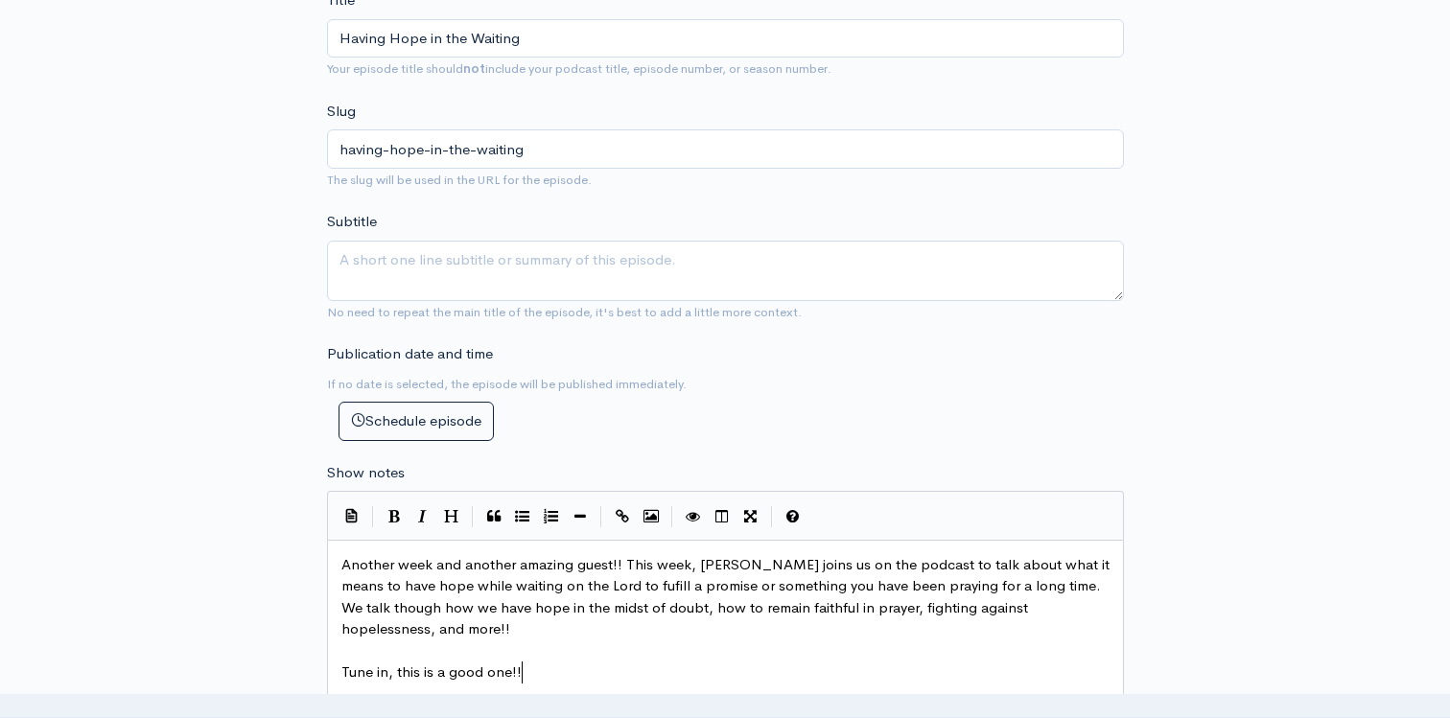
scroll to position [7, 134]
click at [391, 41] on input "Having Hope in the Waiting" at bounding box center [725, 38] width 797 height 39
click at [283, 180] on div "New episode Create a new episode Back to episodes Audio file Choose file anna h…" at bounding box center [724, 650] width 1093 height 2539
drag, startPoint x: 425, startPoint y: 41, endPoint x: 383, endPoint y: 36, distance: 42.5
click at [383, 37] on input "How to Have Hope in the Waiting" at bounding box center [725, 38] width 797 height 39
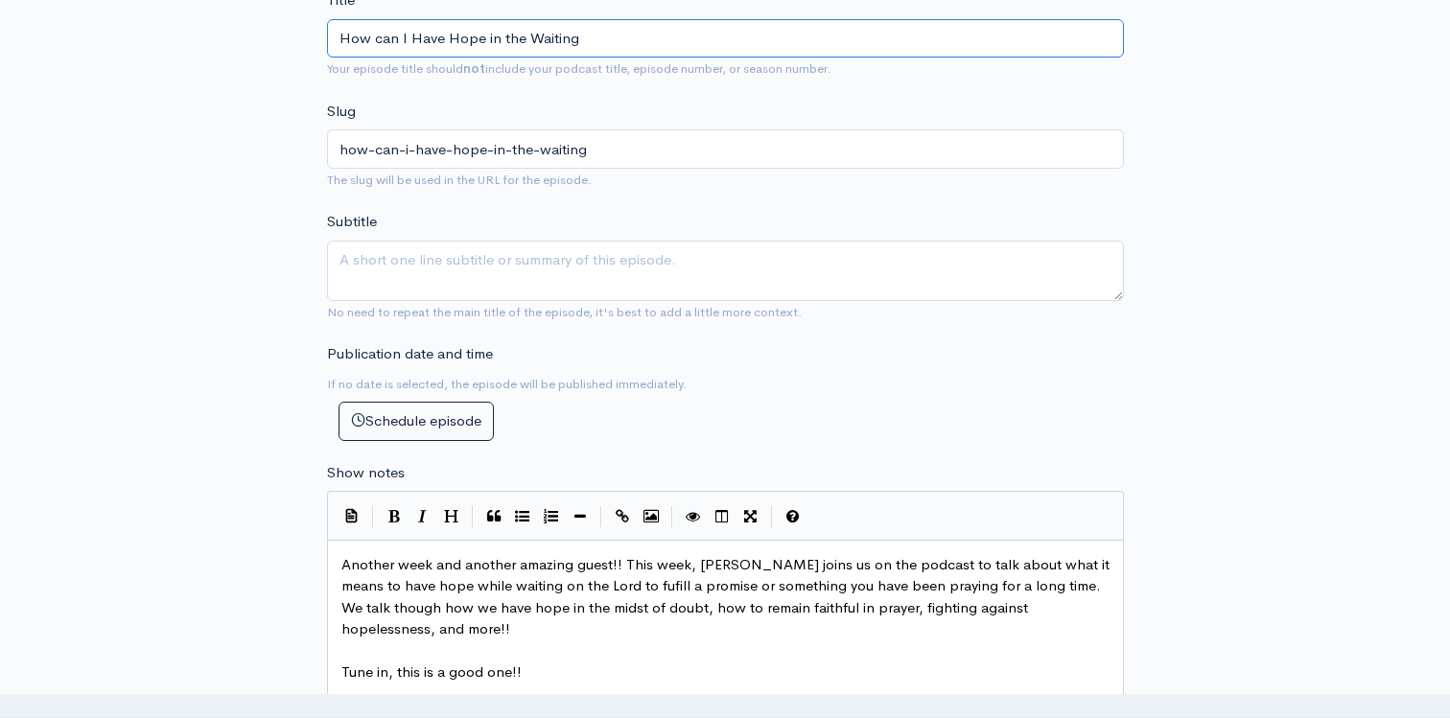
click at [593, 35] on input "How can I Have Hope in the Waiting" at bounding box center [725, 38] width 797 height 39
click at [359, 197] on form "Audio file Choose file anna hill pod - for posting_mixdown.mp3 100 Complete Zen…" at bounding box center [725, 719] width 797 height 2353
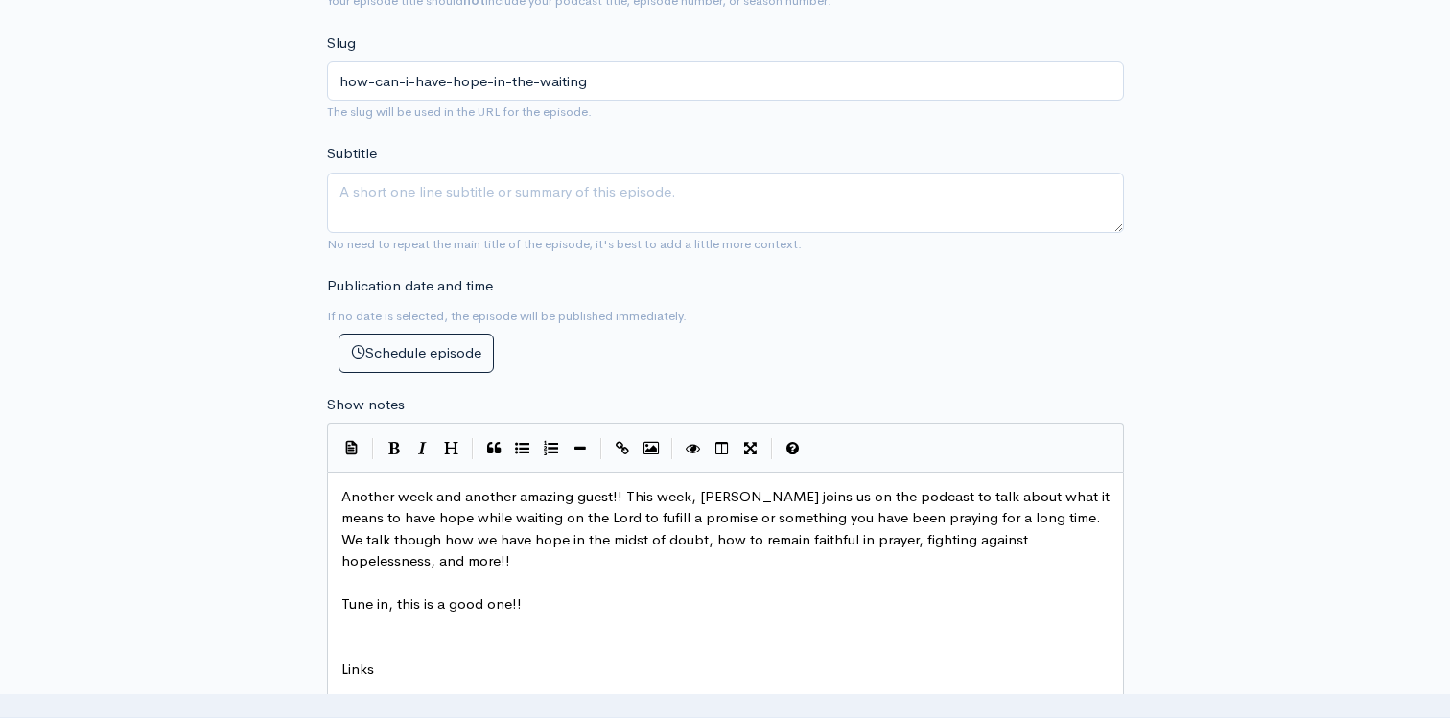
scroll to position [825, 0]
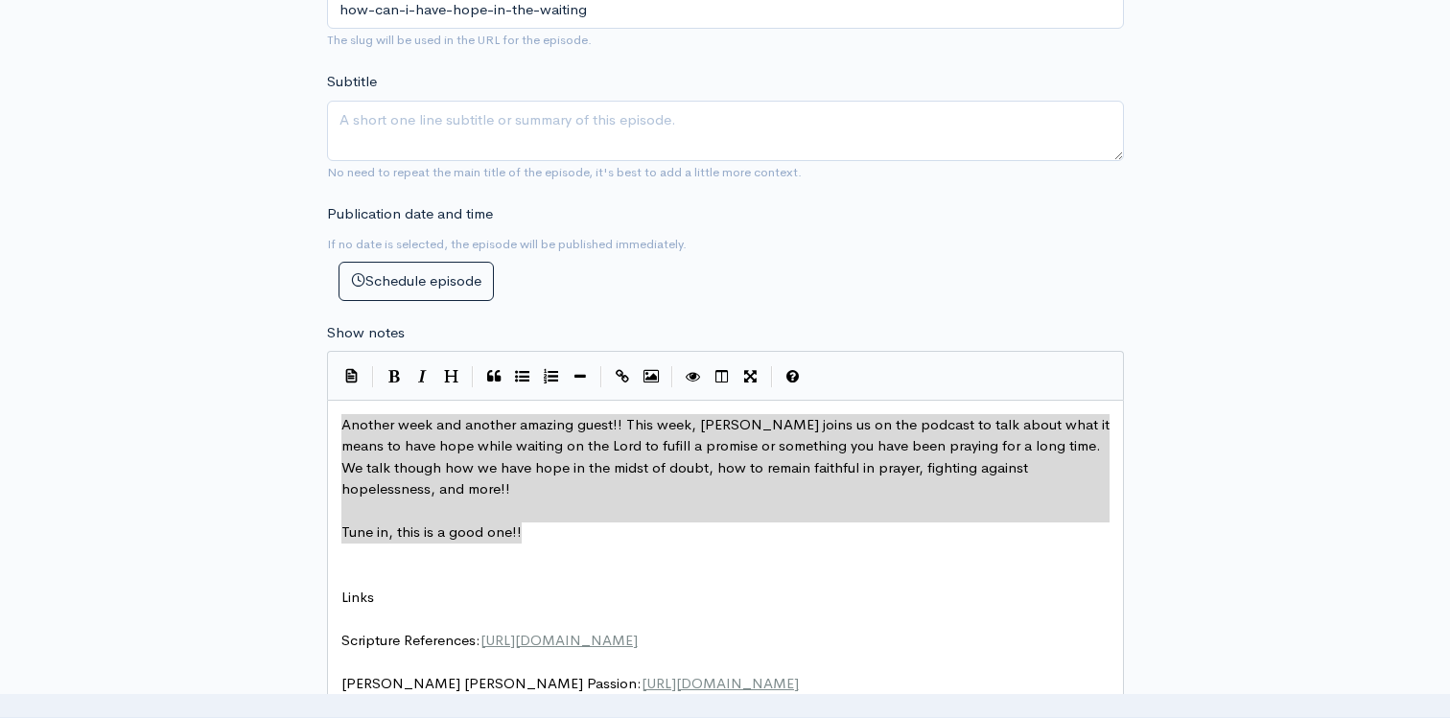
drag, startPoint x: 591, startPoint y: 530, endPoint x: 316, endPoint y: 417, distance: 296.6
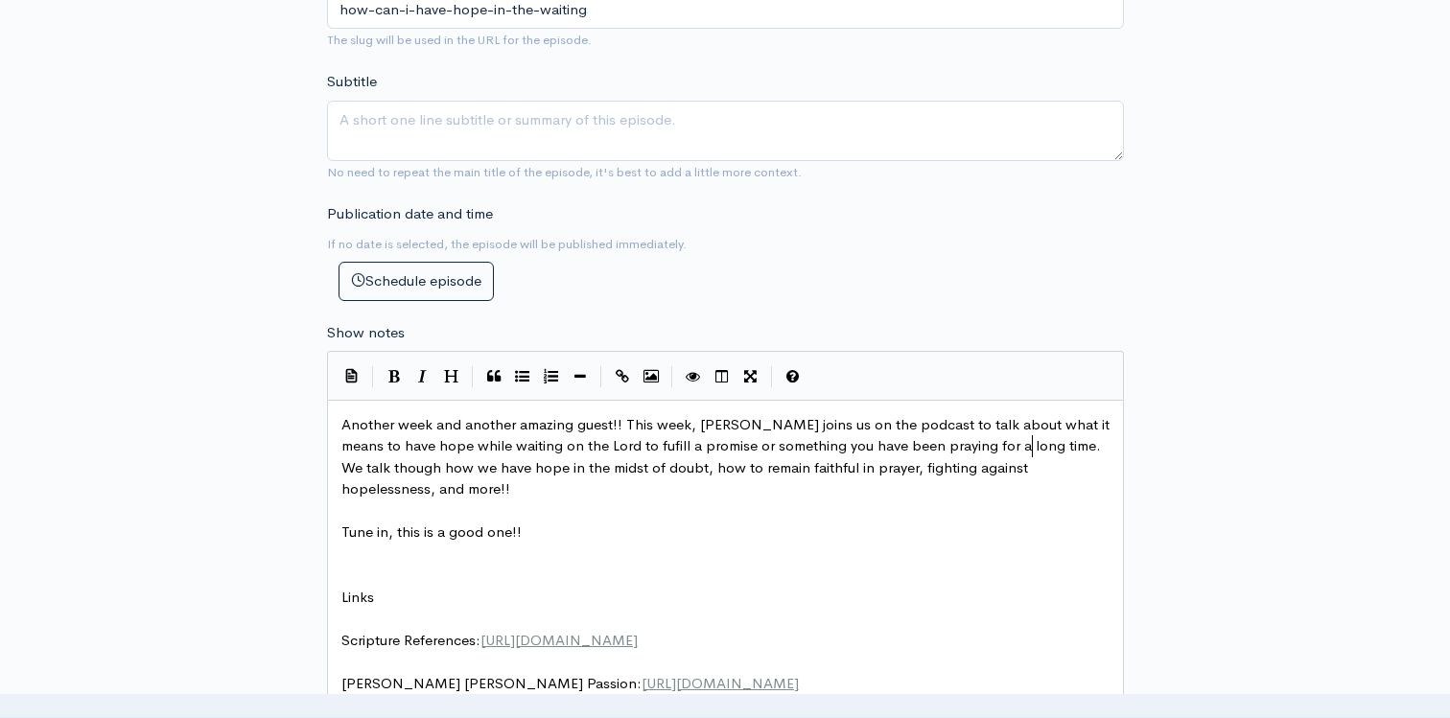
click at [1035, 448] on span "Another week and another amazing guest!! This week, Anna Hill joins us on the p…" at bounding box center [727, 456] width 772 height 83
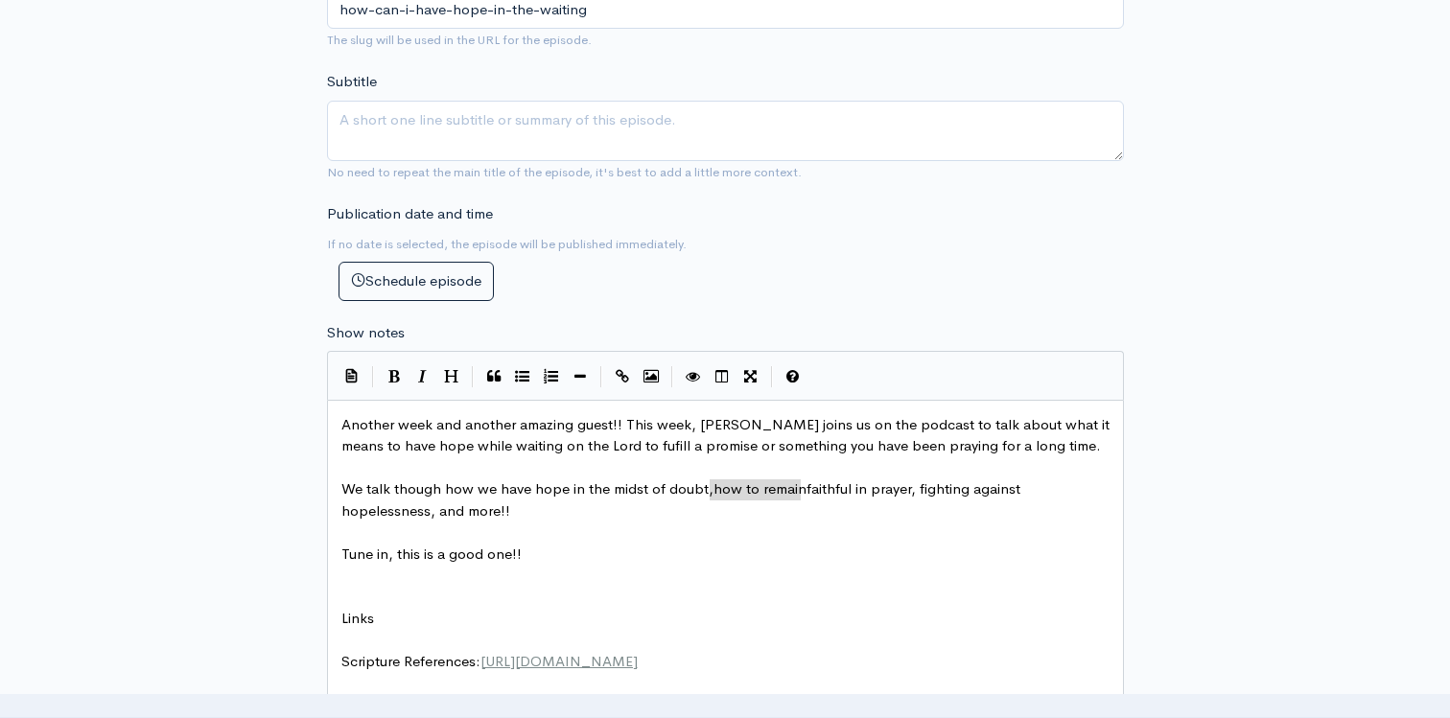
drag, startPoint x: 802, startPoint y: 490, endPoint x: 713, endPoint y: 490, distance: 89.2
click at [338, 562] on pre "Tune in, this is a good one!!" at bounding box center [725, 555] width 776 height 22
click at [741, 509] on pre "We talk though how we have hope in the midst of doubt, remaining bold and faith…" at bounding box center [725, 499] width 776 height 43
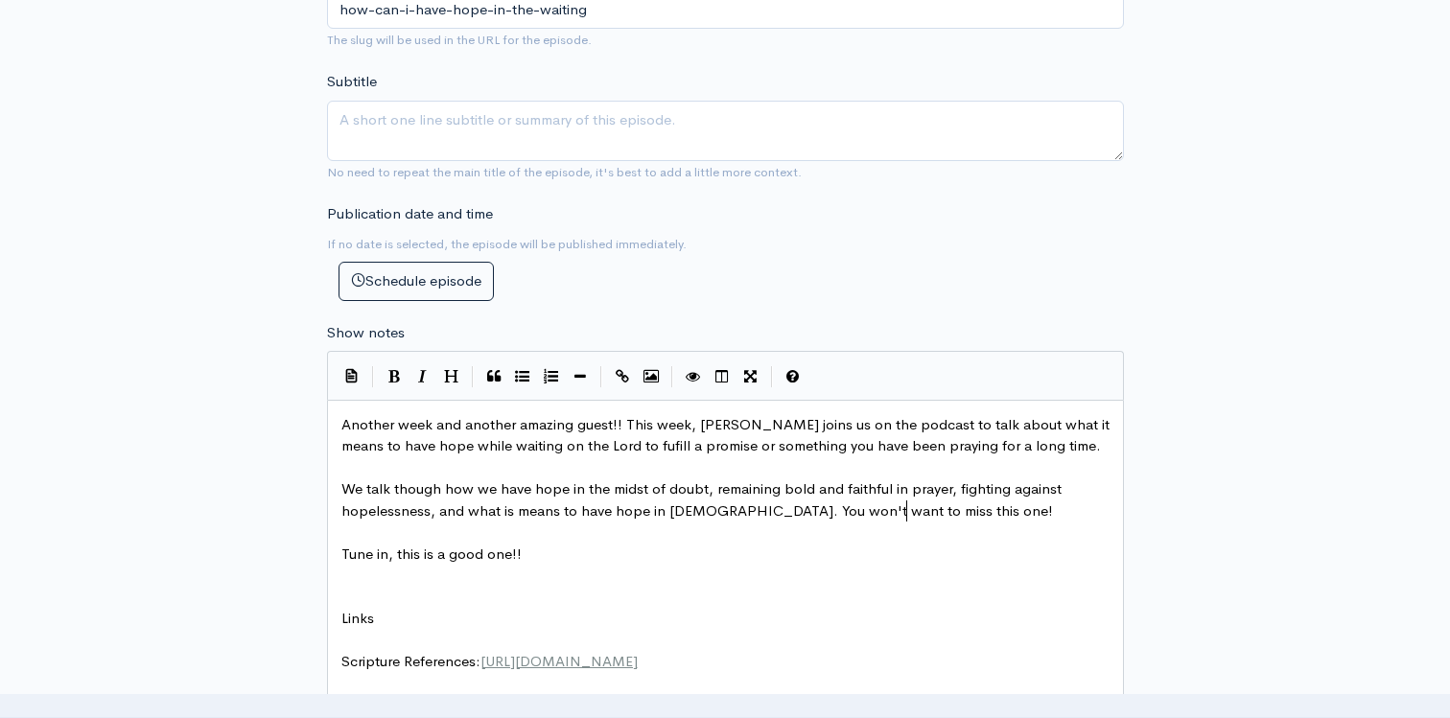
scroll to position [7, 160]
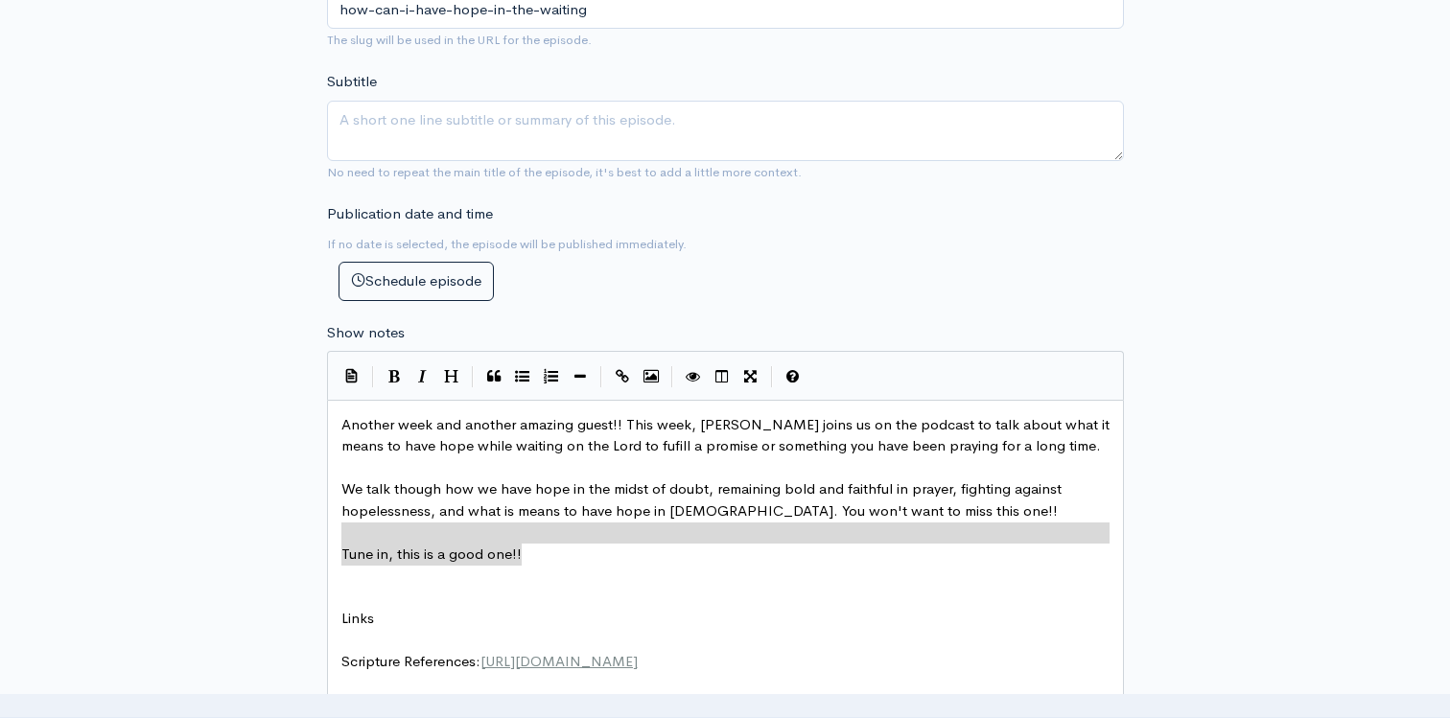
drag, startPoint x: 527, startPoint y: 563, endPoint x: 307, endPoint y: 541, distance: 221.6
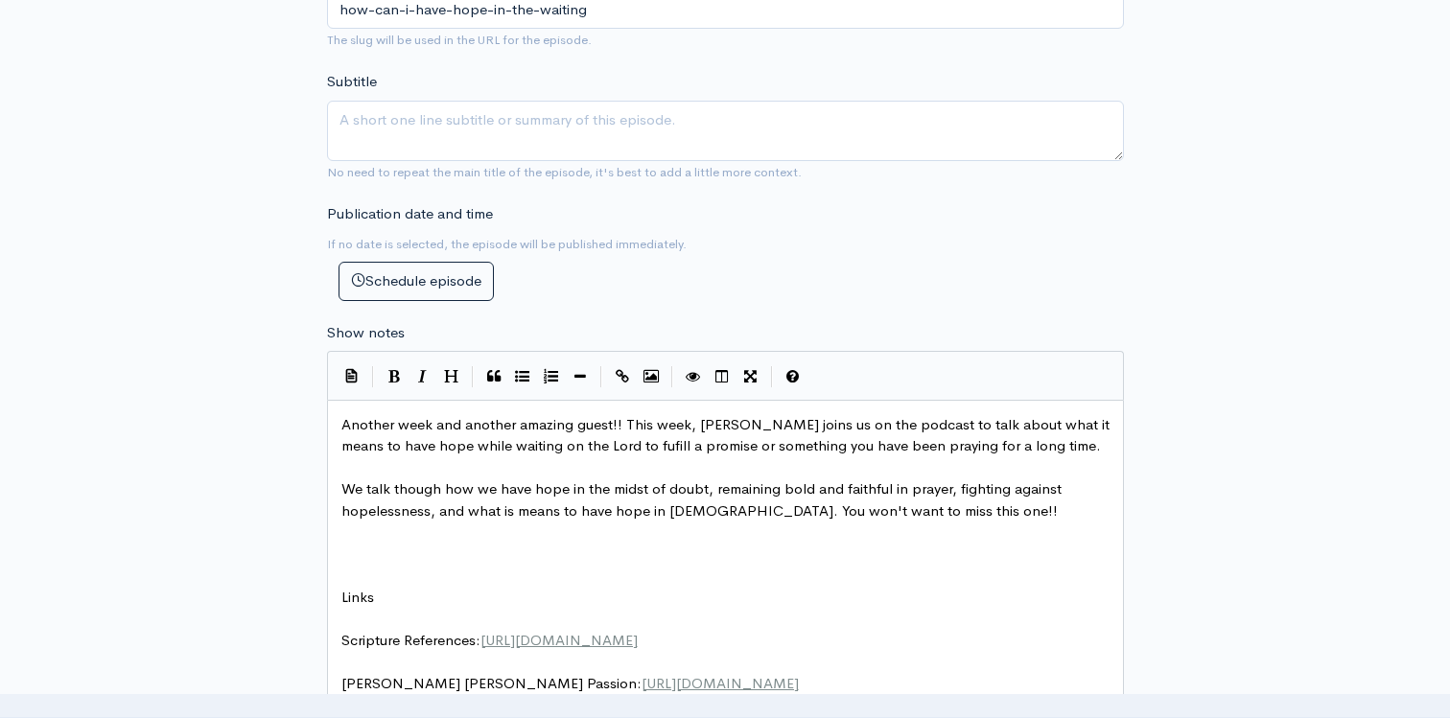
click at [393, 571] on pre "​" at bounding box center [725, 576] width 776 height 22
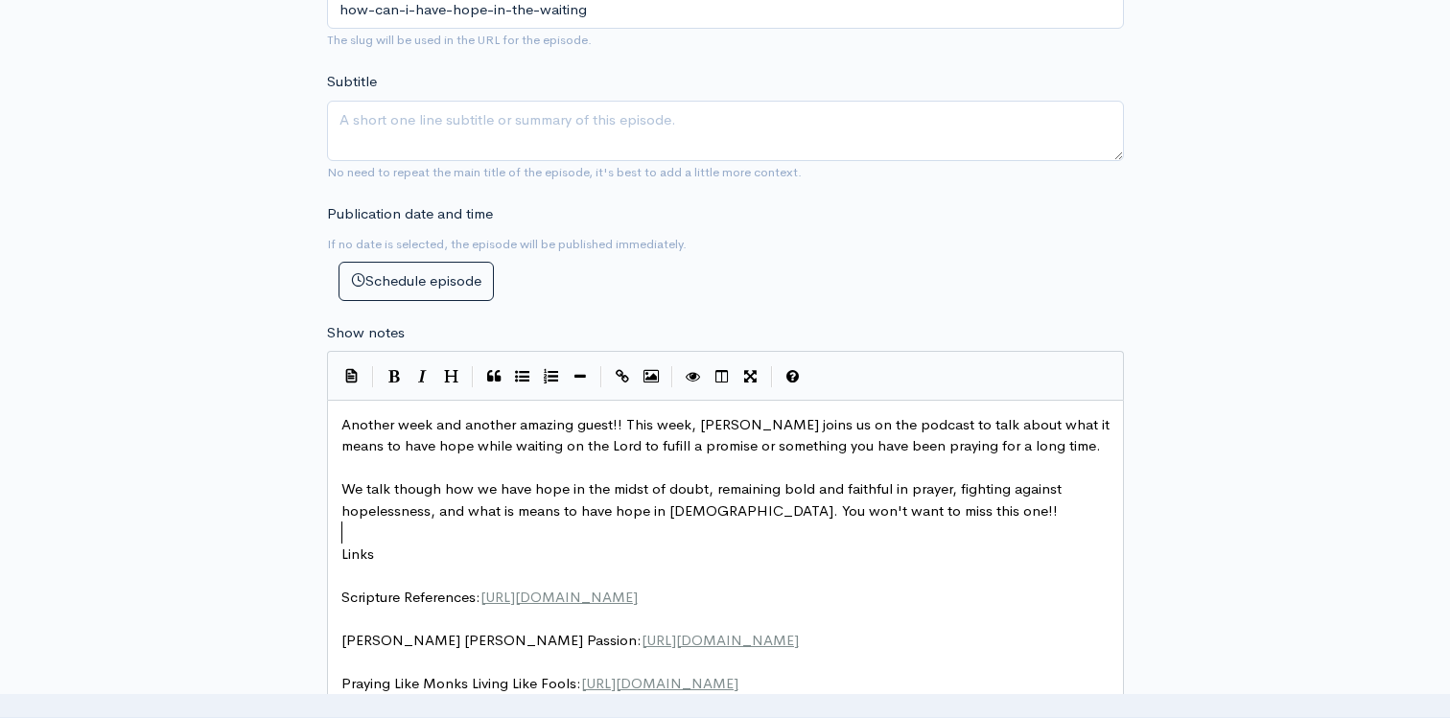
click at [223, 456] on div "New episode Create a new episode Back to episodes Audio file Choose file anna h…" at bounding box center [724, 488] width 1093 height 2495
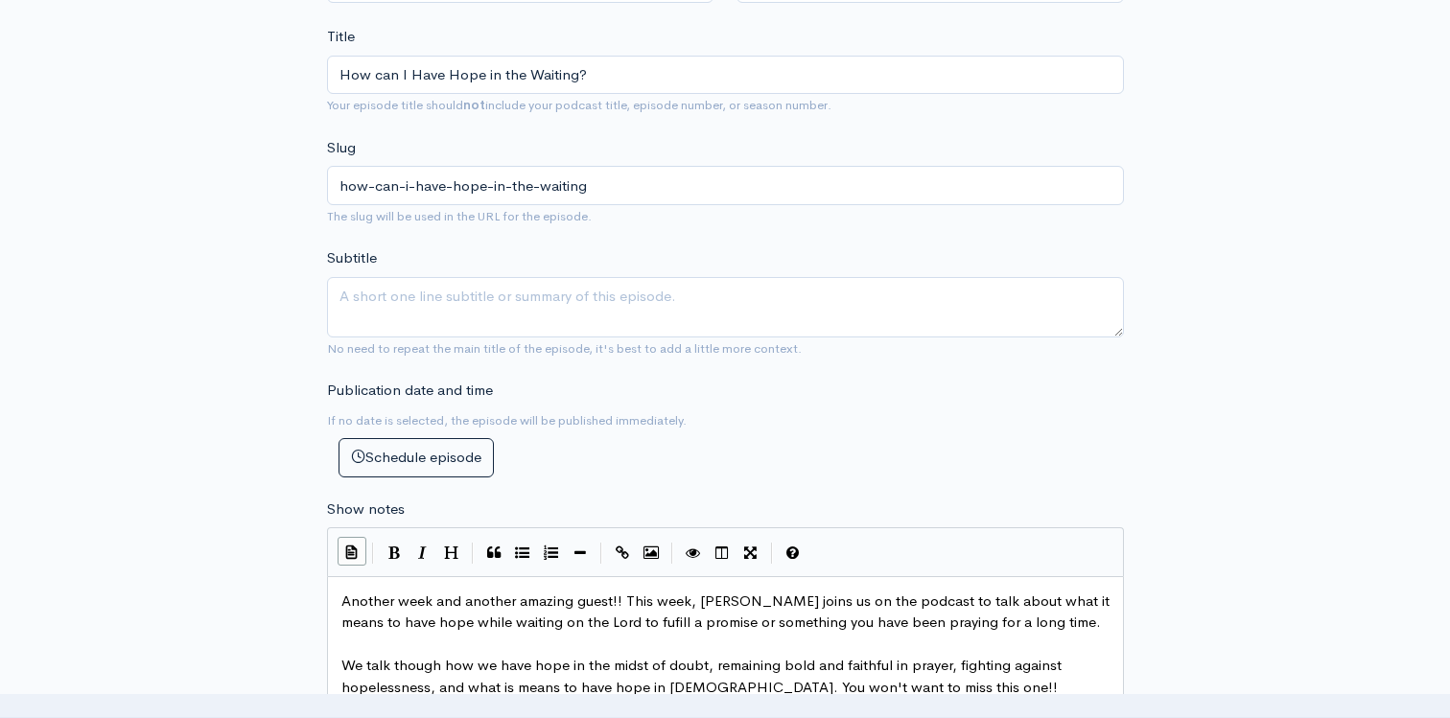
scroll to position [630, 0]
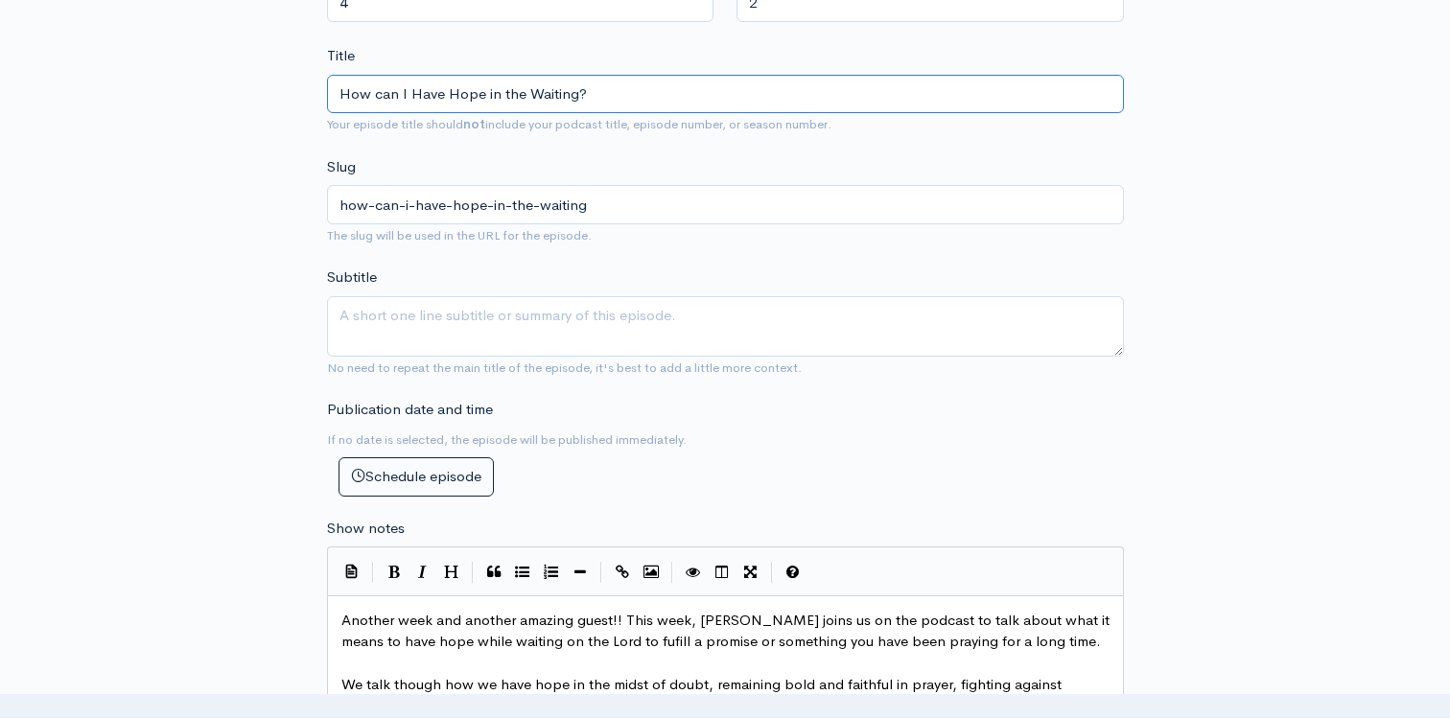
drag, startPoint x: 612, startPoint y: 87, endPoint x: 287, endPoint y: 78, distance: 325.1
click at [287, 79] on div "New episode Create a new episode Back to episodes Audio file Choose file anna h…" at bounding box center [724, 683] width 1093 height 2495
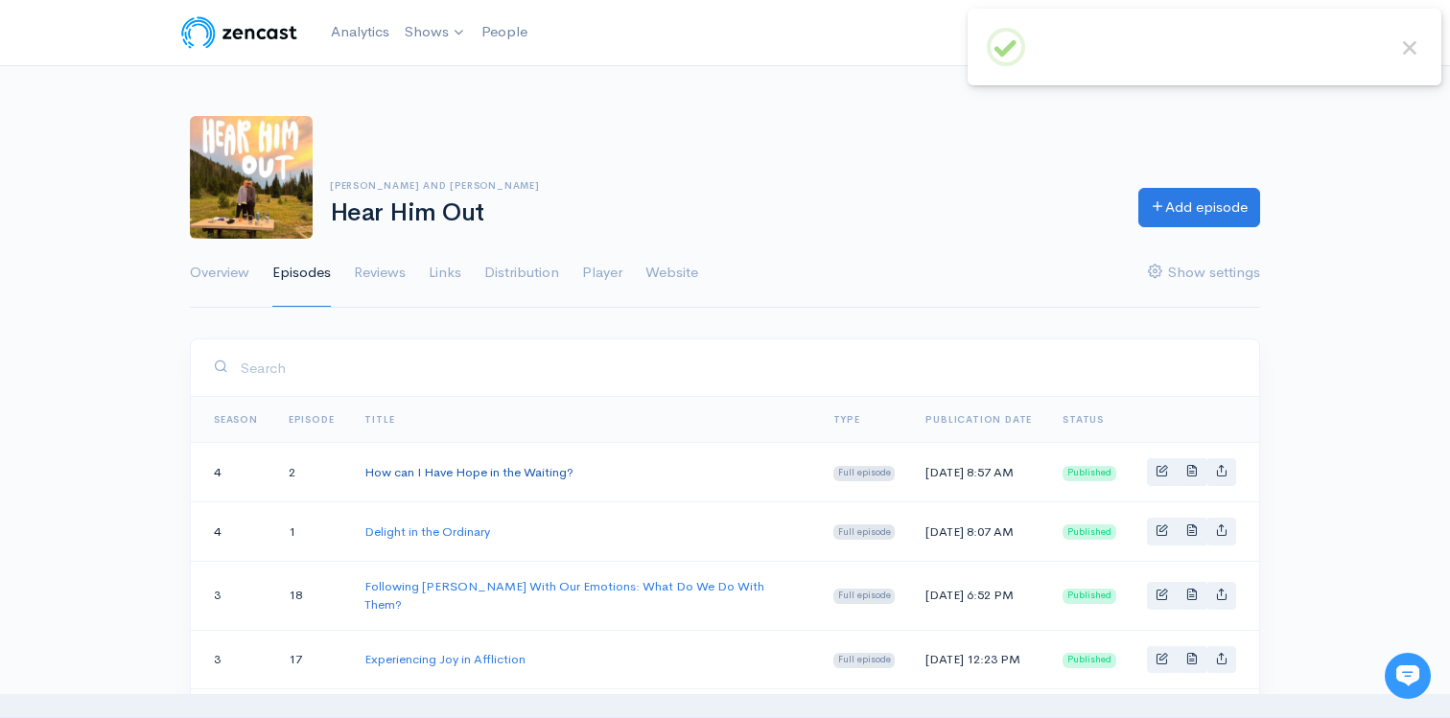
click at [521, 468] on link "How can I Have Hope in the Waiting?" at bounding box center [468, 472] width 209 height 16
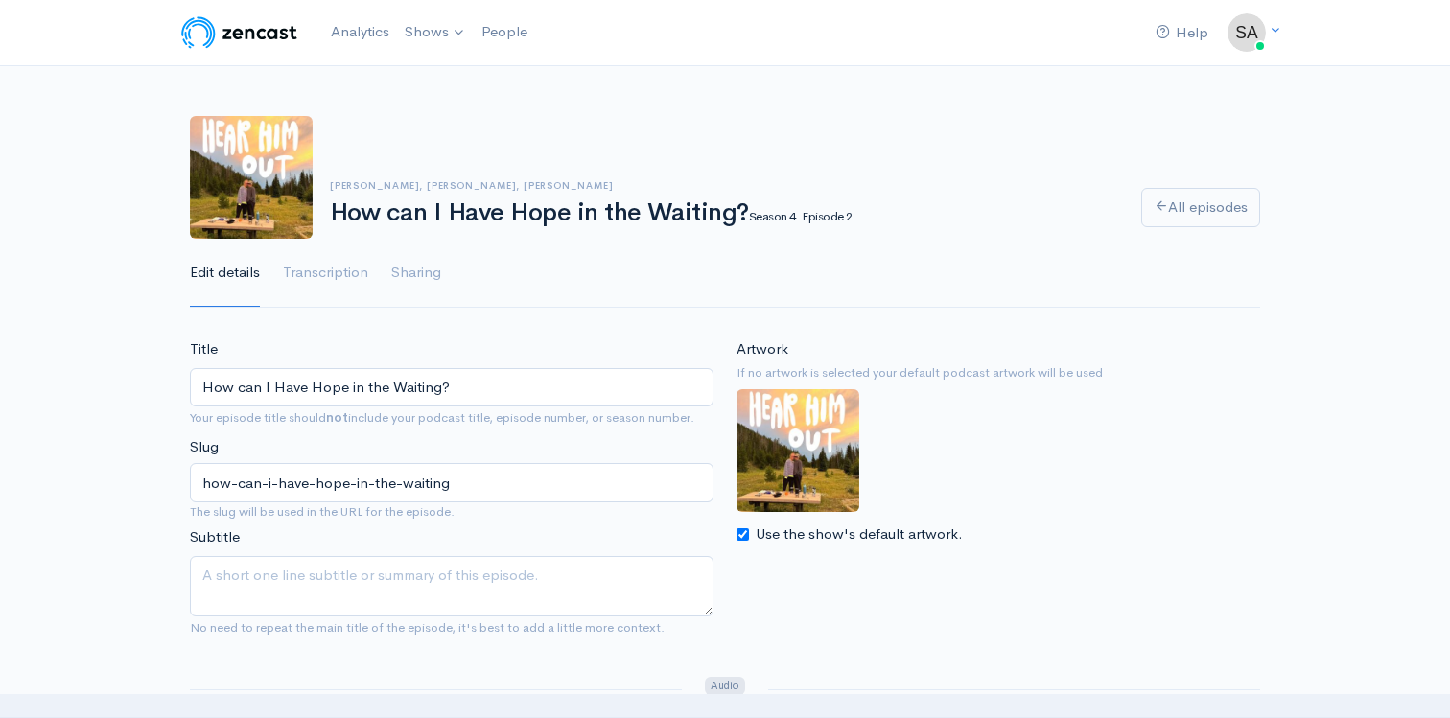
drag, startPoint x: 532, startPoint y: 401, endPoint x: 57, endPoint y: 332, distance: 480.5
type input "N"
paste input "Navigating the Waiting with Hope"
type input "Navigating the Waiting with Hope"
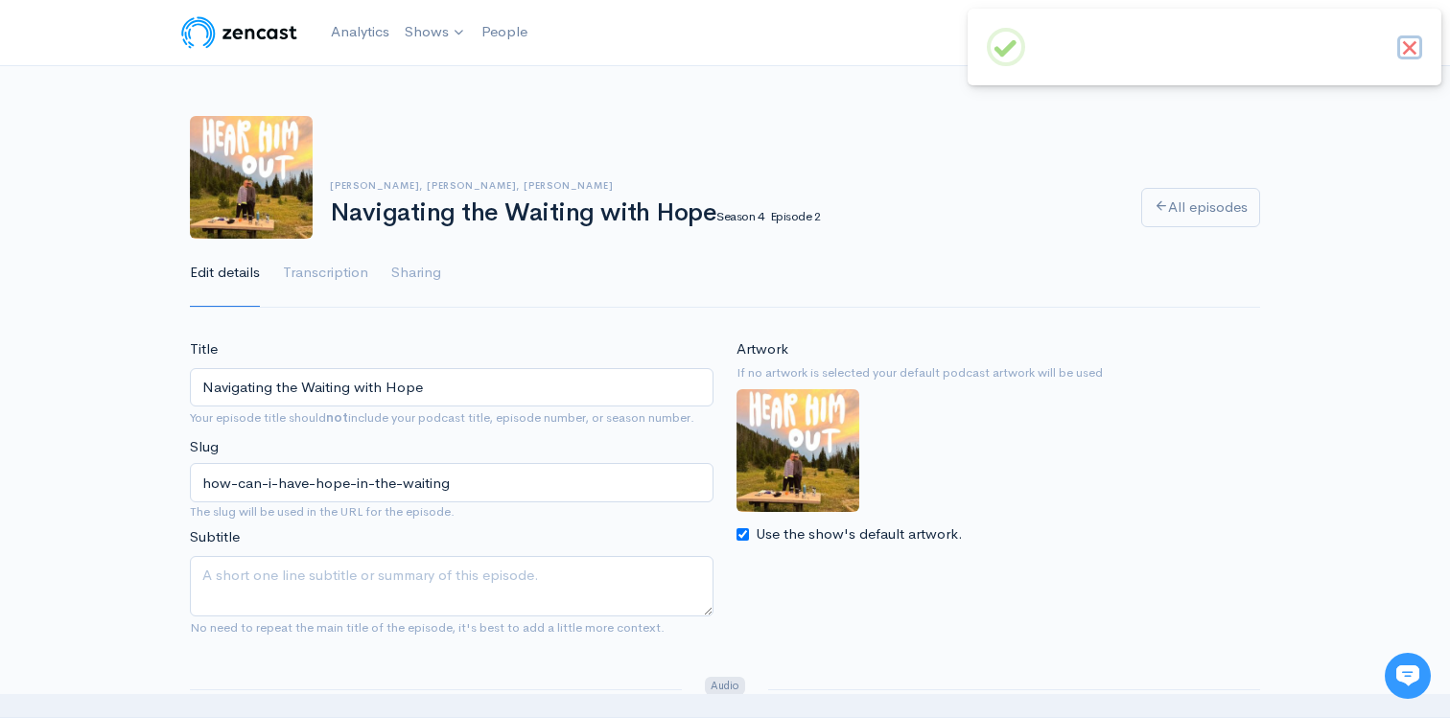
click at [1419, 44] on button "×" at bounding box center [1409, 47] width 25 height 25
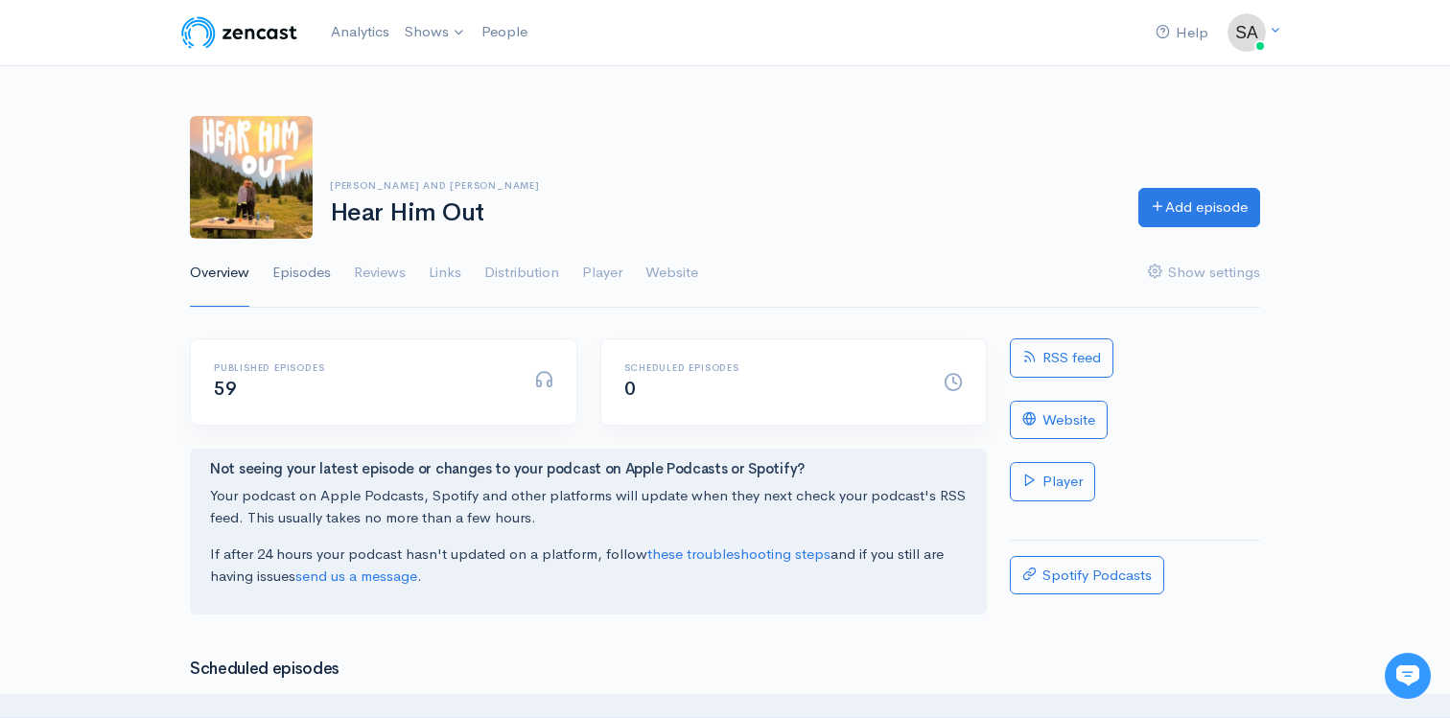
click at [313, 274] on link "Episodes" at bounding box center [301, 273] width 58 height 69
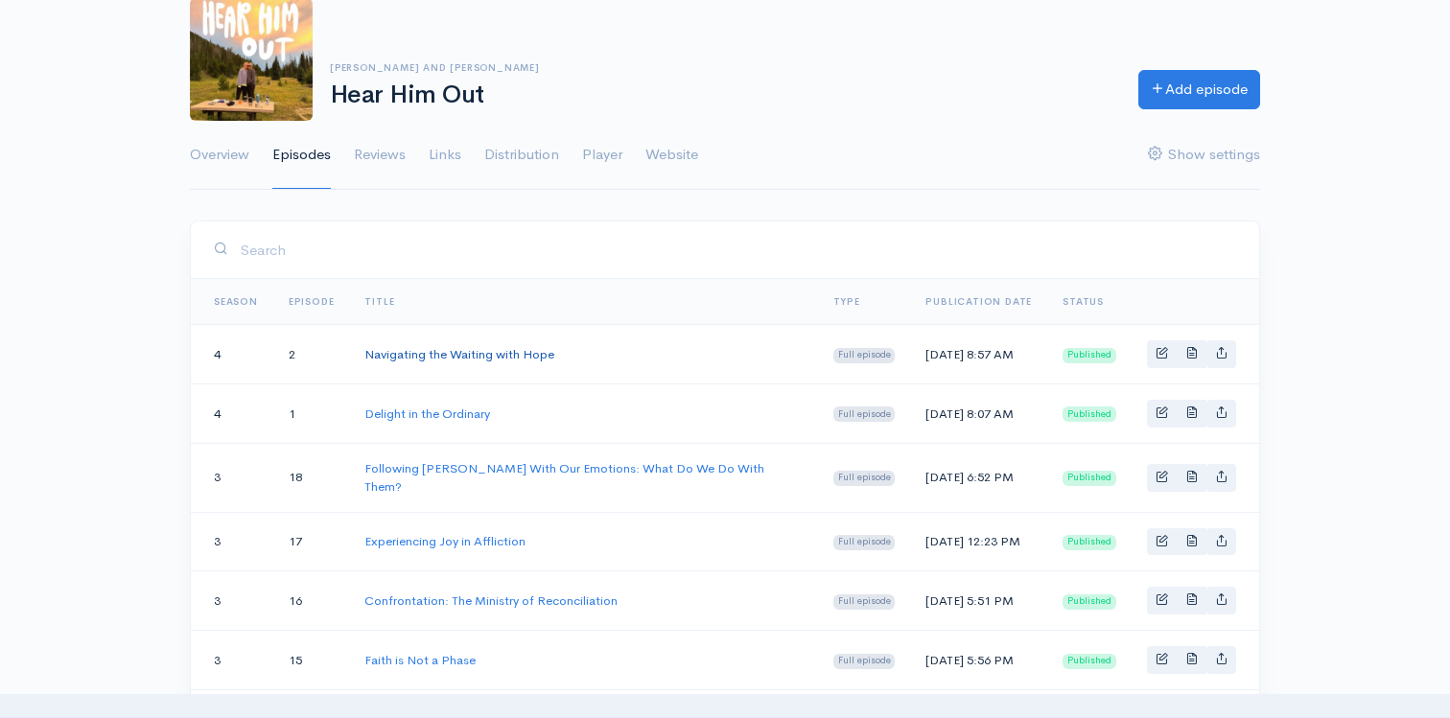
click at [409, 348] on link "Navigating the Waiting with Hope" at bounding box center [459, 354] width 190 height 16
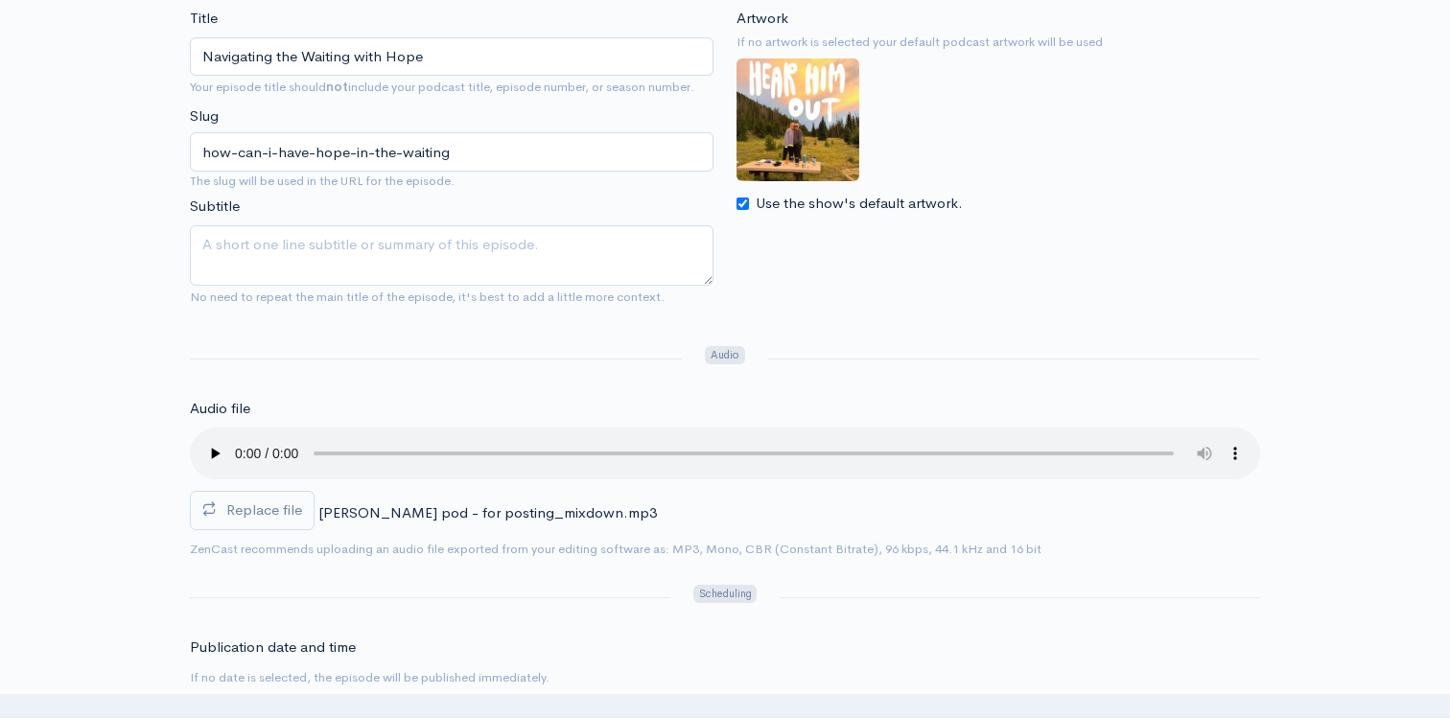
scroll to position [325, 0]
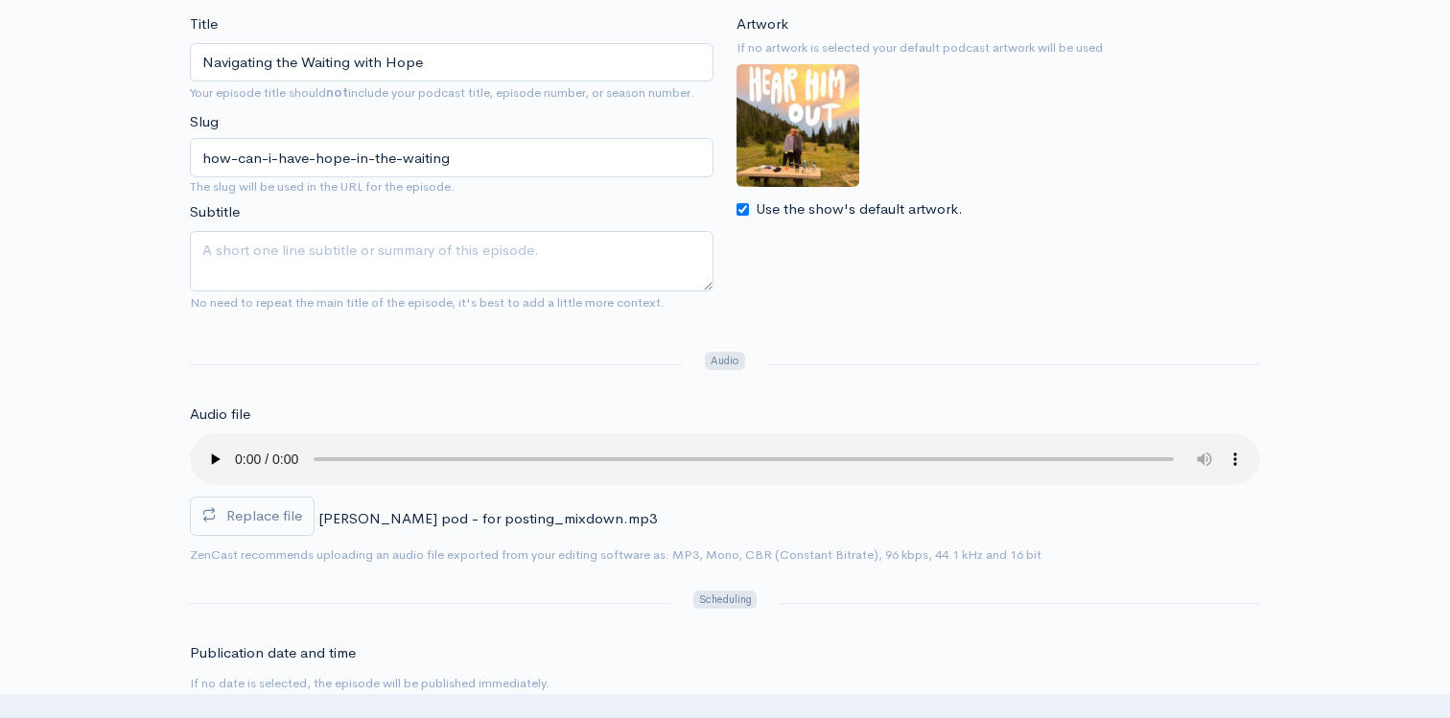
drag, startPoint x: 452, startPoint y: 74, endPoint x: 145, endPoint y: 59, distance: 307.1
click at [243, 61] on input "How To Have Hope in the Waiting" at bounding box center [451, 62] width 523 height 39
type input "How to Have Hope in the Waiting"
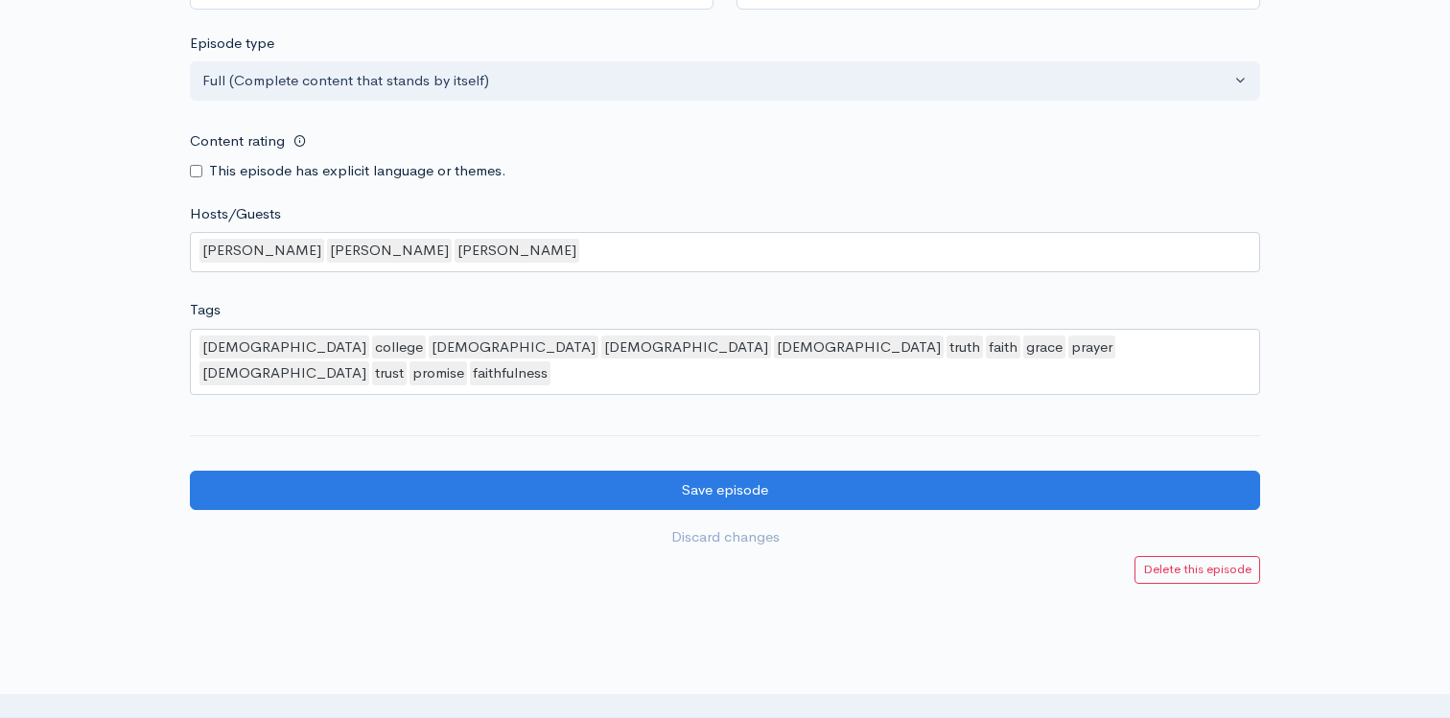
scroll to position [1944, 0]
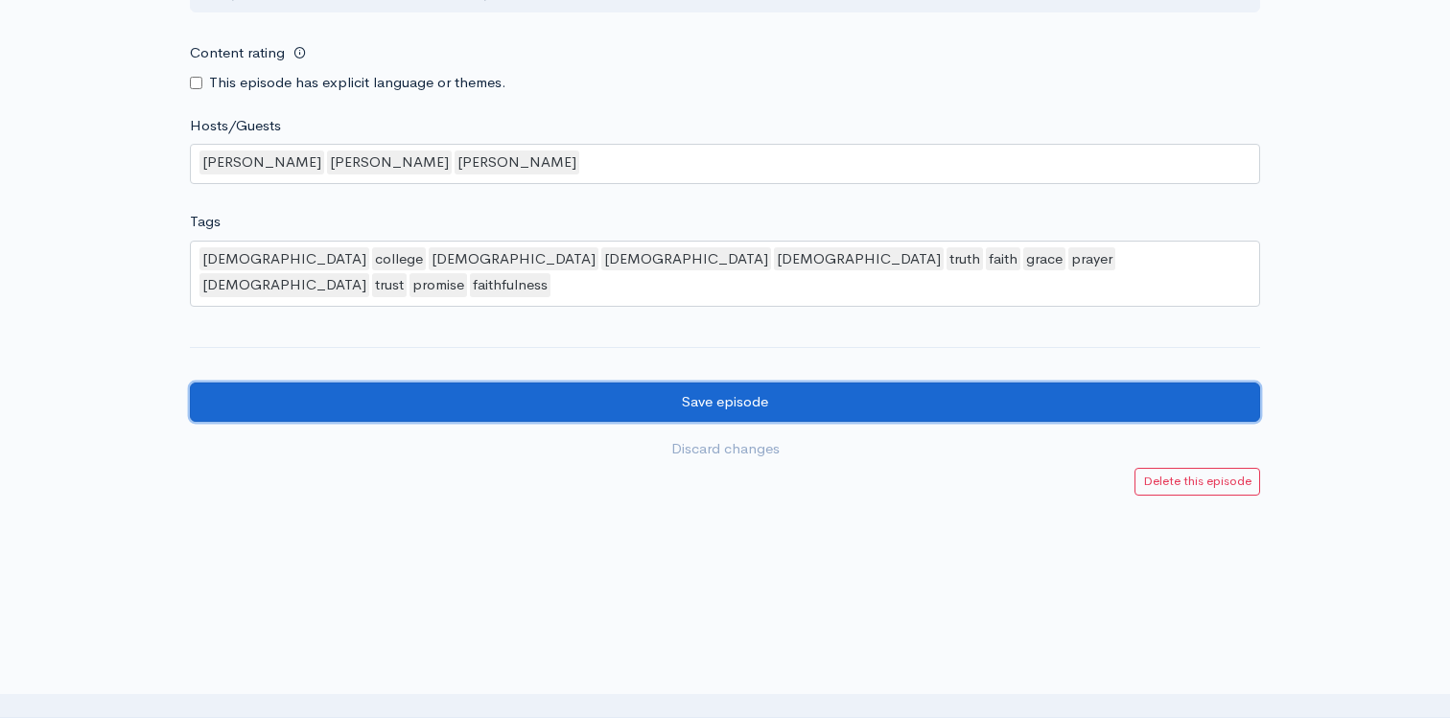
click at [543, 383] on input "Save episode" at bounding box center [725, 402] width 1070 height 39
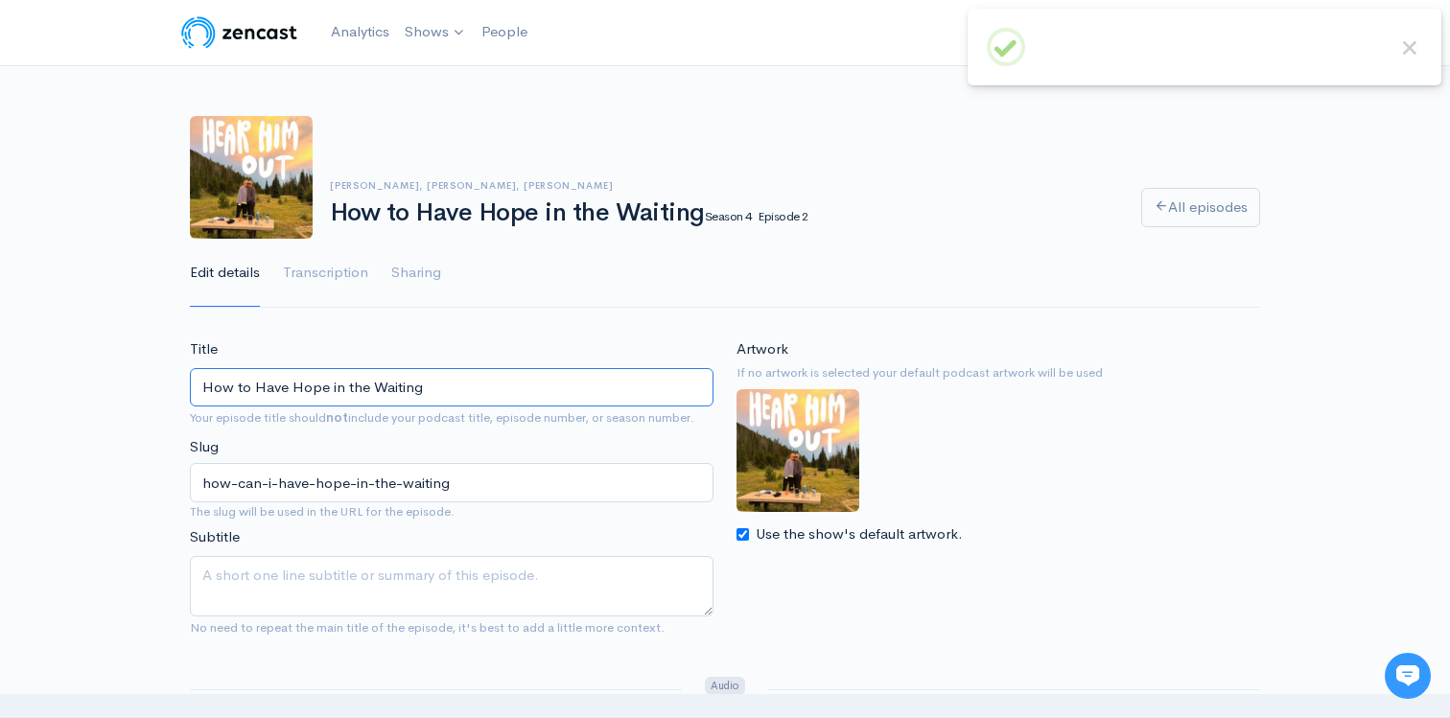
click at [428, 389] on input "How to Have Hope in the Waiting" at bounding box center [451, 387] width 523 height 39
click at [459, 74] on link "Hear Him Out" at bounding box center [485, 79] width 175 height 34
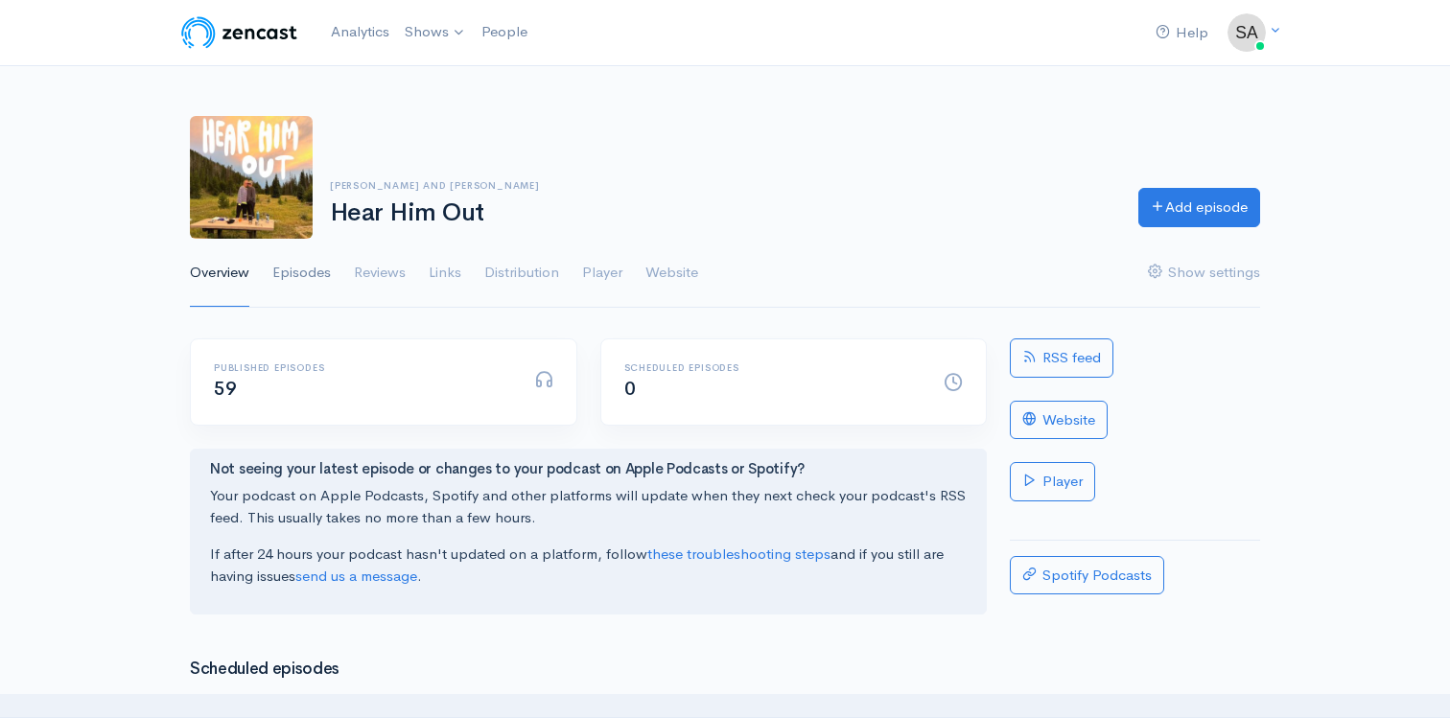
click at [300, 272] on link "Episodes" at bounding box center [301, 273] width 58 height 69
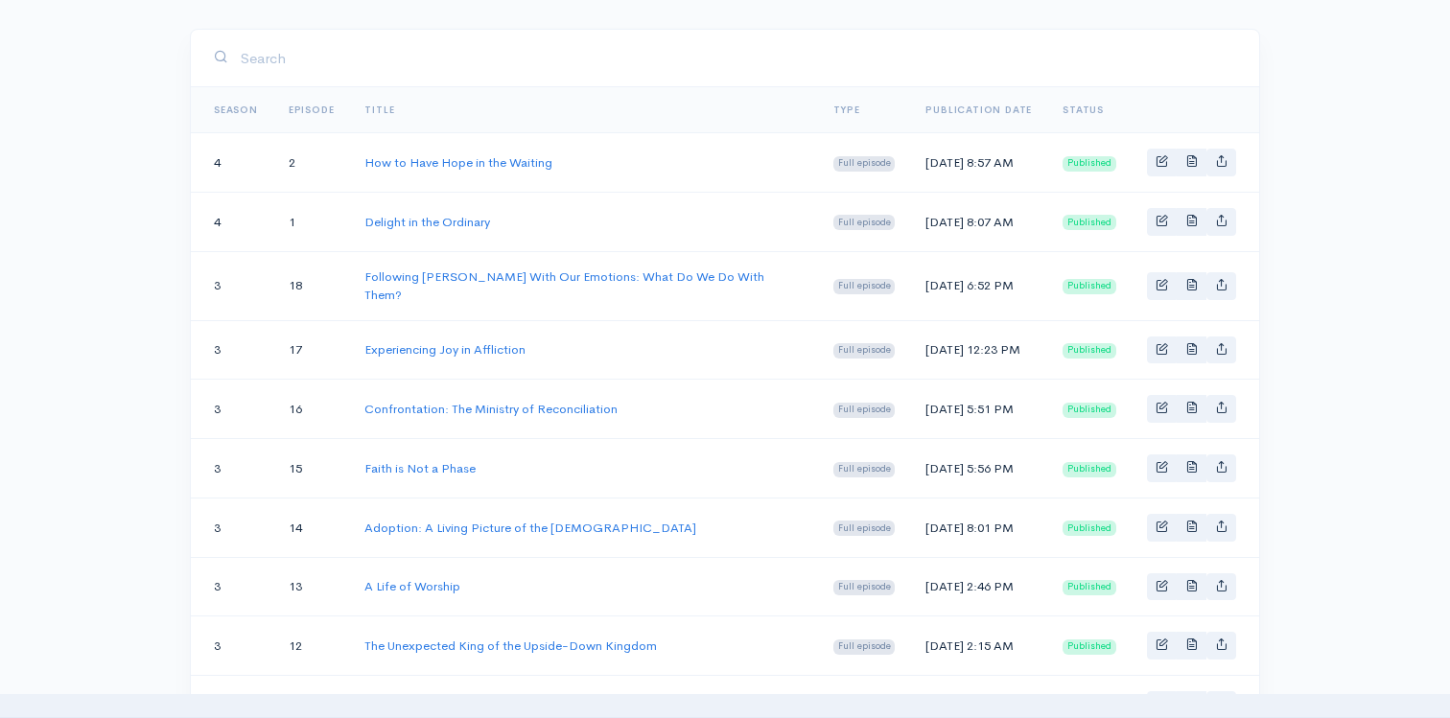
scroll to position [312, 0]
